Goal: Task Accomplishment & Management: Manage account settings

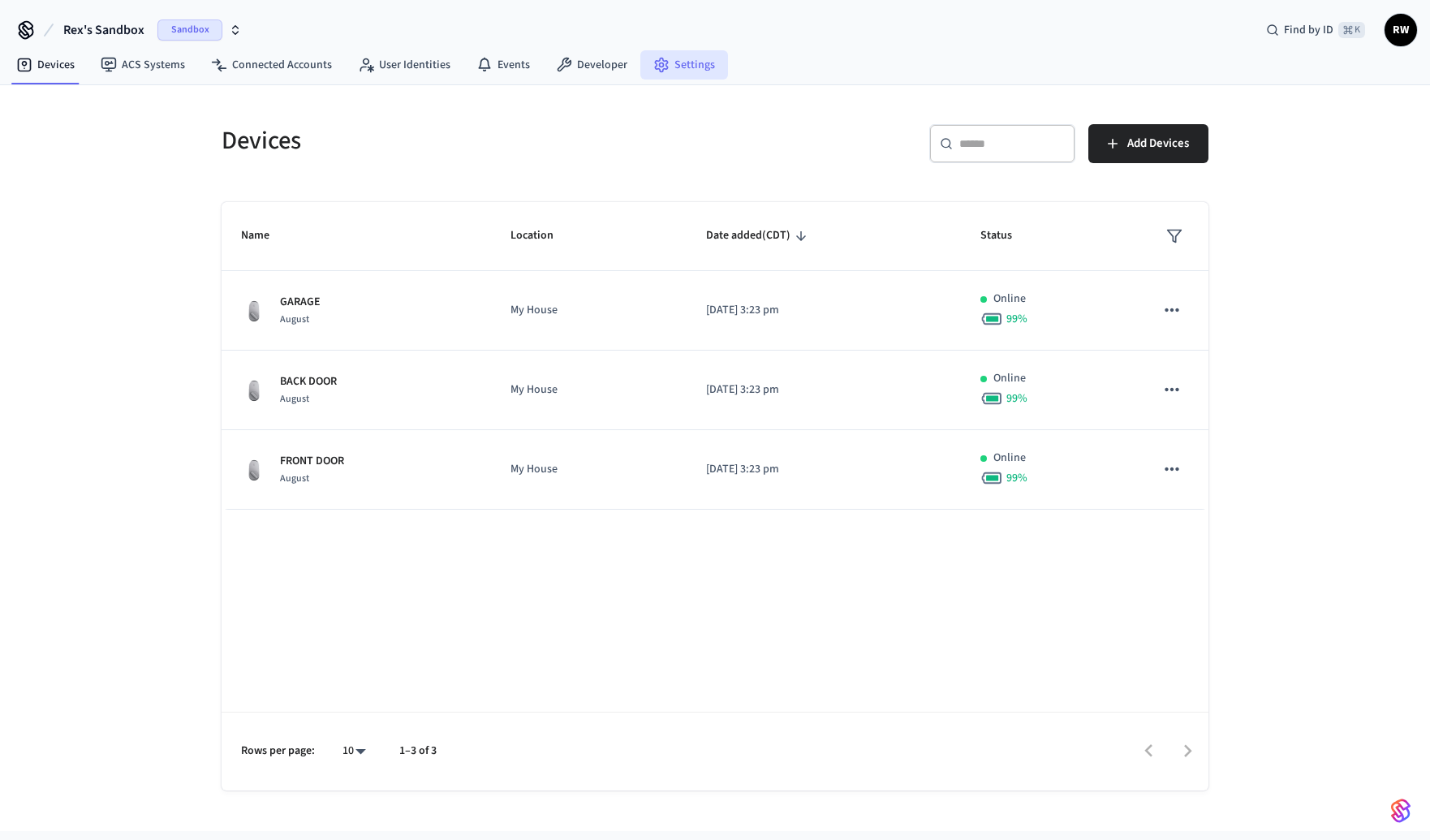
click at [668, 73] on link "Settings" at bounding box center [684, 65] width 87 height 29
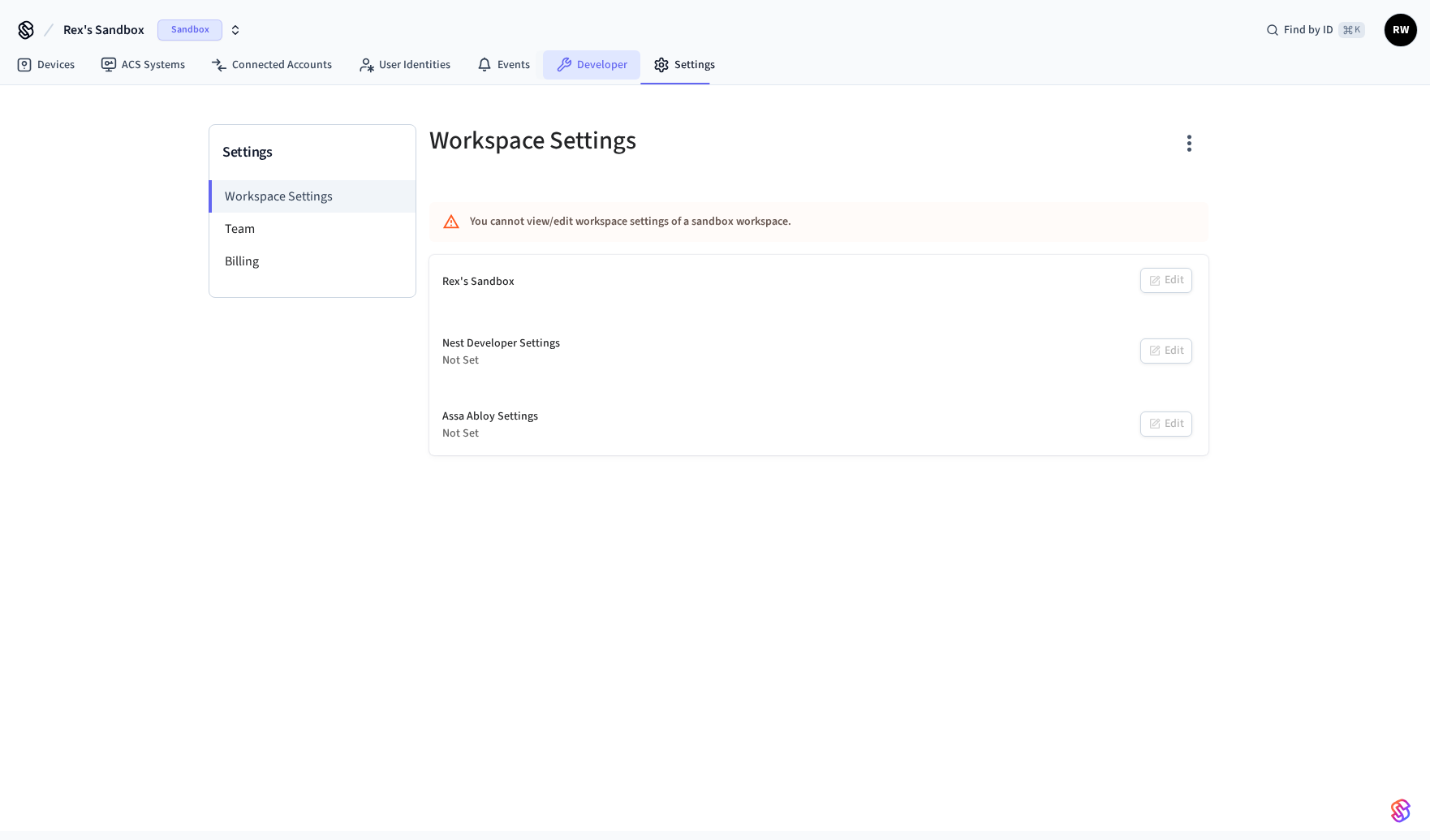
click at [569, 58] on link "Developer" at bounding box center [591, 65] width 98 height 29
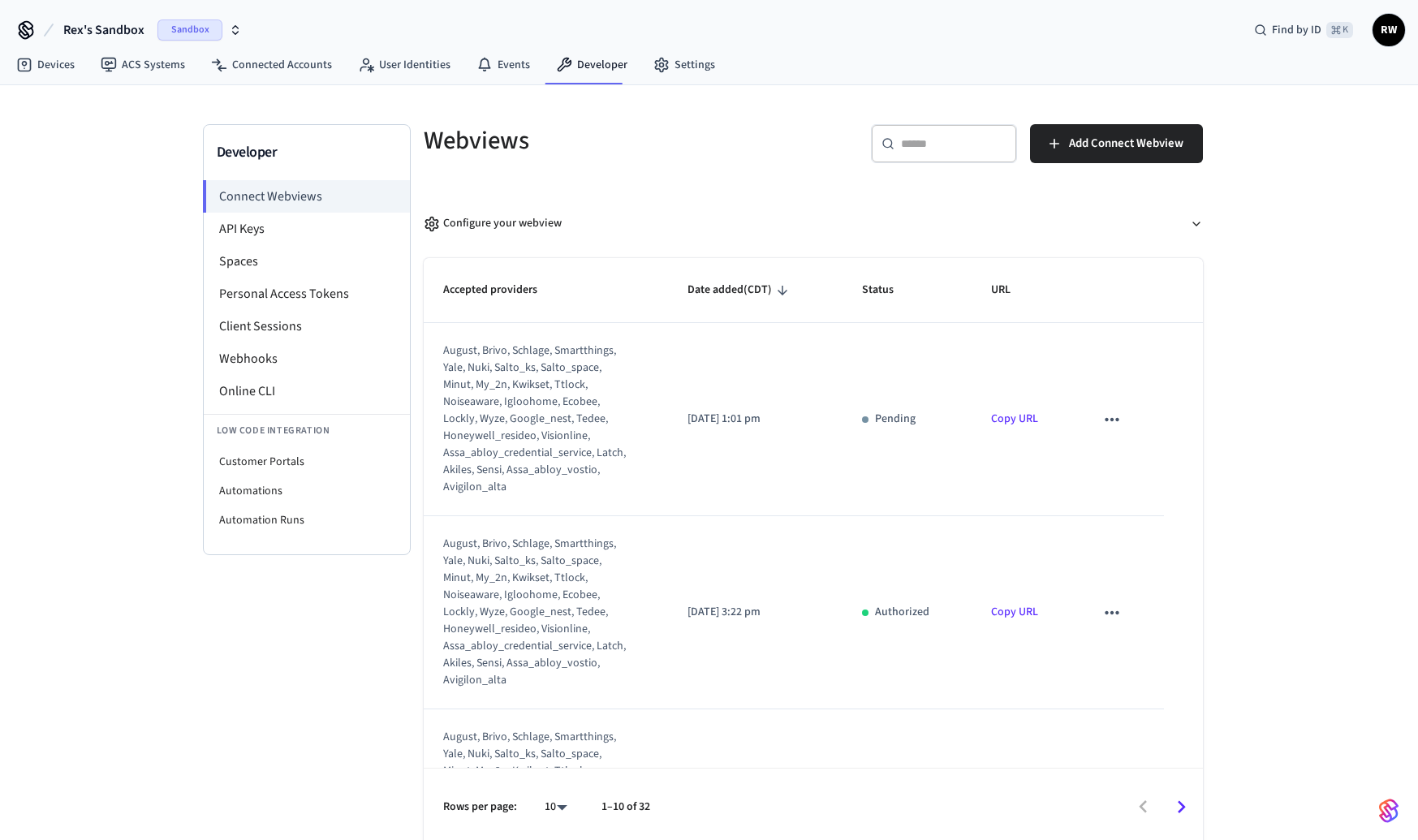
click at [1399, 30] on span "RW" at bounding box center [1389, 30] width 29 height 29
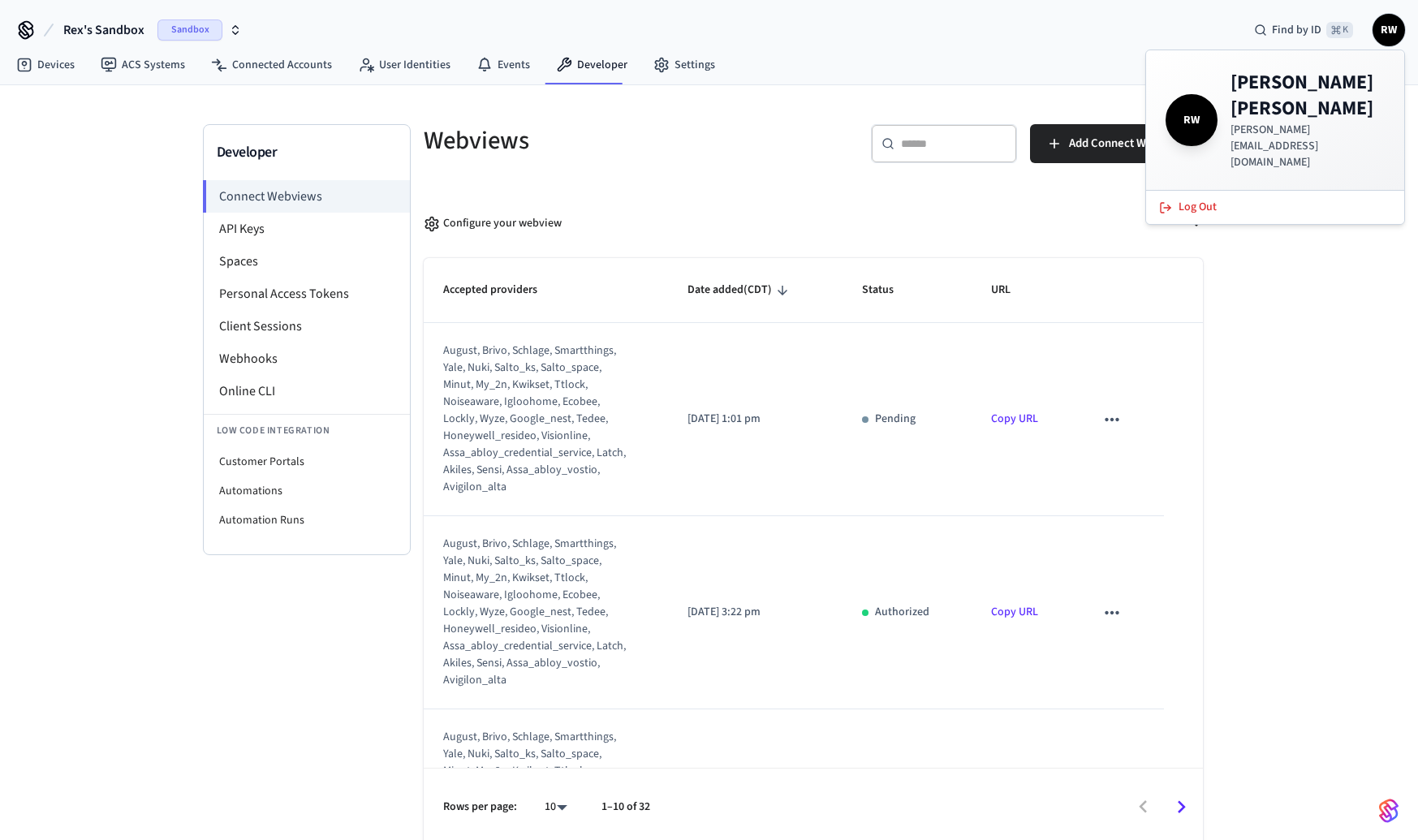
click at [800, 31] on div "Rex's Sandbox Sandbox Find by ID ⌘ K RW" at bounding box center [709, 23] width 1418 height 47
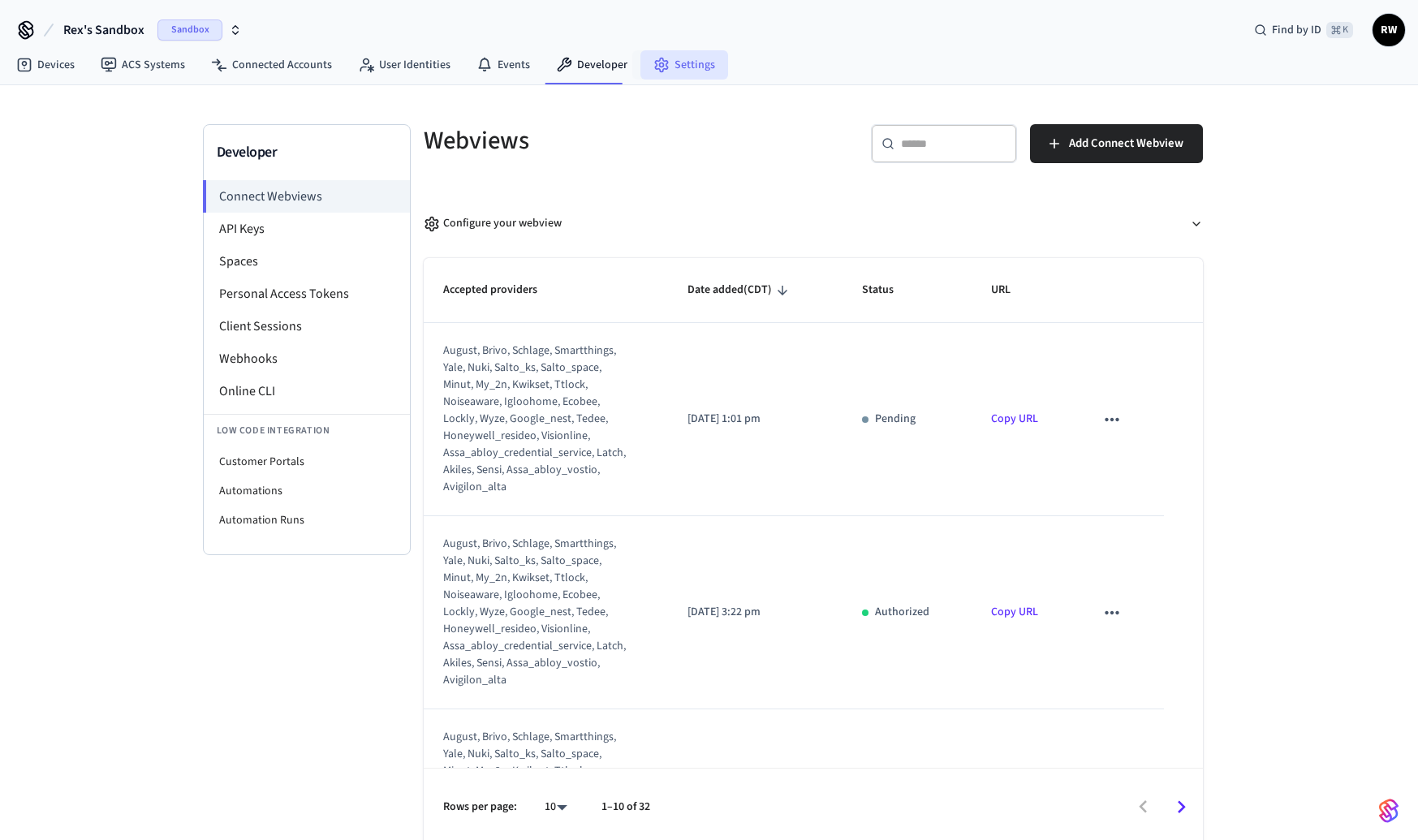
click at [653, 61] on icon at bounding box center [661, 64] width 16 height 16
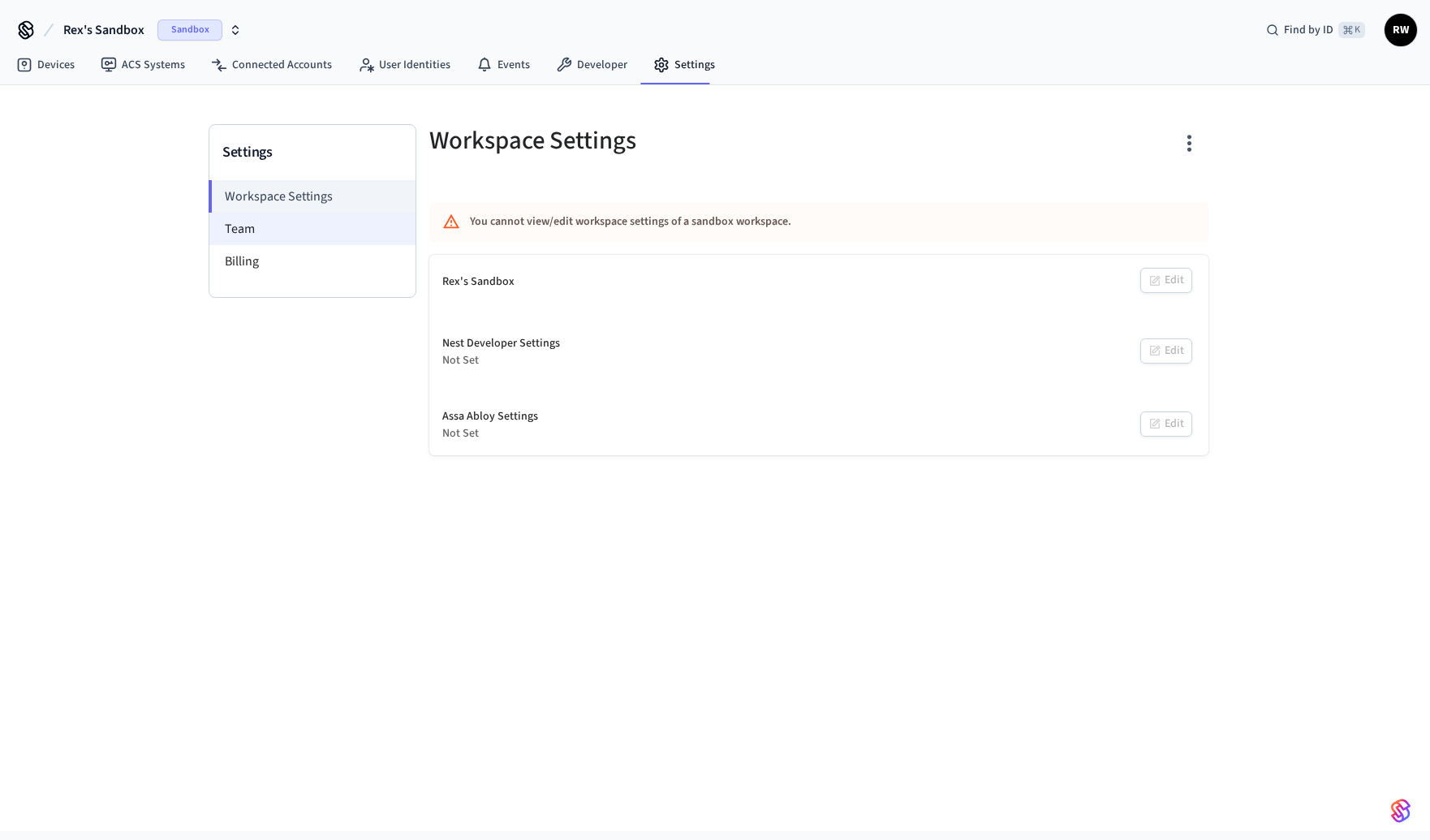
click at [278, 236] on li "Team" at bounding box center [312, 228] width 206 height 33
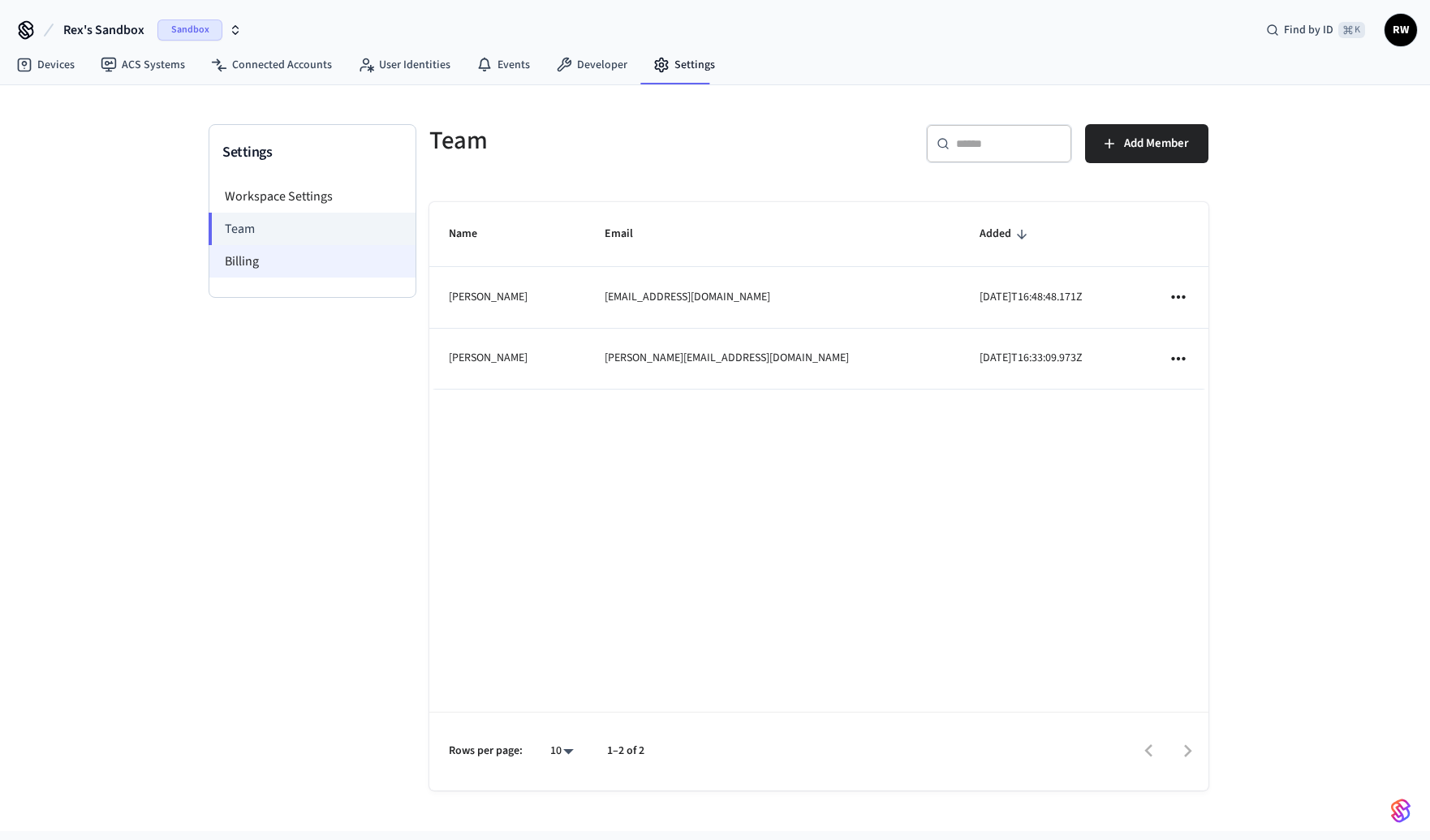
click at [295, 268] on li "Billing" at bounding box center [312, 261] width 206 height 33
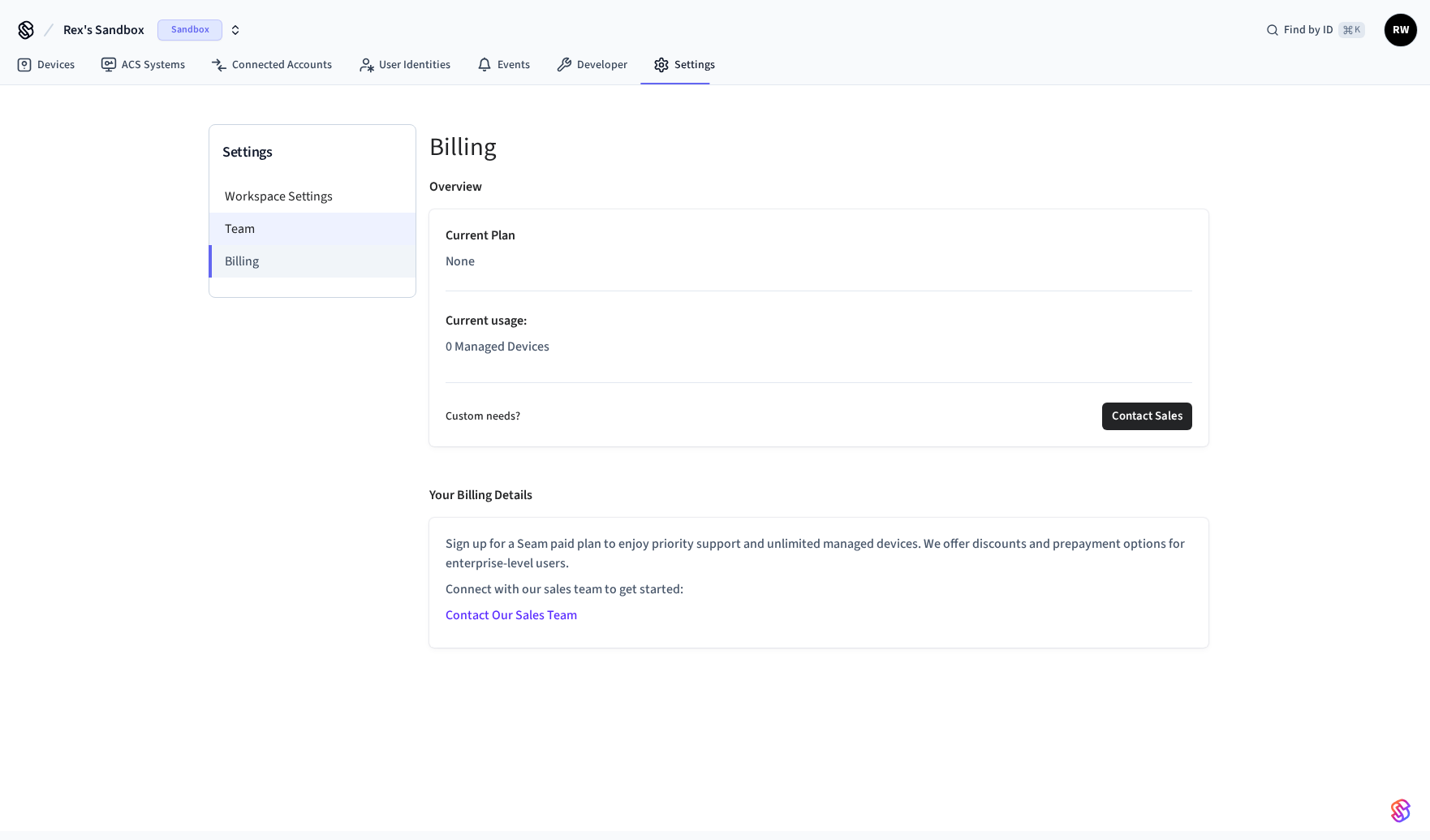
click at [319, 228] on li "Team" at bounding box center [312, 228] width 206 height 33
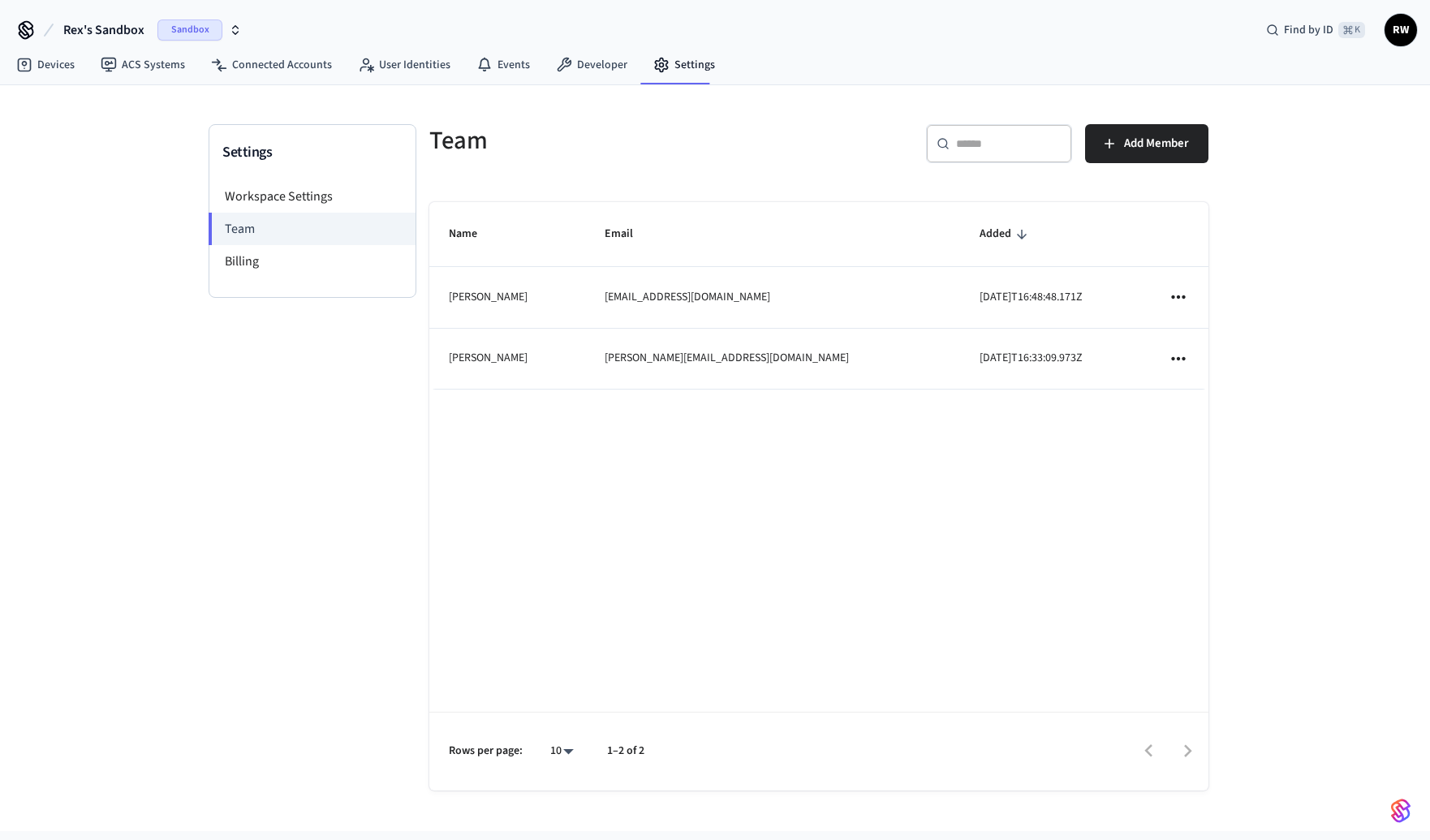
click at [359, 171] on div "Settings" at bounding box center [312, 152] width 206 height 55
click at [328, 196] on li "Workspace Settings" at bounding box center [312, 197] width 206 height 33
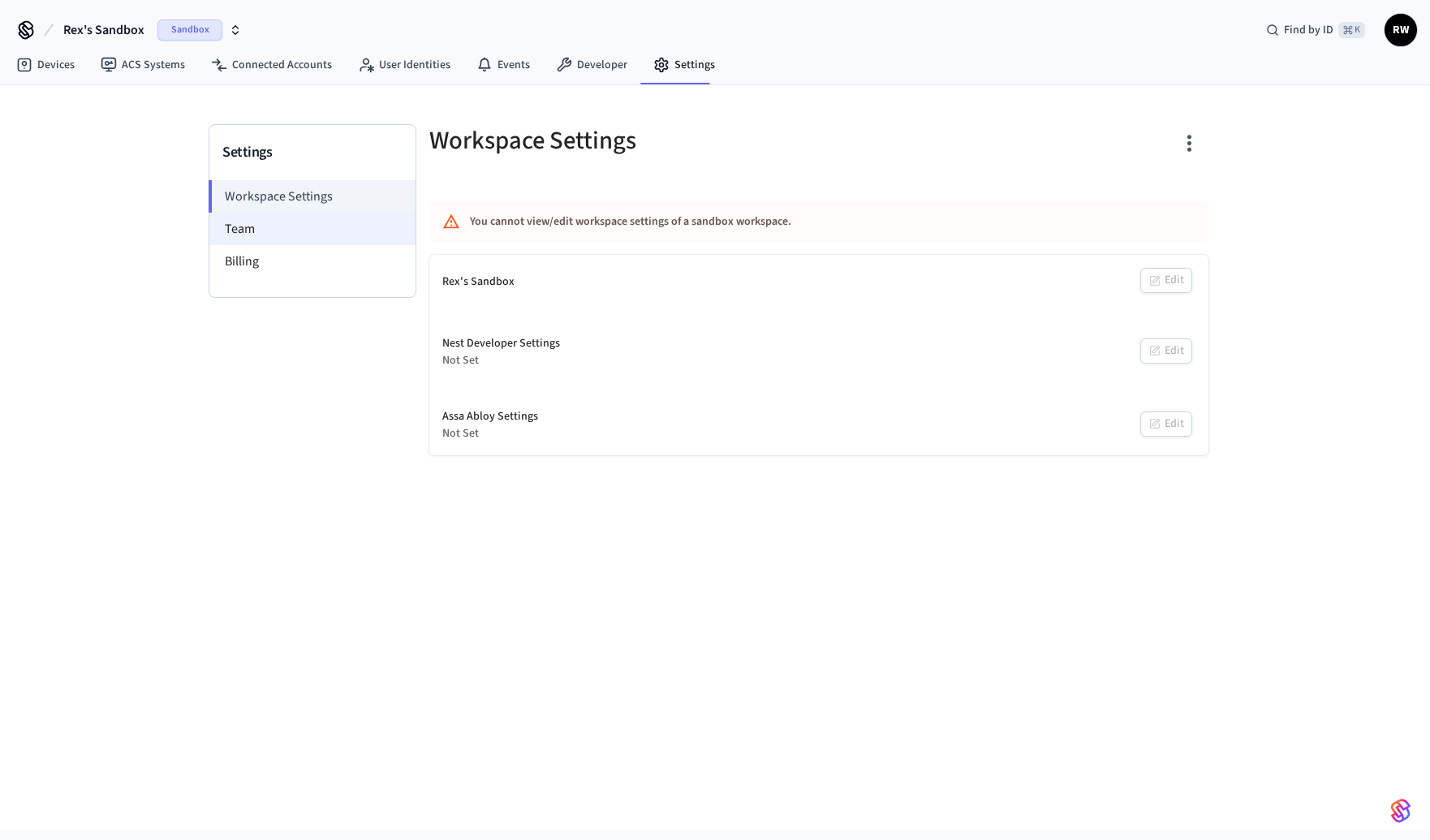
click at [327, 231] on li "Team" at bounding box center [312, 228] width 206 height 33
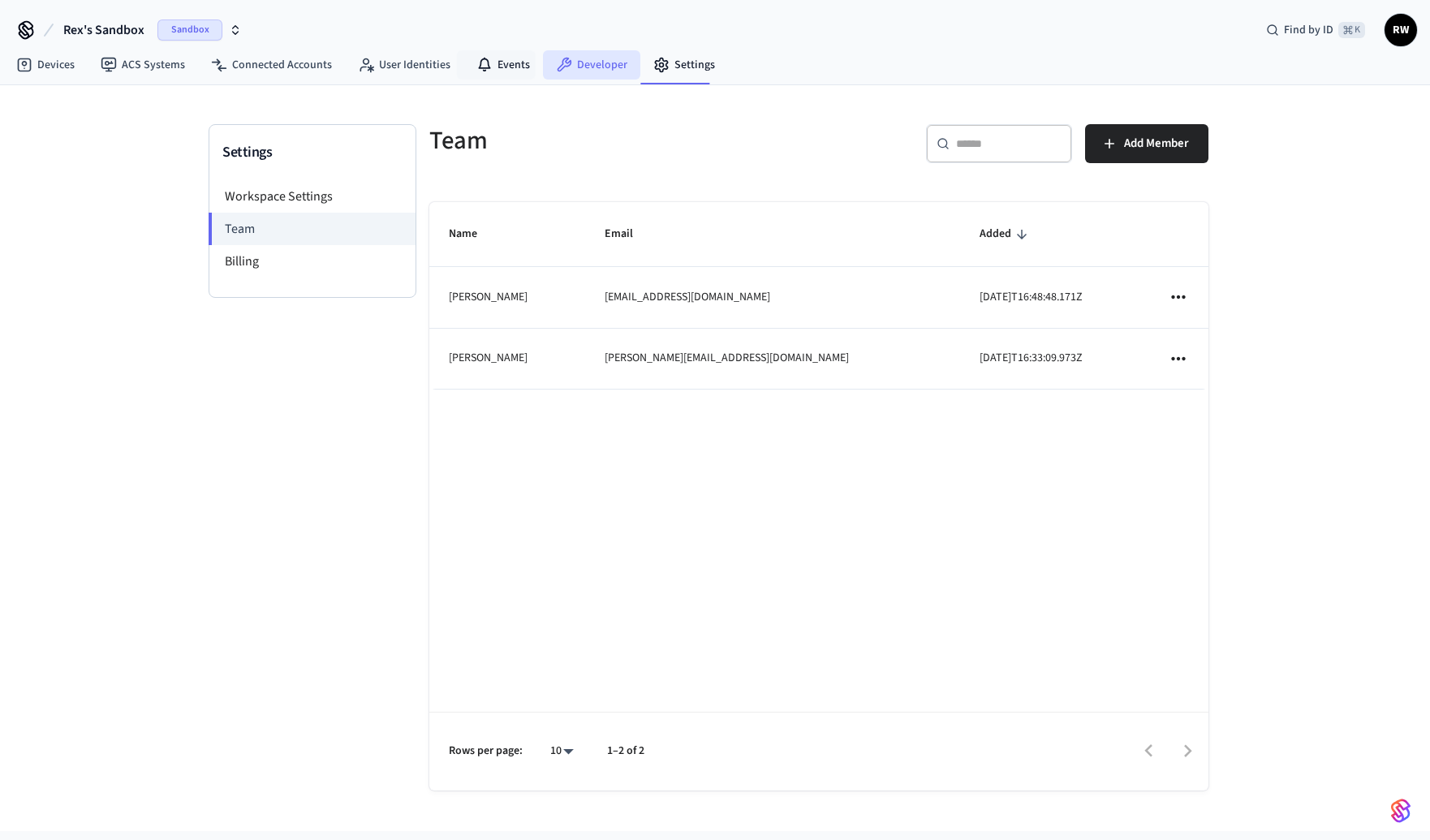
click at [563, 56] on icon at bounding box center [564, 64] width 16 height 16
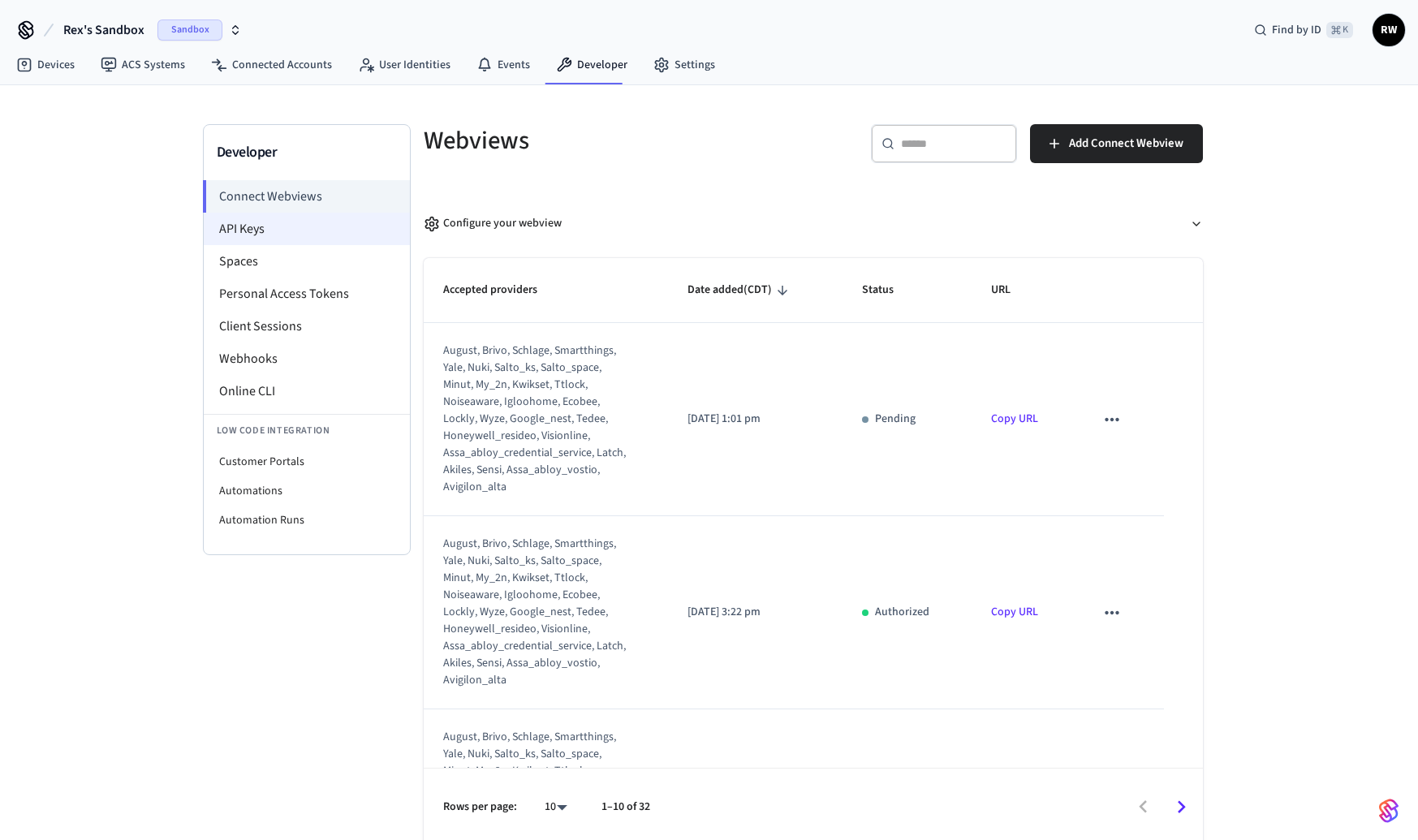
click at [311, 230] on li "API Keys" at bounding box center [306, 228] width 206 height 33
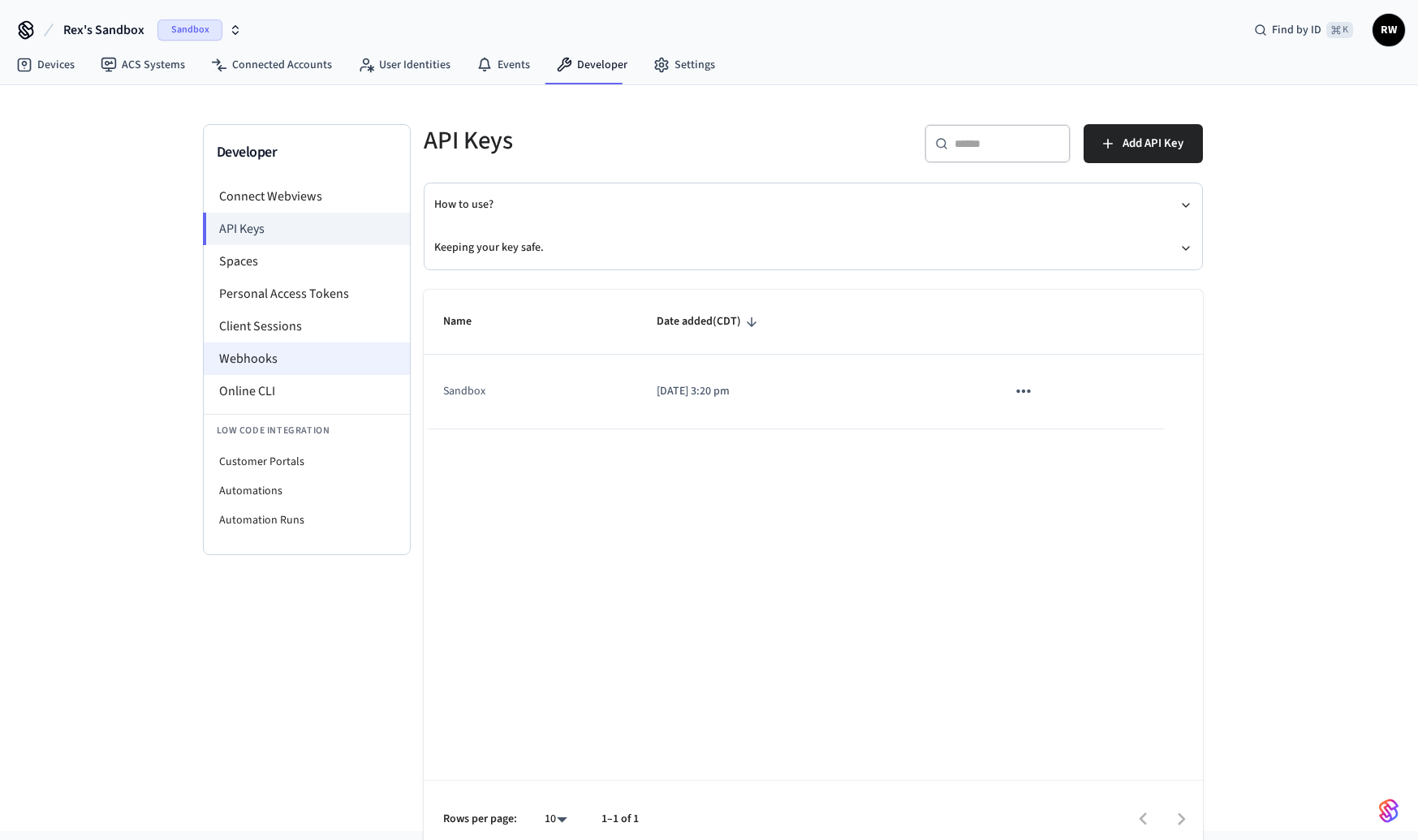
click at [317, 346] on li "Webhooks" at bounding box center [306, 358] width 206 height 33
click at [311, 353] on li "Webhooks" at bounding box center [306, 358] width 206 height 33
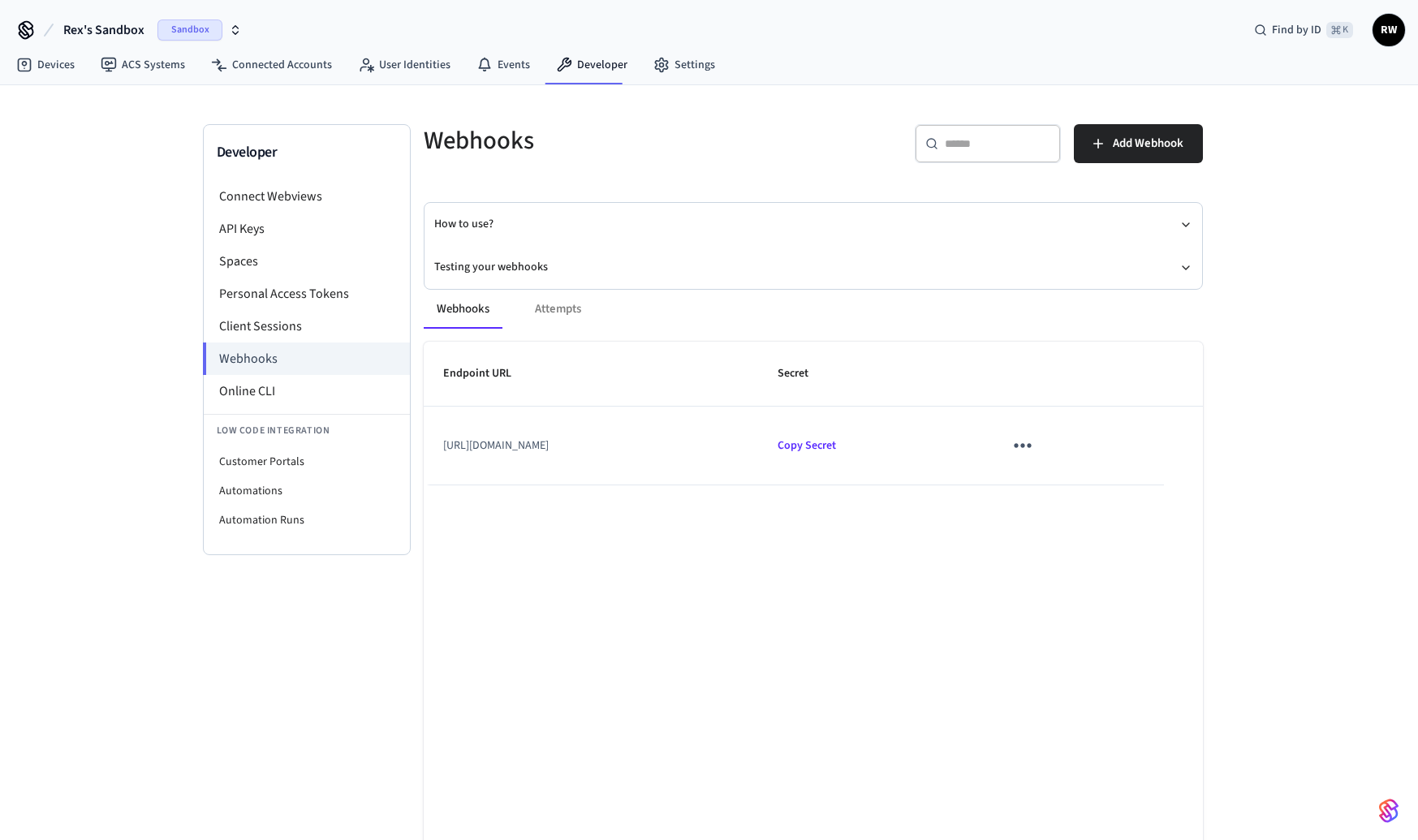
click at [1035, 442] on icon "sticky table" at bounding box center [1022, 444] width 25 height 25
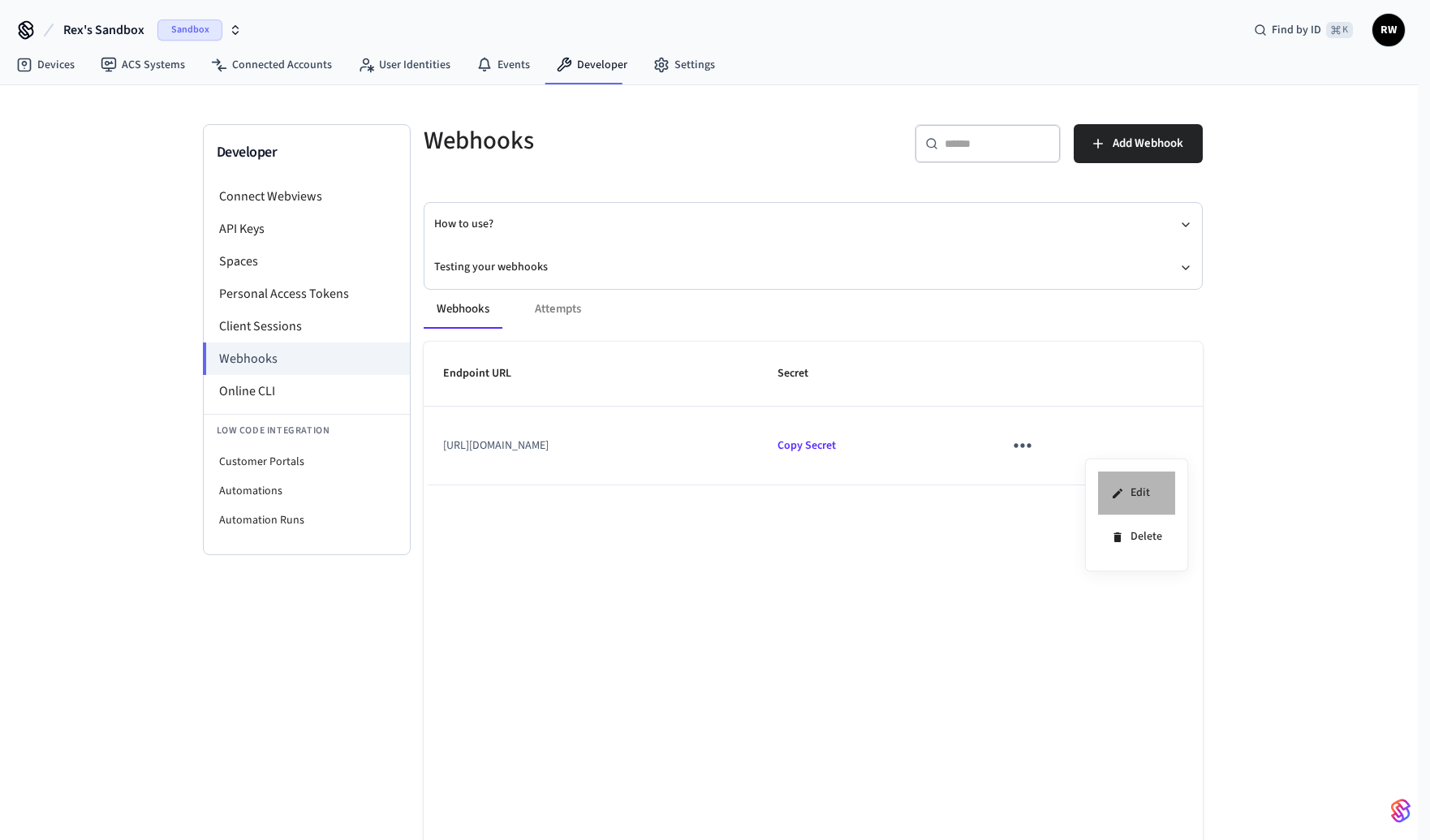
click at [1142, 485] on li "Edit" at bounding box center [1136, 493] width 77 height 44
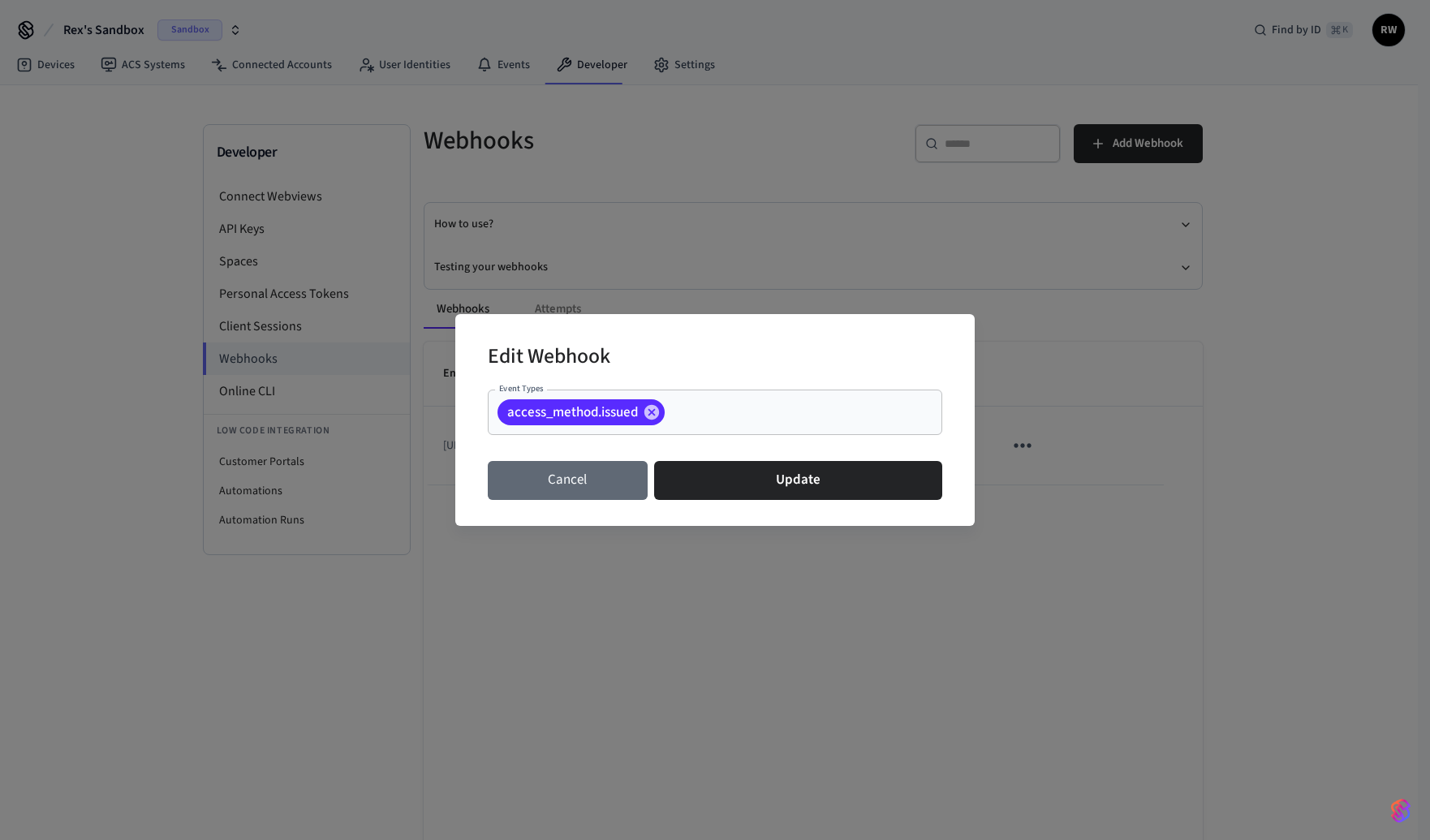
click at [515, 484] on button "Cancel" at bounding box center [567, 481] width 160 height 39
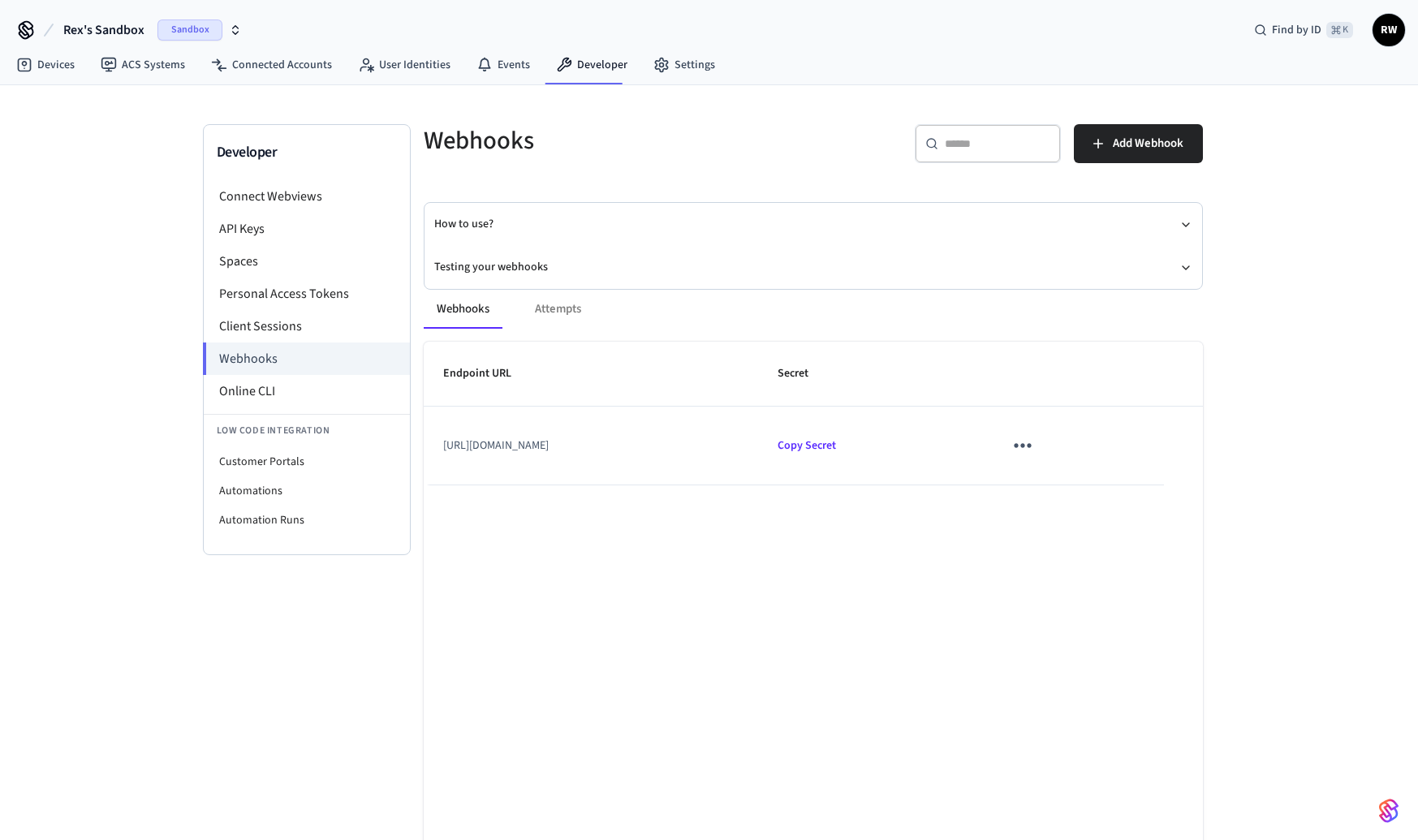
click at [638, 519] on div "Endpoint URL Secret [URL][DOMAIN_NAME] Copy Secret Rows per page: 10 ** 1–1 of 1" at bounding box center [813, 636] width 779 height 589
click at [244, 68] on link "Connected Accounts" at bounding box center [271, 65] width 147 height 29
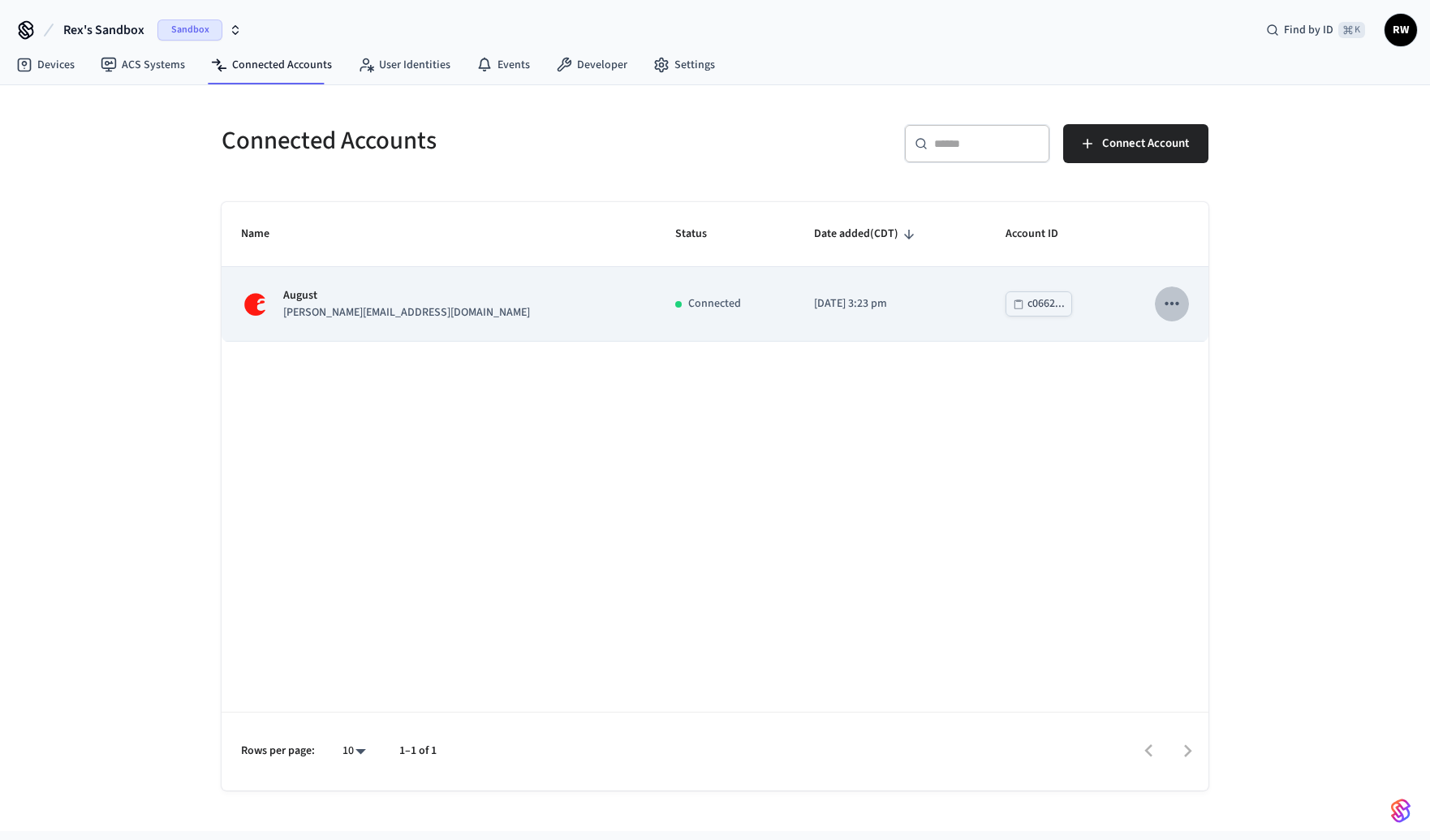
click at [1177, 305] on icon "sticky table" at bounding box center [1172, 303] width 21 height 21
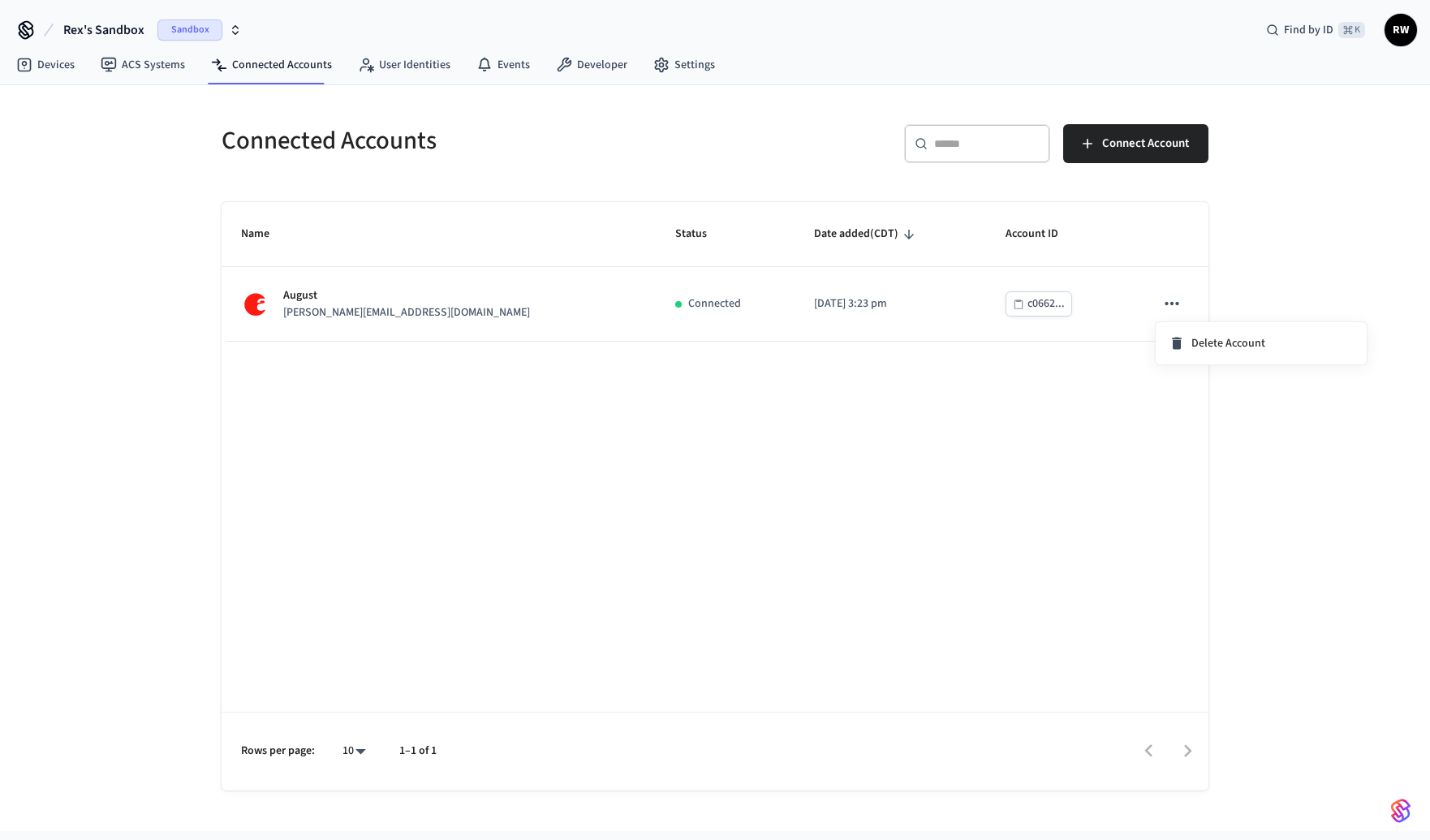
click at [549, 149] on div at bounding box center [715, 420] width 1430 height 840
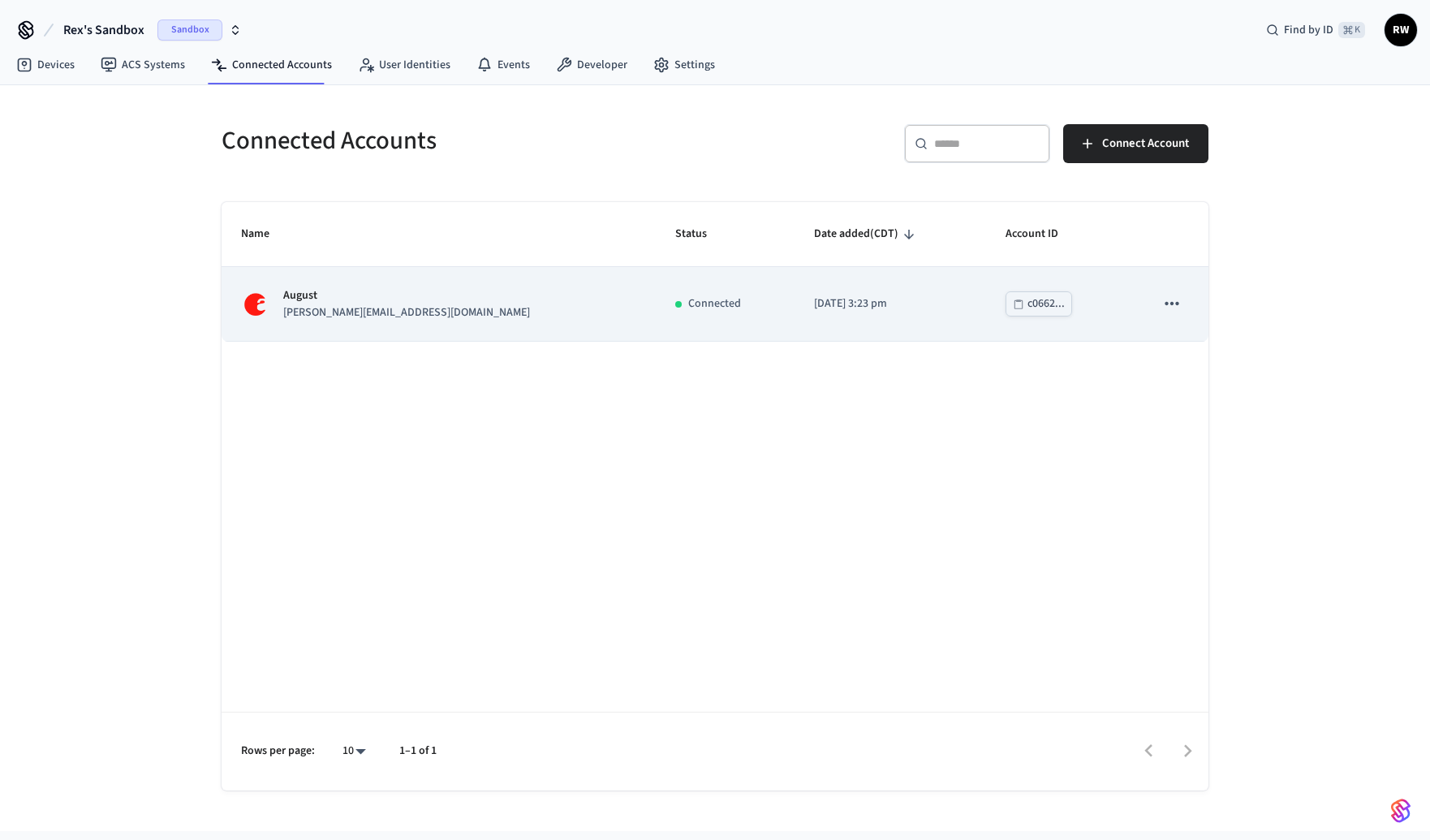
click at [814, 303] on p "2025/08/24 at 3:23 pm" at bounding box center [890, 304] width 152 height 17
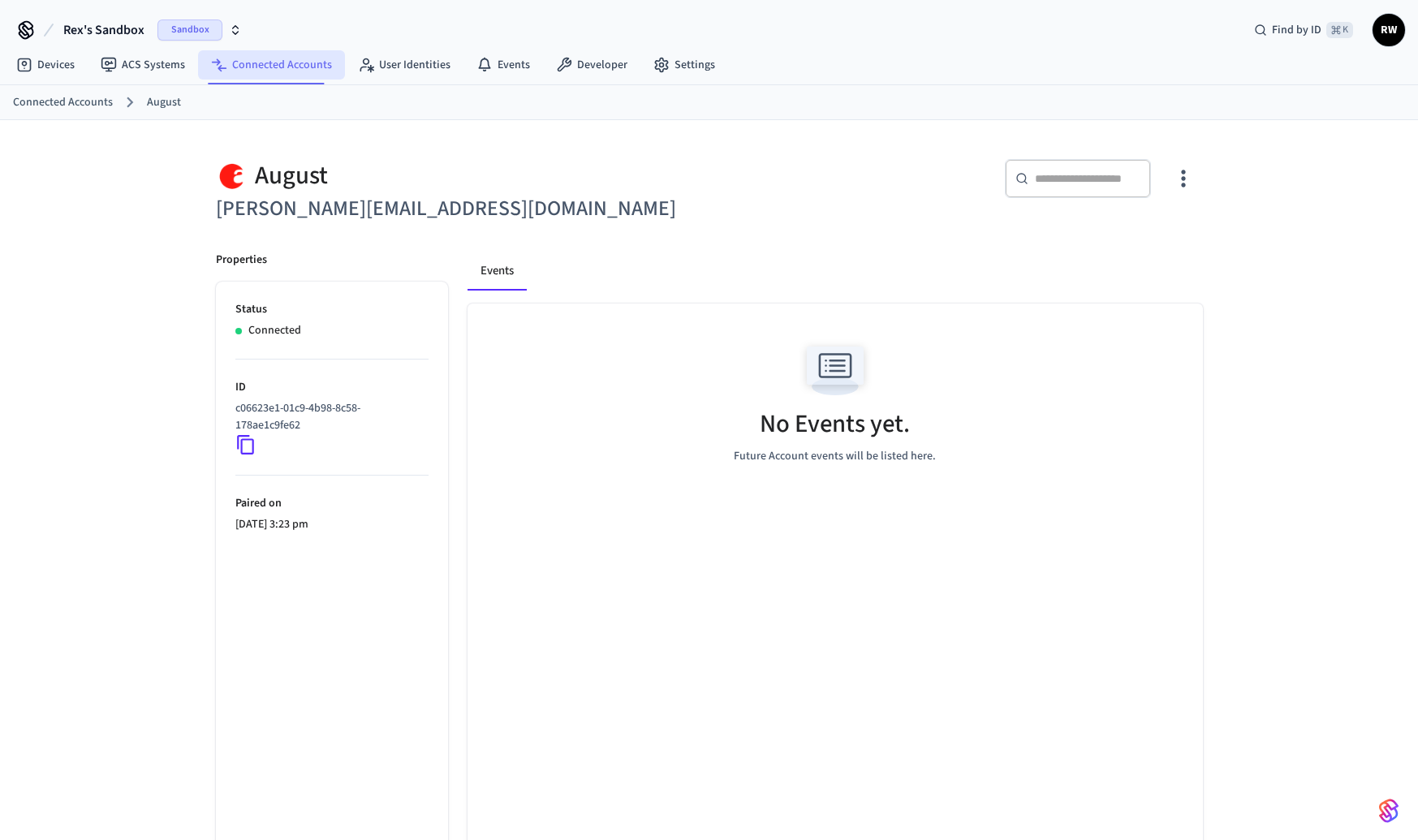
click at [294, 65] on link "Connected Accounts" at bounding box center [271, 65] width 147 height 29
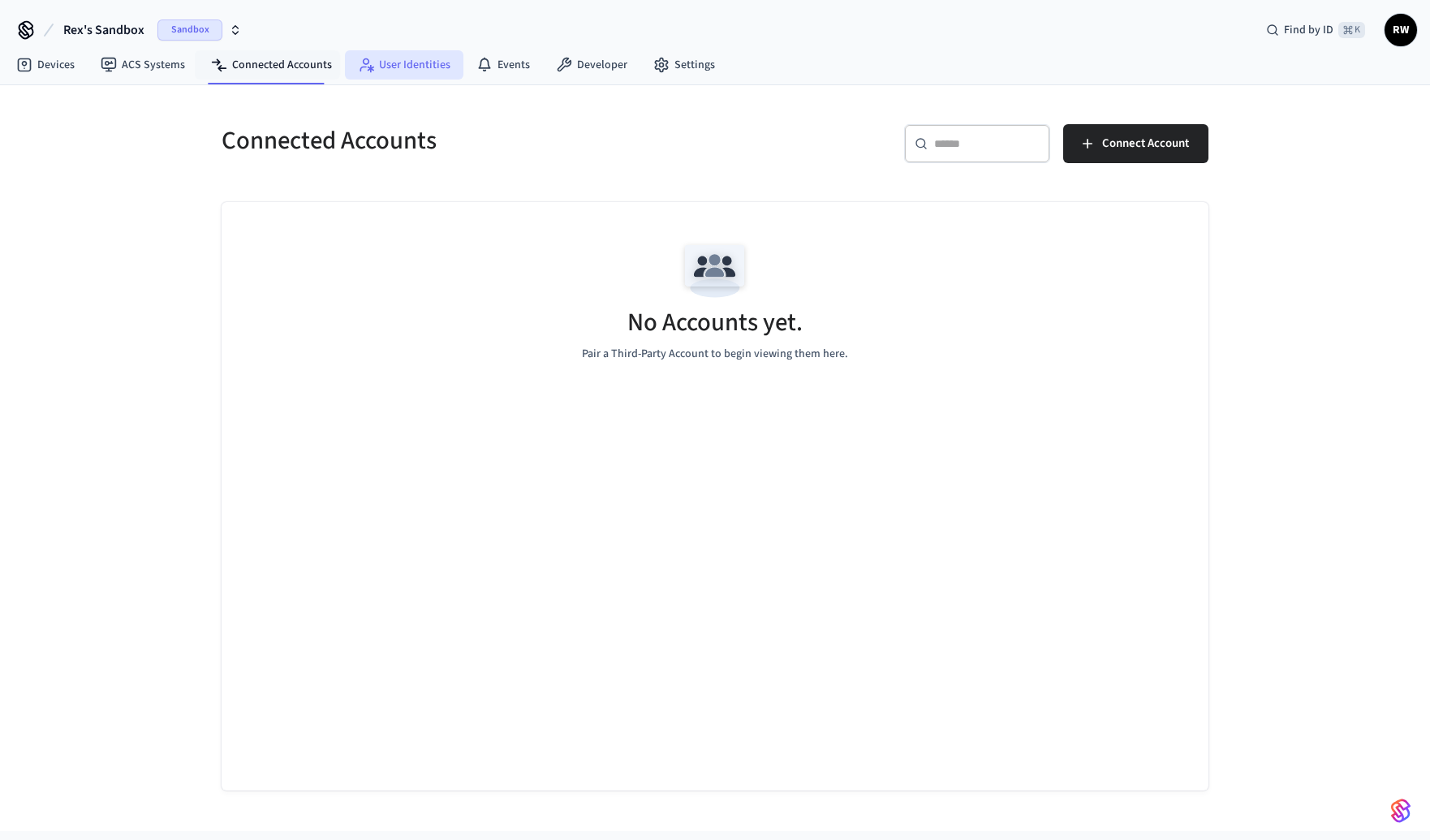
click at [411, 62] on link "User Identities" at bounding box center [404, 65] width 118 height 29
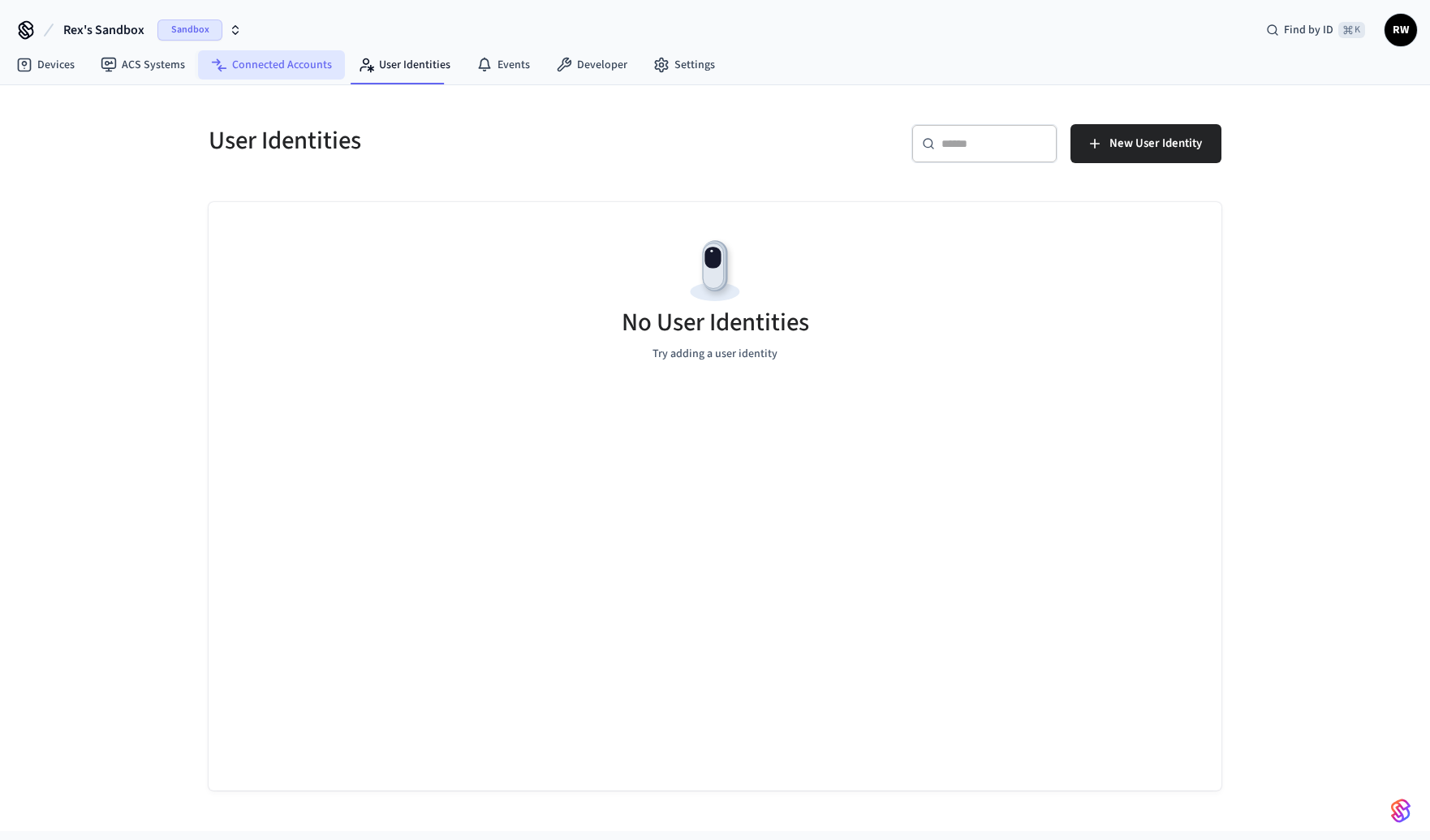
click at [282, 55] on link "Connected Accounts" at bounding box center [271, 65] width 147 height 29
click at [291, 59] on link "Connected Accounts" at bounding box center [271, 65] width 147 height 29
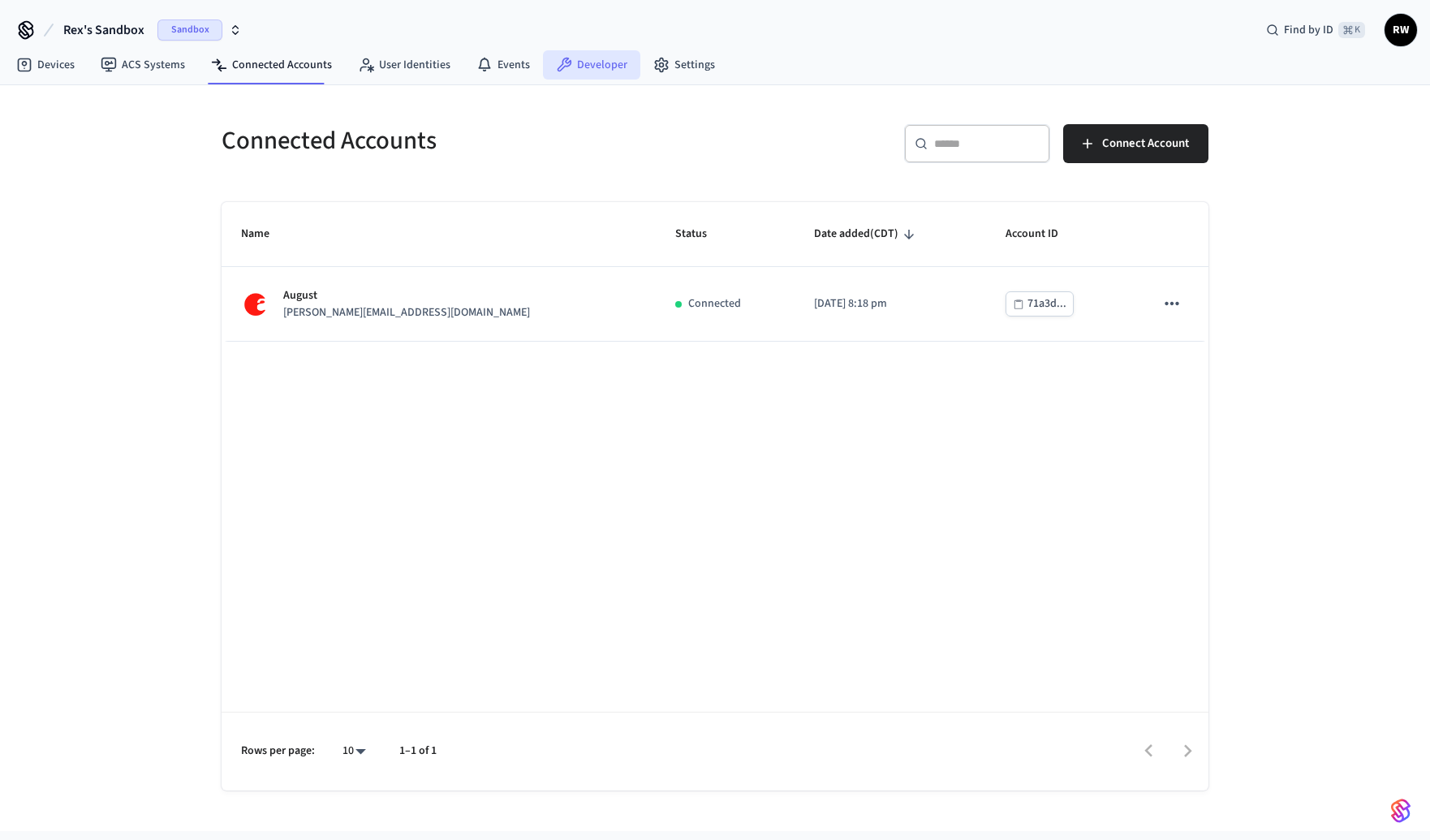
click at [597, 78] on link "Developer" at bounding box center [591, 65] width 98 height 29
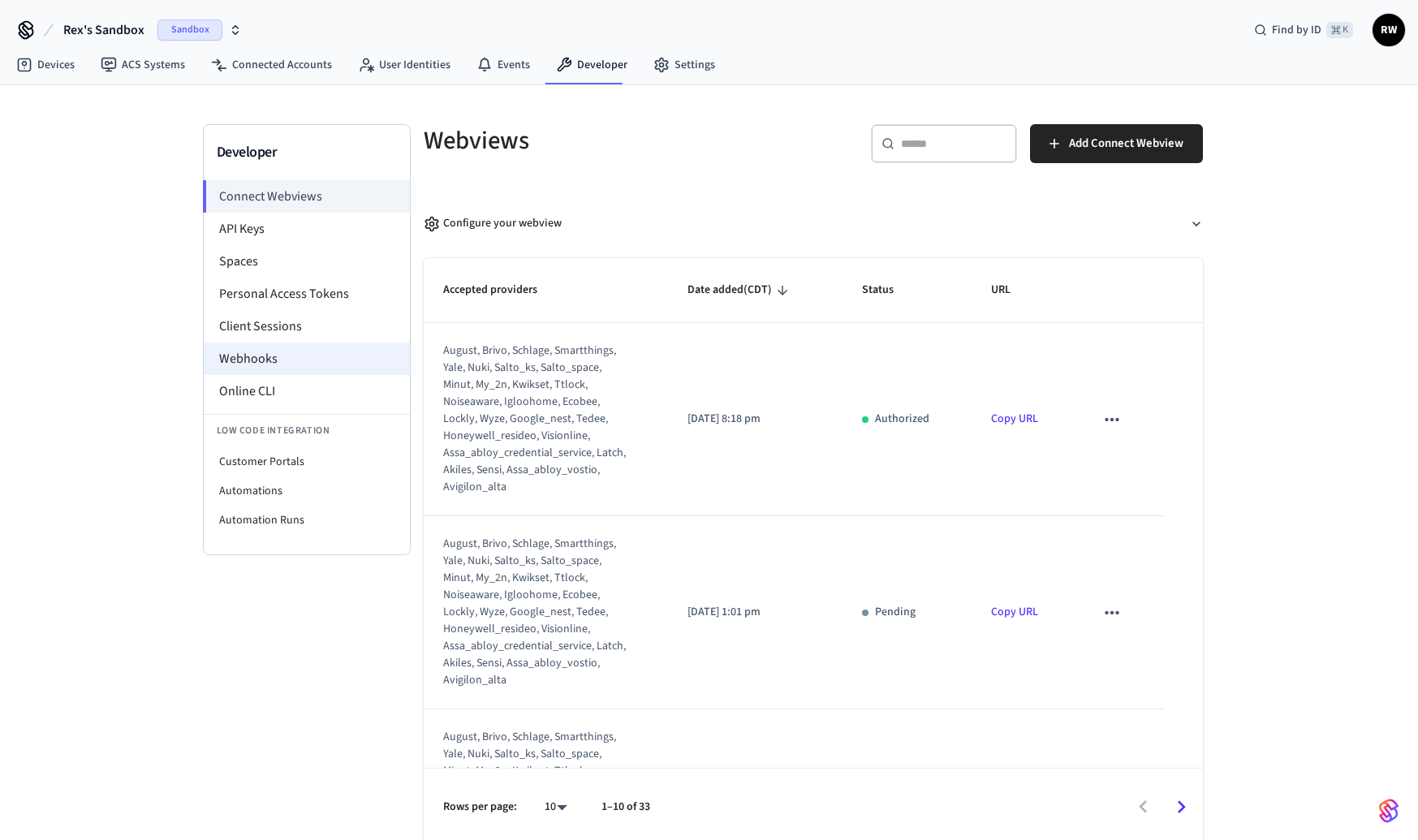
click at [325, 358] on li "Webhooks" at bounding box center [306, 358] width 206 height 33
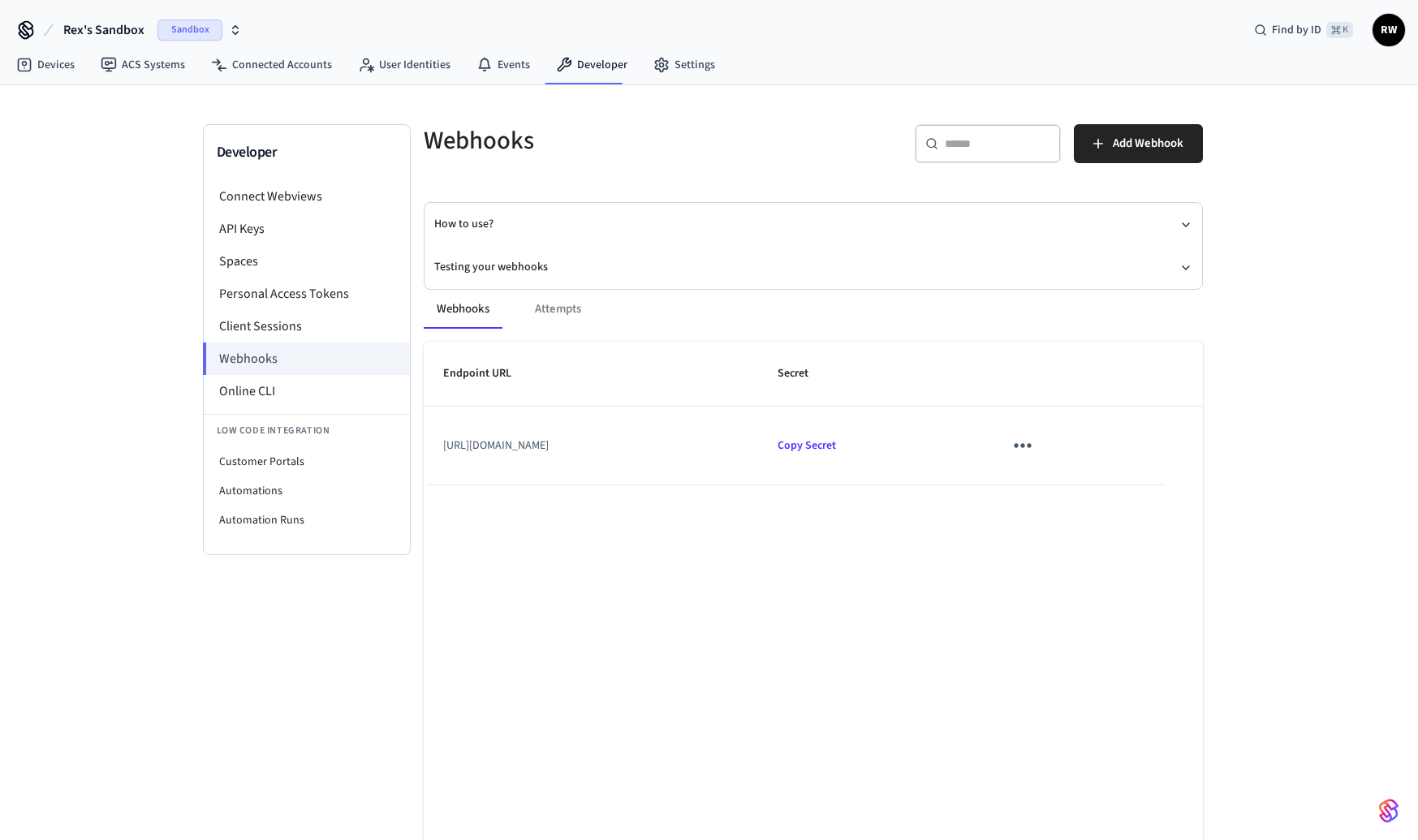
click at [703, 440] on td "[URL][DOMAIN_NAME]" at bounding box center [591, 445] width 335 height 78
click at [1035, 440] on icon "sticky table" at bounding box center [1022, 444] width 25 height 25
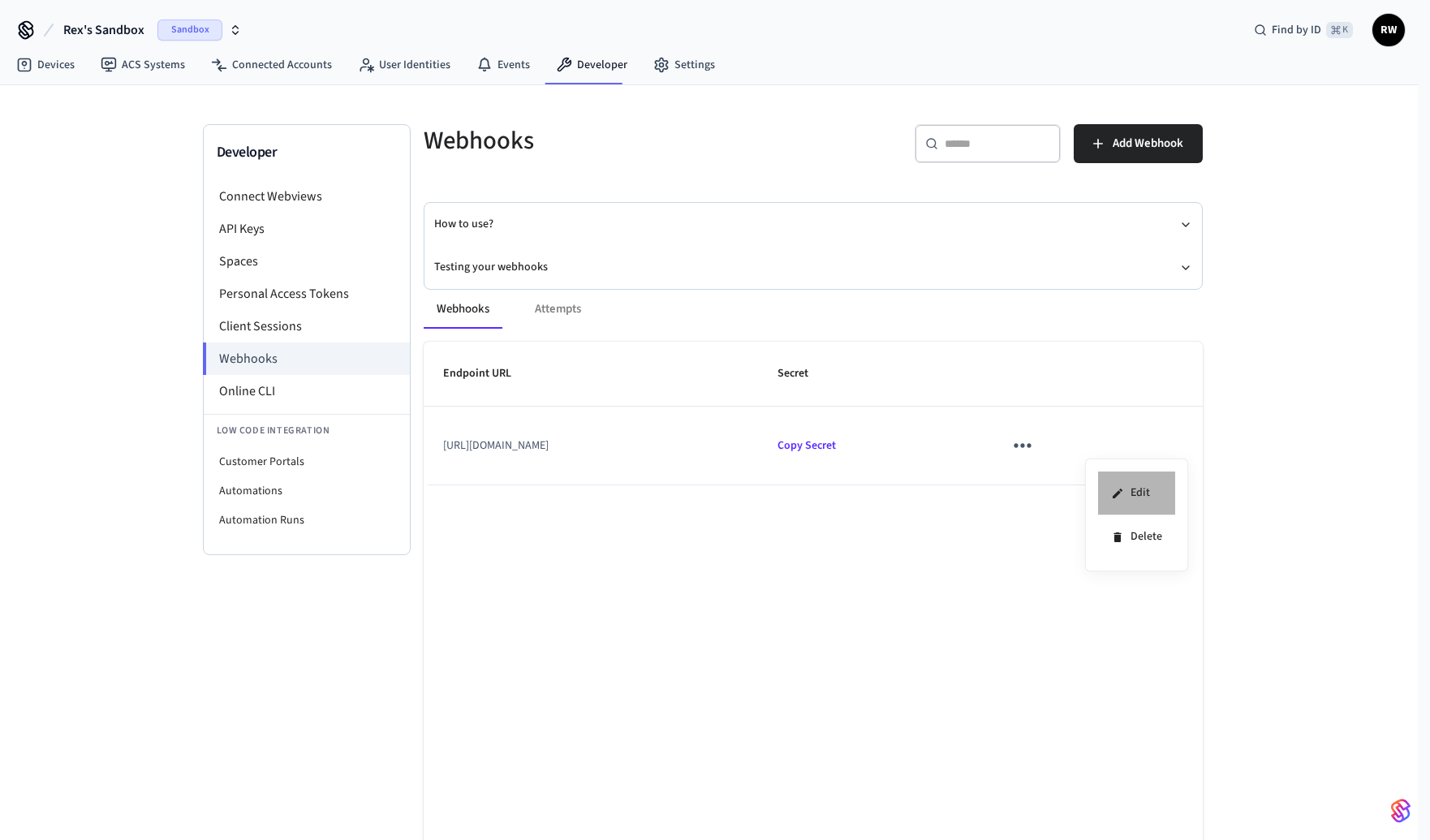
click at [1140, 481] on li "Edit" at bounding box center [1136, 493] width 77 height 44
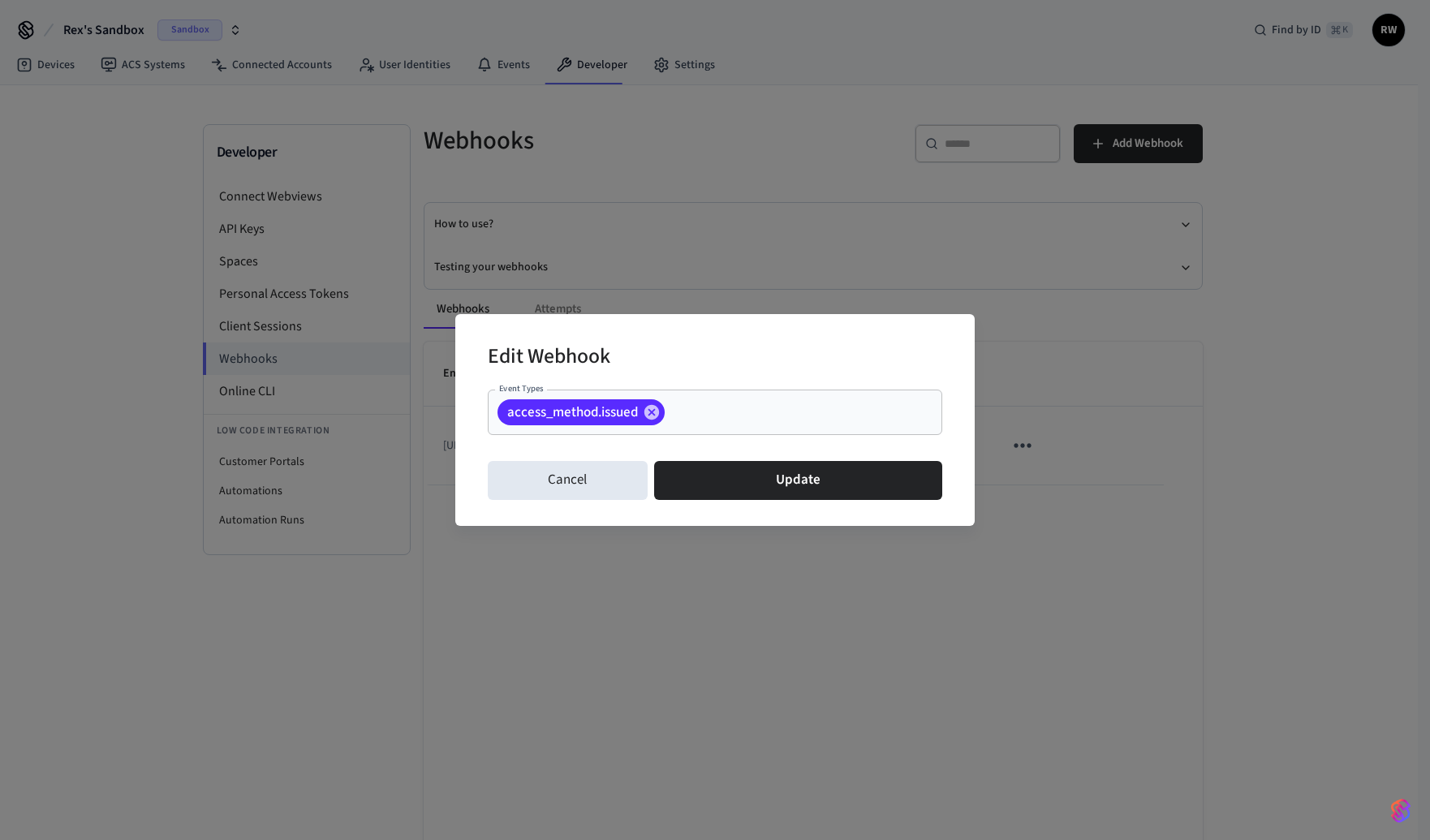
click at [722, 401] on input "Event Types" at bounding box center [779, 412] width 223 height 28
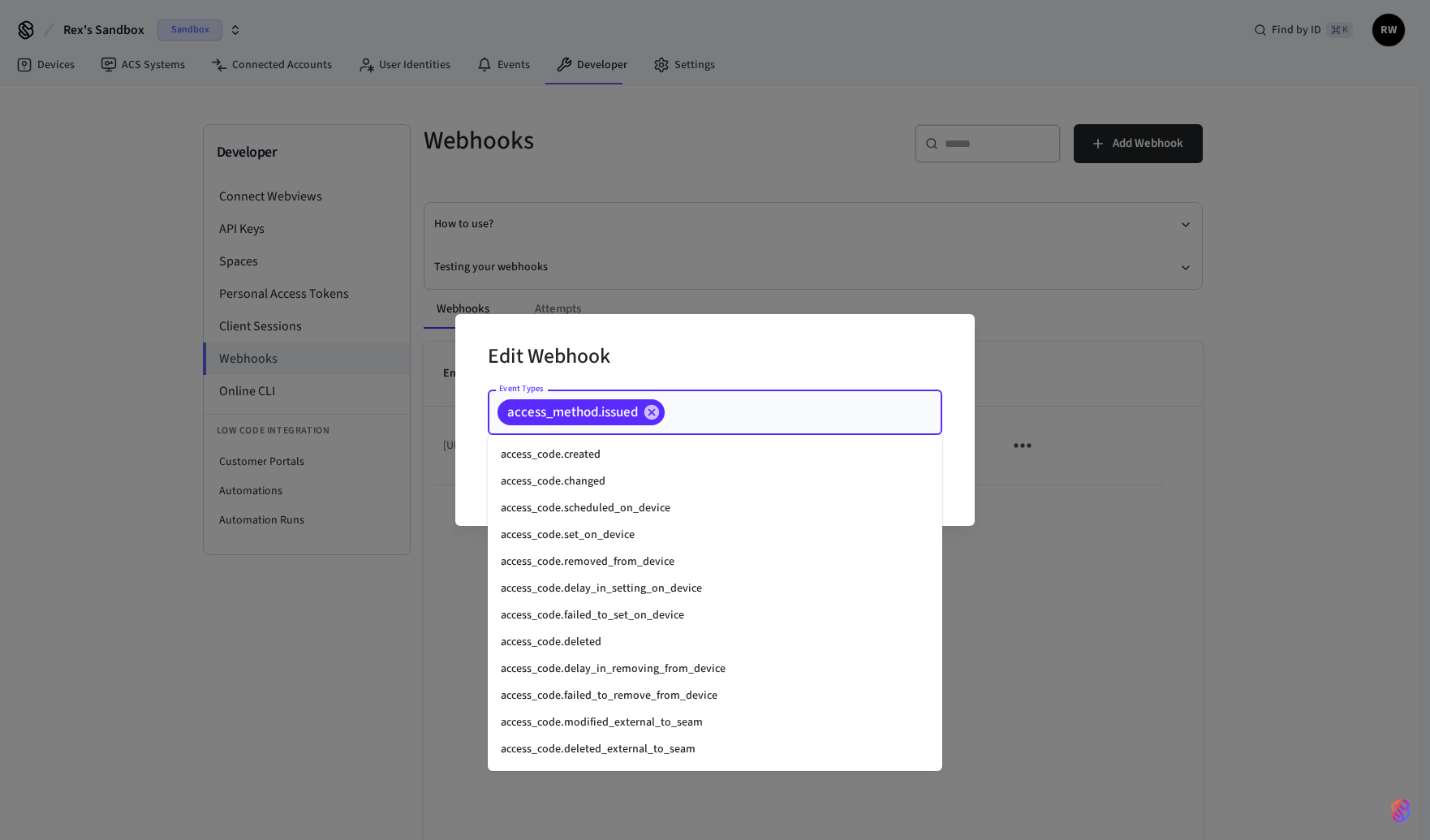
scroll to position [313, 0]
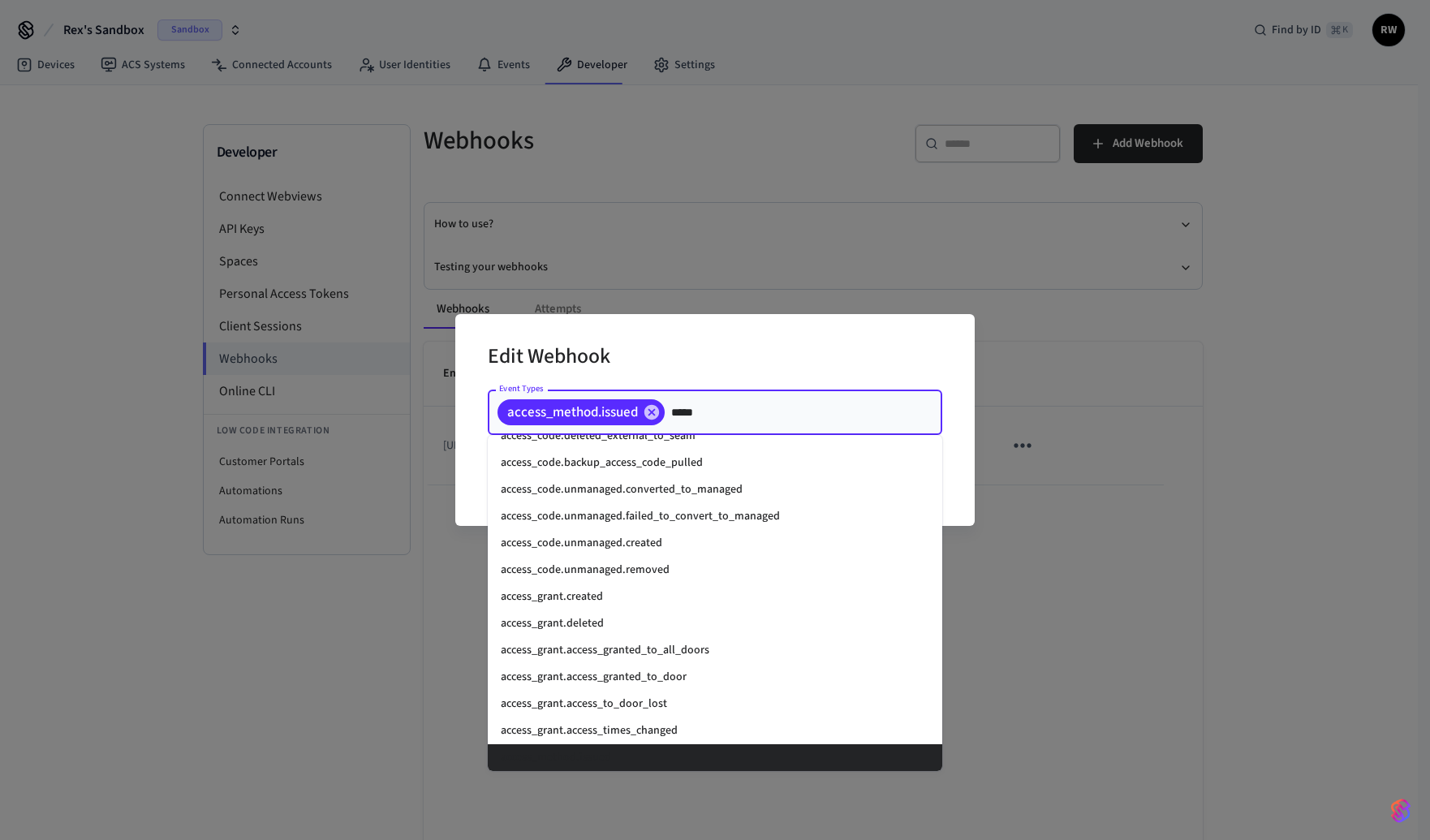
type input "******"
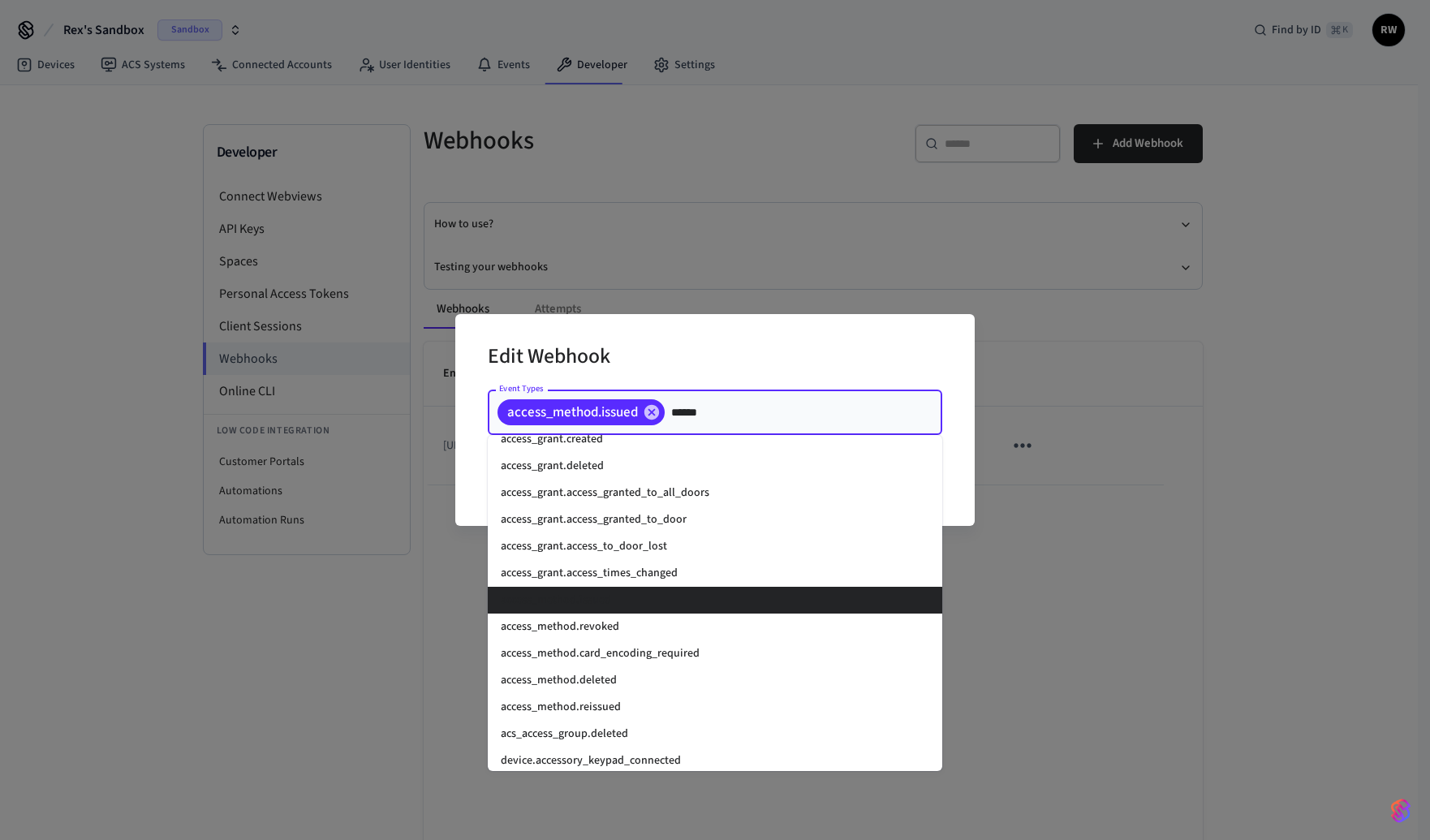
scroll to position [481, 0]
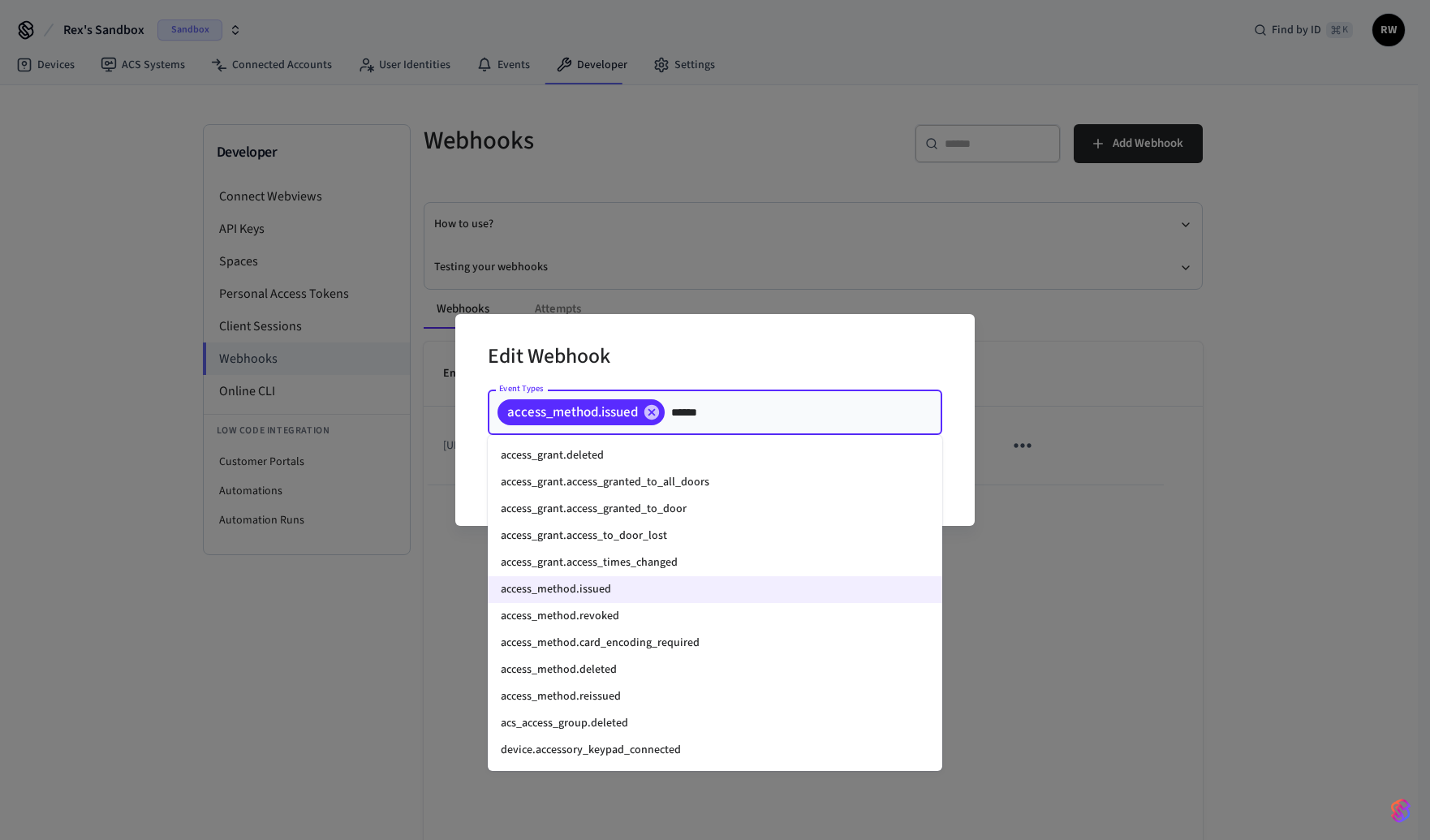
click at [704, 661] on li "access_method.deleted" at bounding box center [715, 669] width 454 height 27
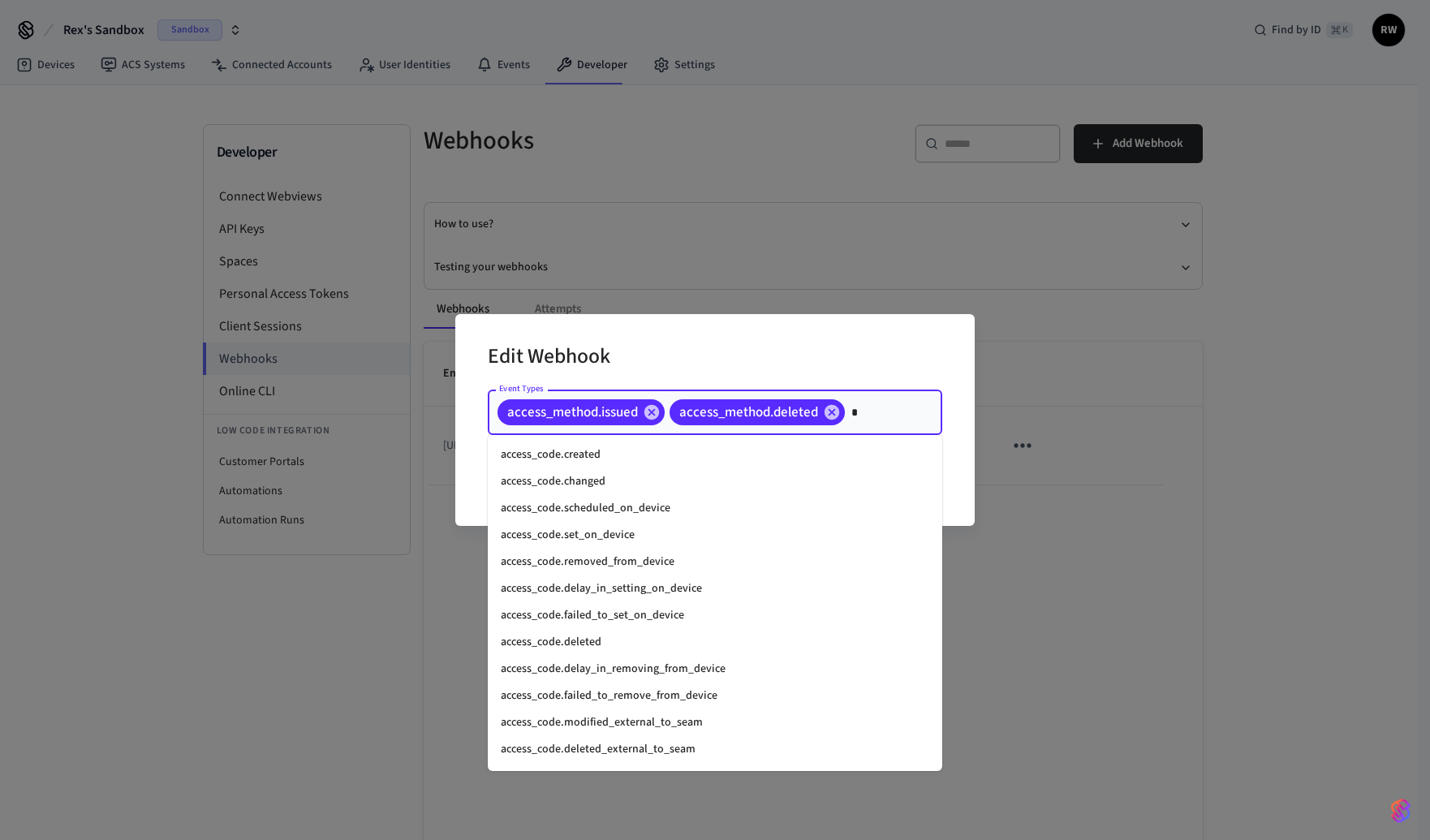
type input "**"
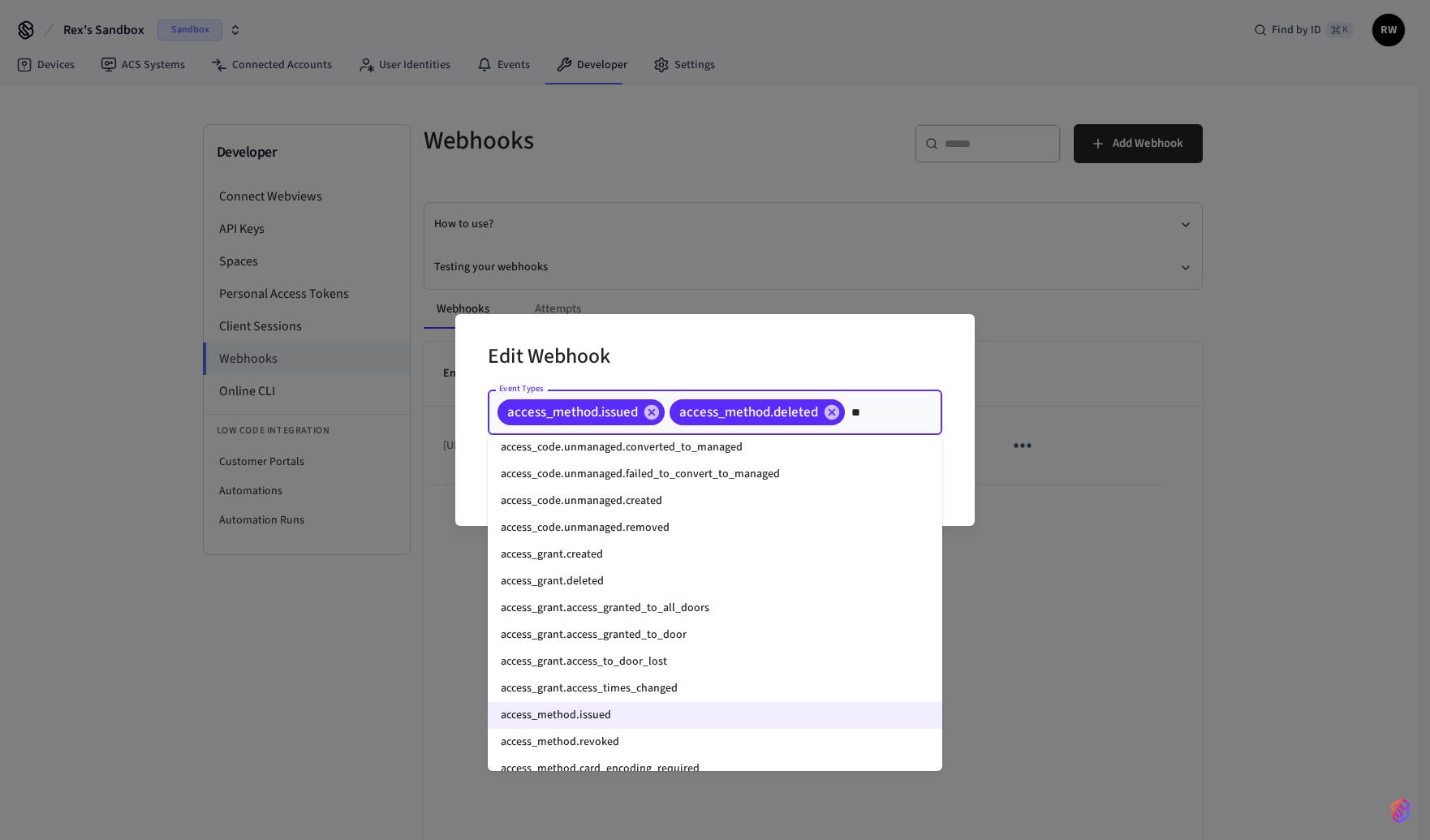
scroll to position [367, 0]
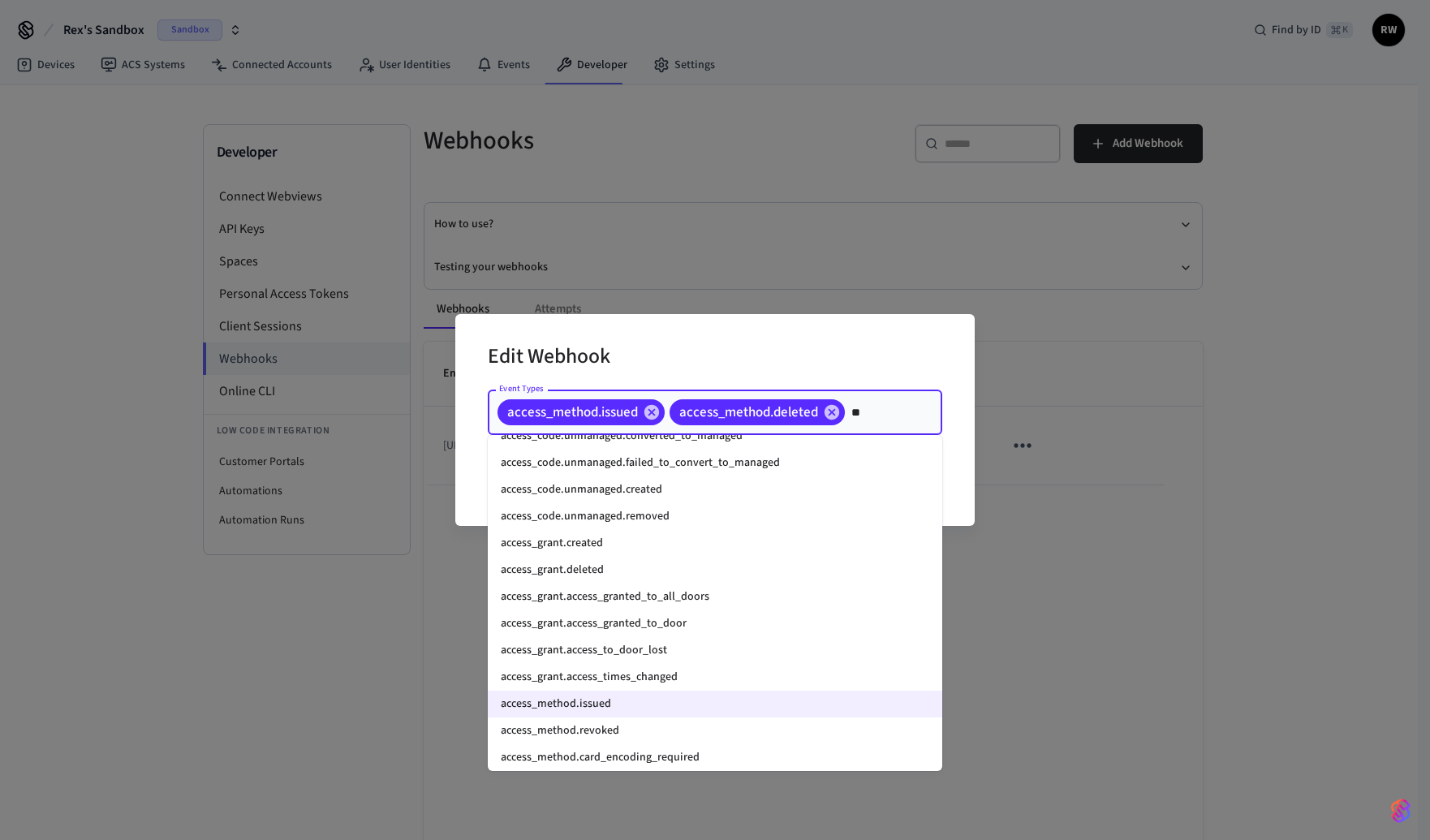
click at [649, 731] on li "access_method.revoked" at bounding box center [715, 730] width 454 height 27
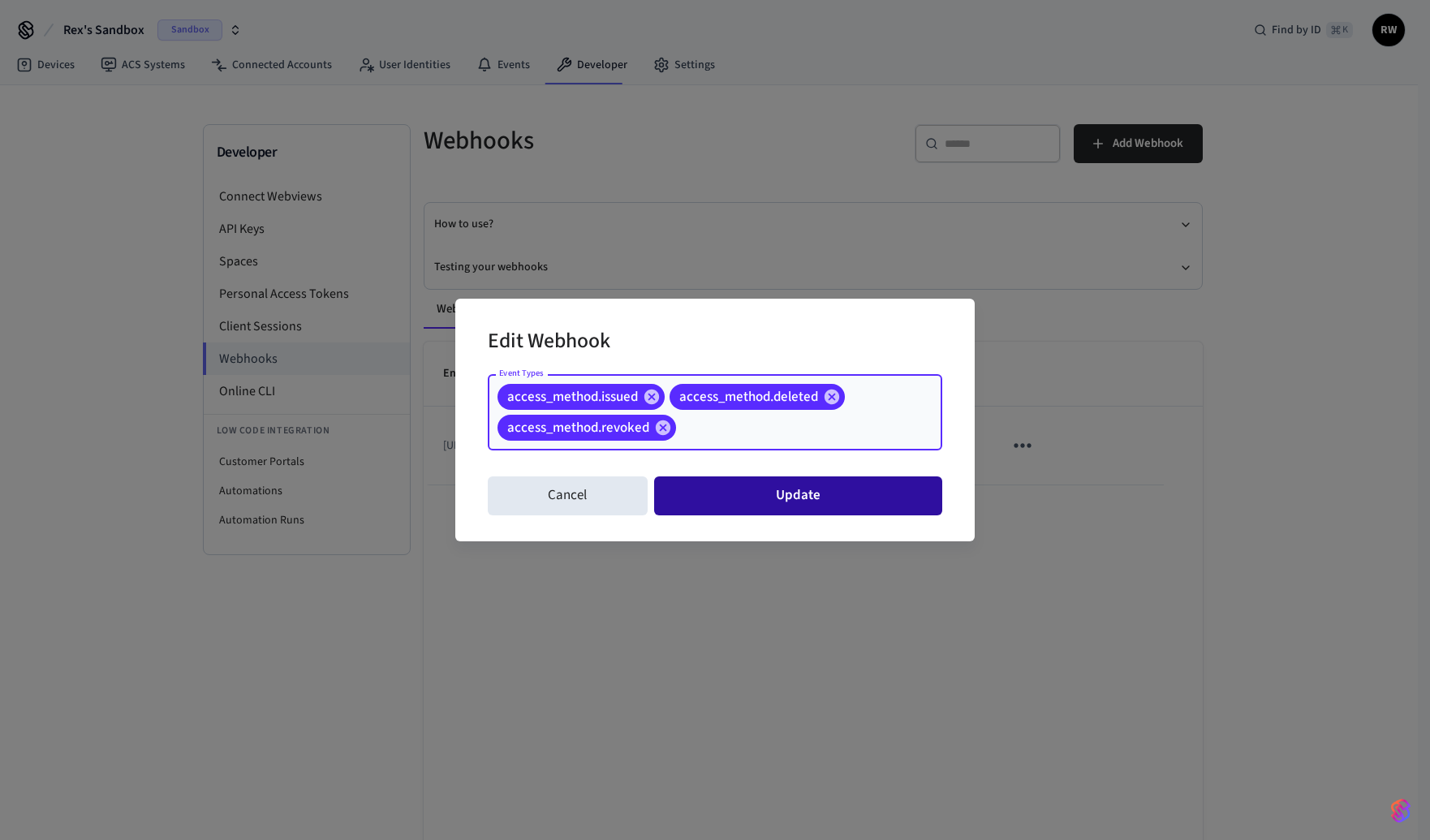
click at [777, 499] on button "Update" at bounding box center [798, 496] width 288 height 39
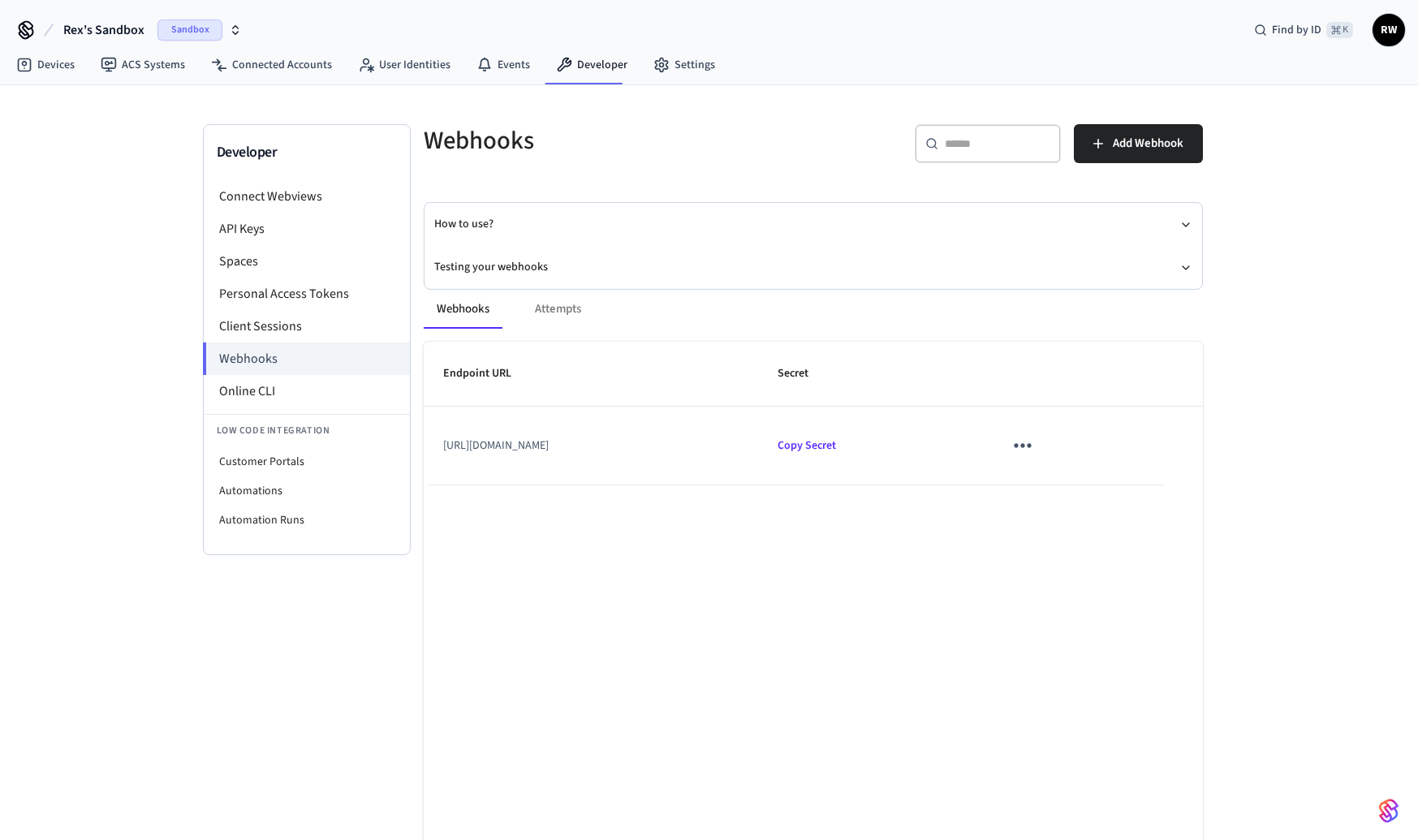
drag, startPoint x: 789, startPoint y: 441, endPoint x: 434, endPoint y: 440, distance: 355.0
click at [434, 440] on td "[URL][DOMAIN_NAME]" at bounding box center [591, 445] width 335 height 78
copy td "[URL][DOMAIN_NAME]"
click at [759, 409] on td "[URL][DOMAIN_NAME]" at bounding box center [591, 445] width 335 height 78
click at [1035, 447] on icon "sticky table" at bounding box center [1022, 444] width 25 height 25
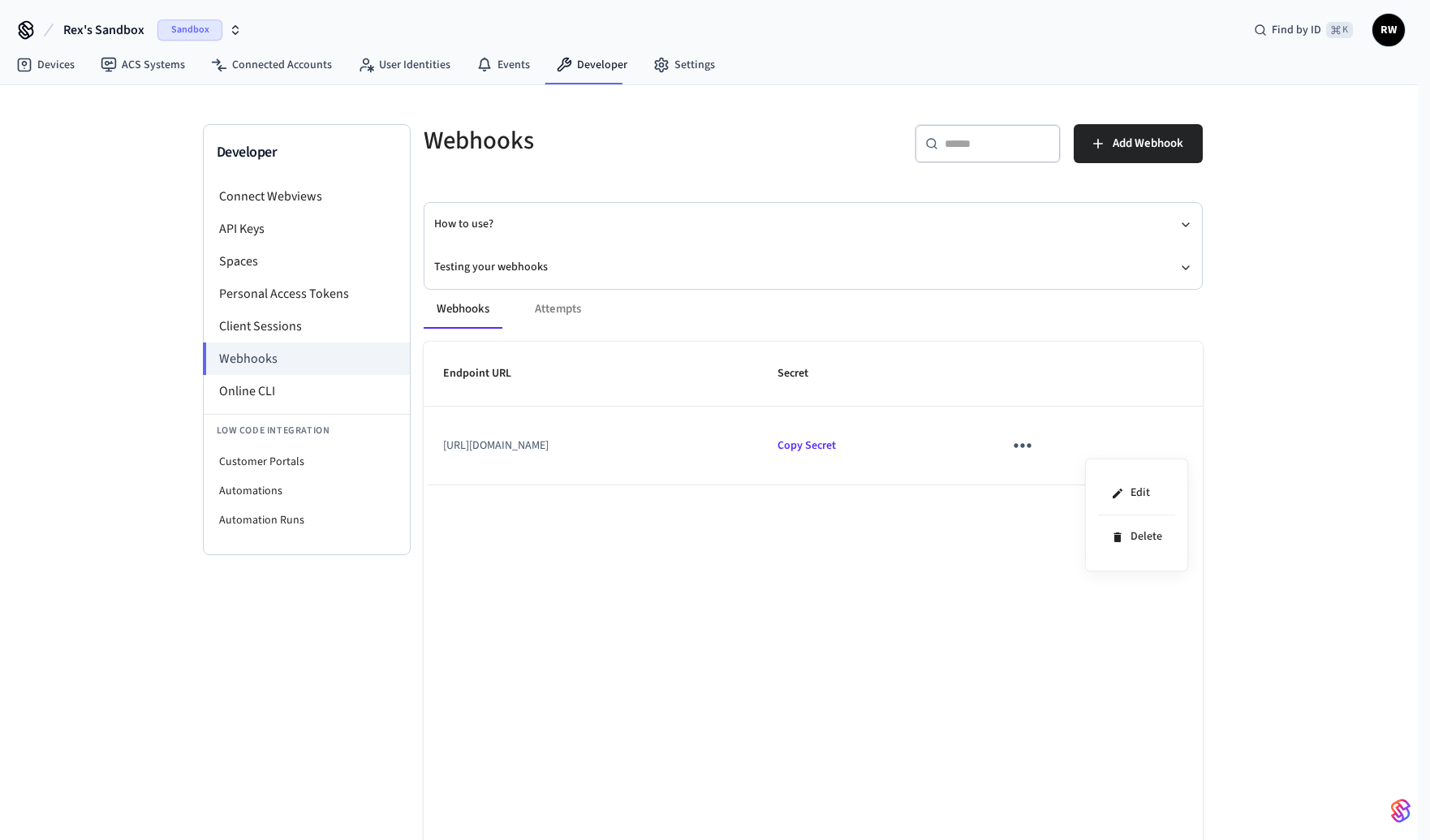
click at [622, 301] on div at bounding box center [715, 420] width 1430 height 840
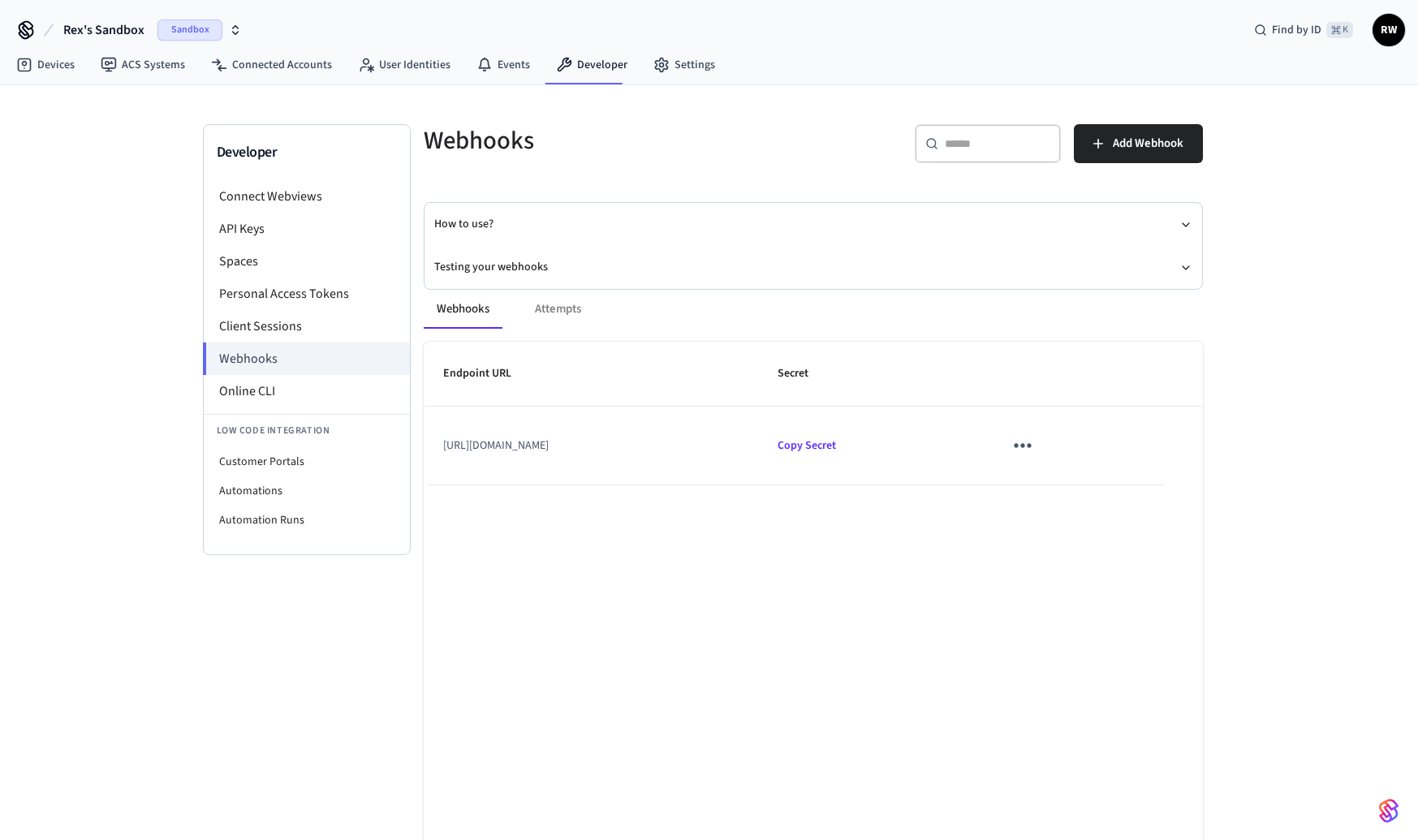
click at [532, 320] on div "Edit Delete" at bounding box center [709, 420] width 1418 height 840
click at [561, 310] on div "Webhooks Attempts" at bounding box center [813, 310] width 779 height 39
click at [573, 308] on div "Webhooks Attempts" at bounding box center [813, 310] width 779 height 39
click at [547, 307] on div "Webhooks Attempts" at bounding box center [813, 310] width 779 height 39
click at [562, 315] on div "Webhooks Attempts" at bounding box center [813, 310] width 779 height 39
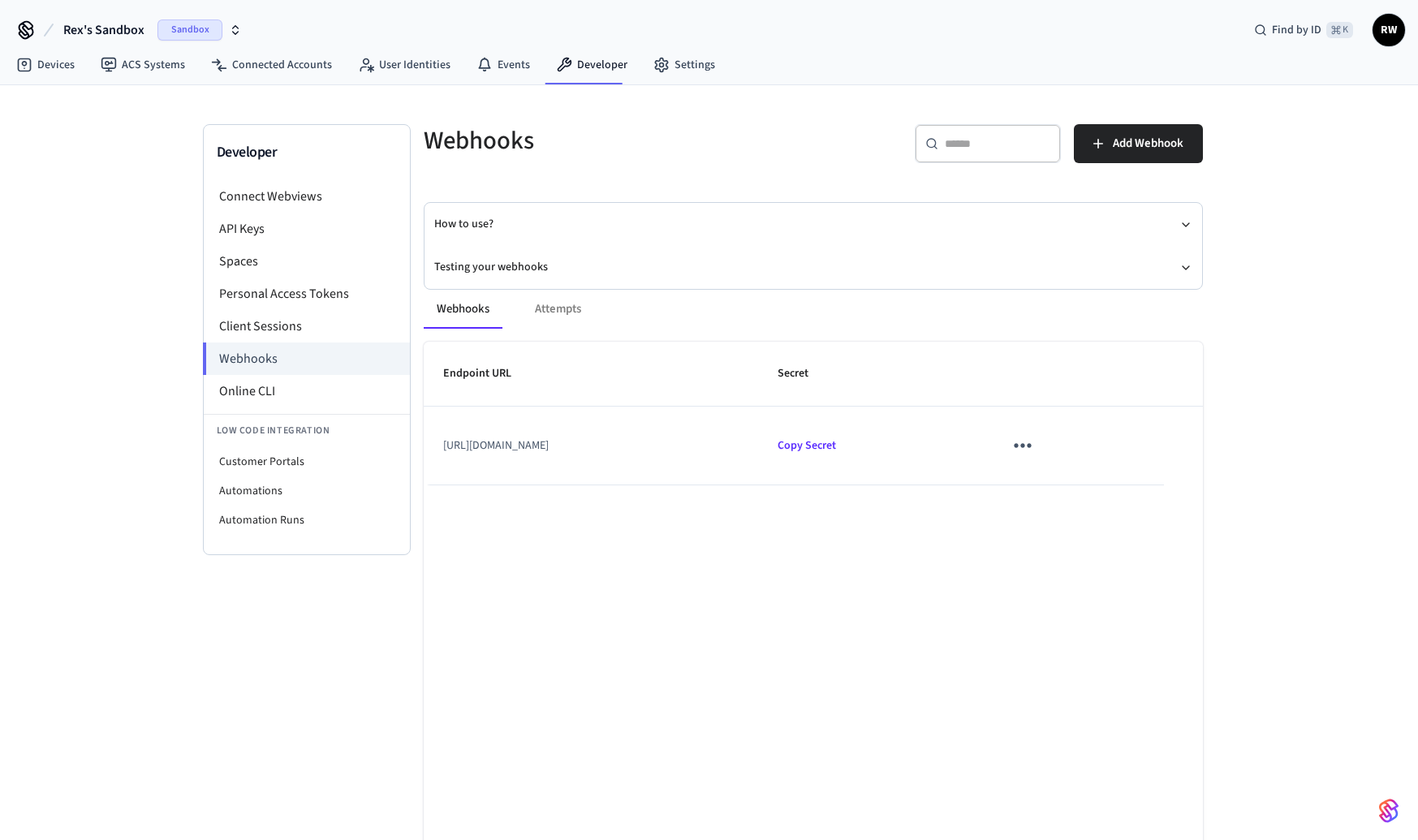
click at [543, 360] on th "Endpoint URL" at bounding box center [591, 374] width 335 height 65
click at [763, 541] on div "Endpoint URL Secret [URL][DOMAIN_NAME] Copy Secret Rows per page: 10 ** 1–1 of 1" at bounding box center [813, 636] width 779 height 589
click at [561, 306] on div "Webhooks Attempts" at bounding box center [813, 310] width 779 height 39
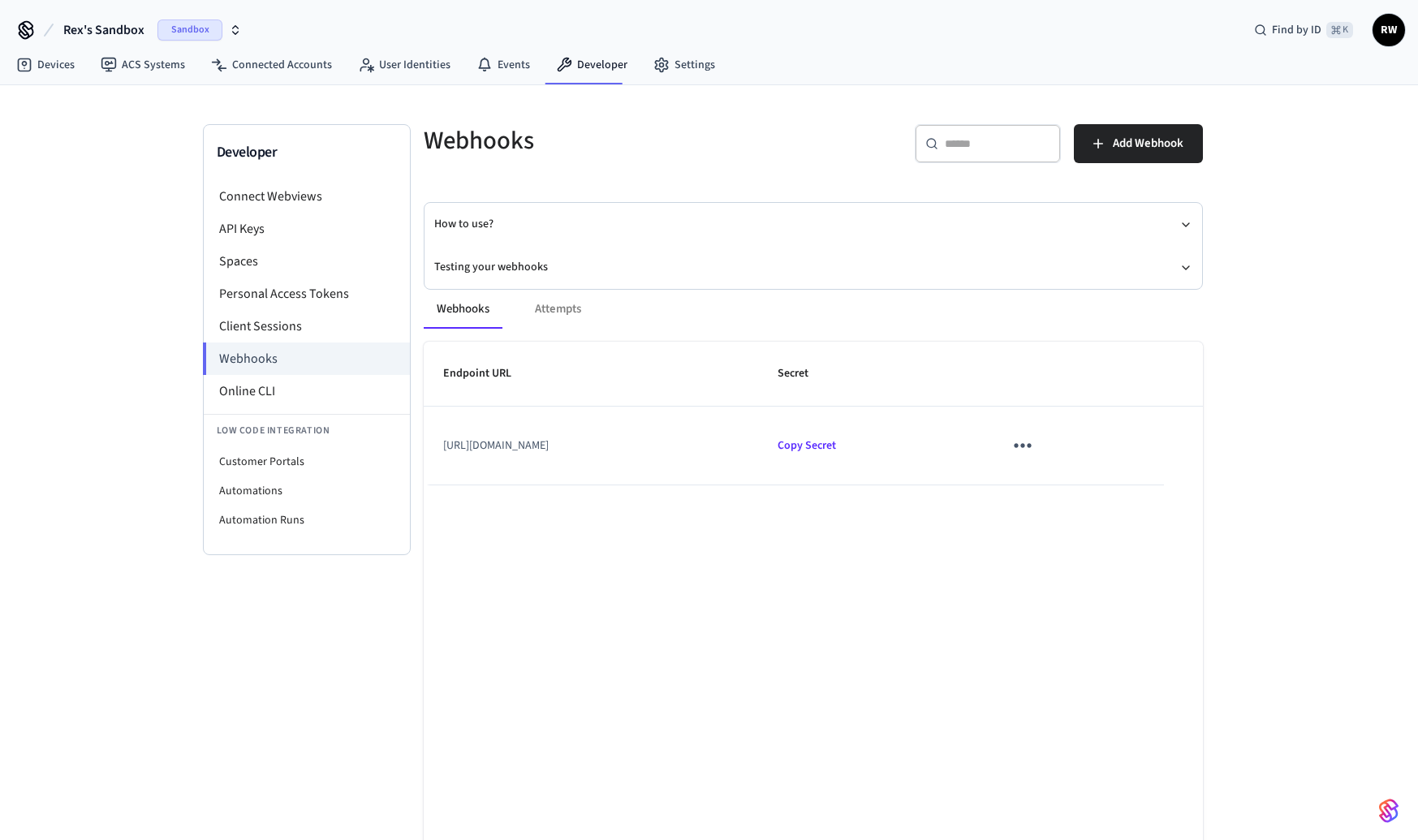
click at [1031, 444] on icon "sticky table" at bounding box center [1023, 446] width 17 height 4
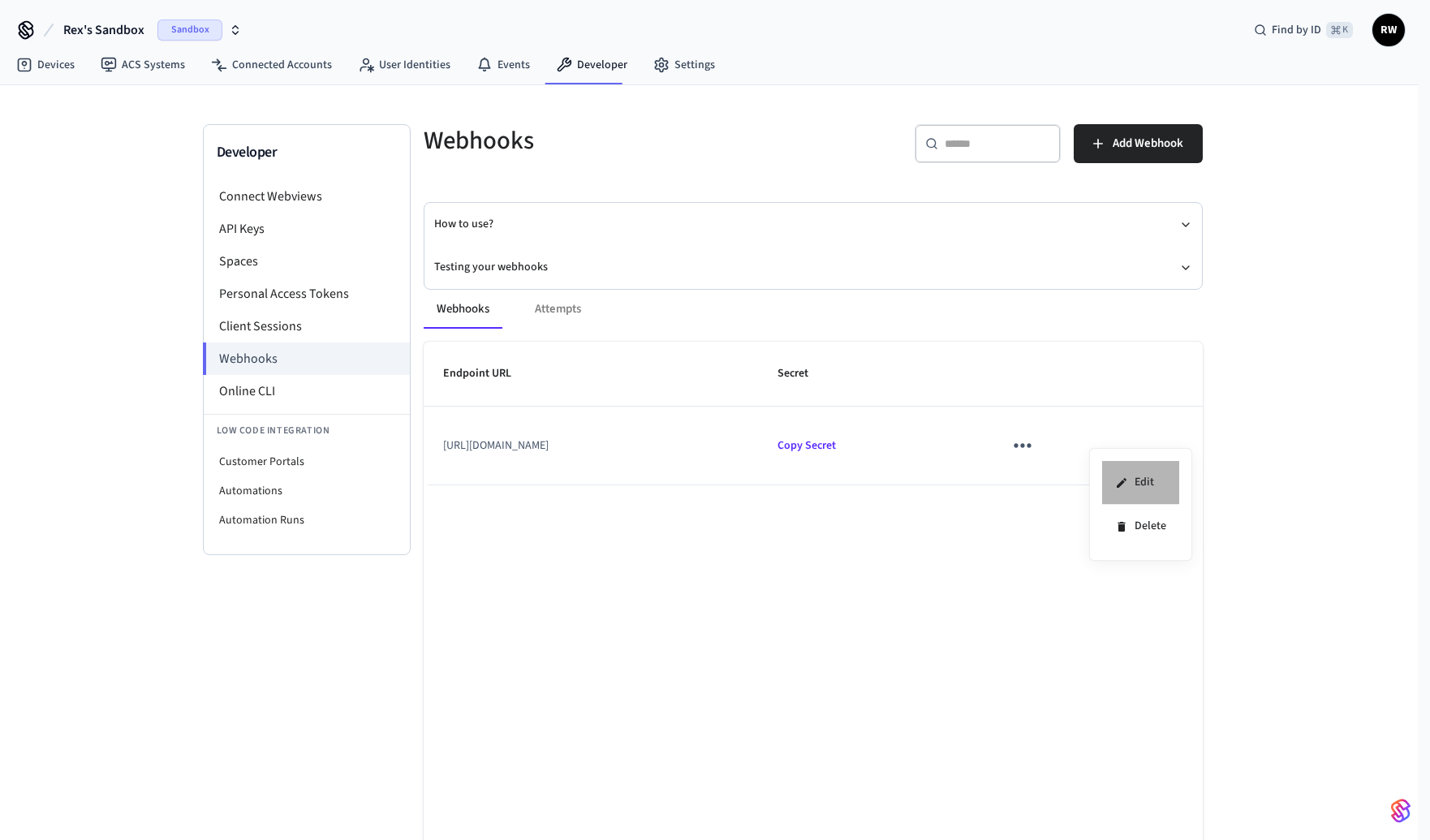
click at [1140, 477] on li "Edit" at bounding box center [1141, 482] width 77 height 44
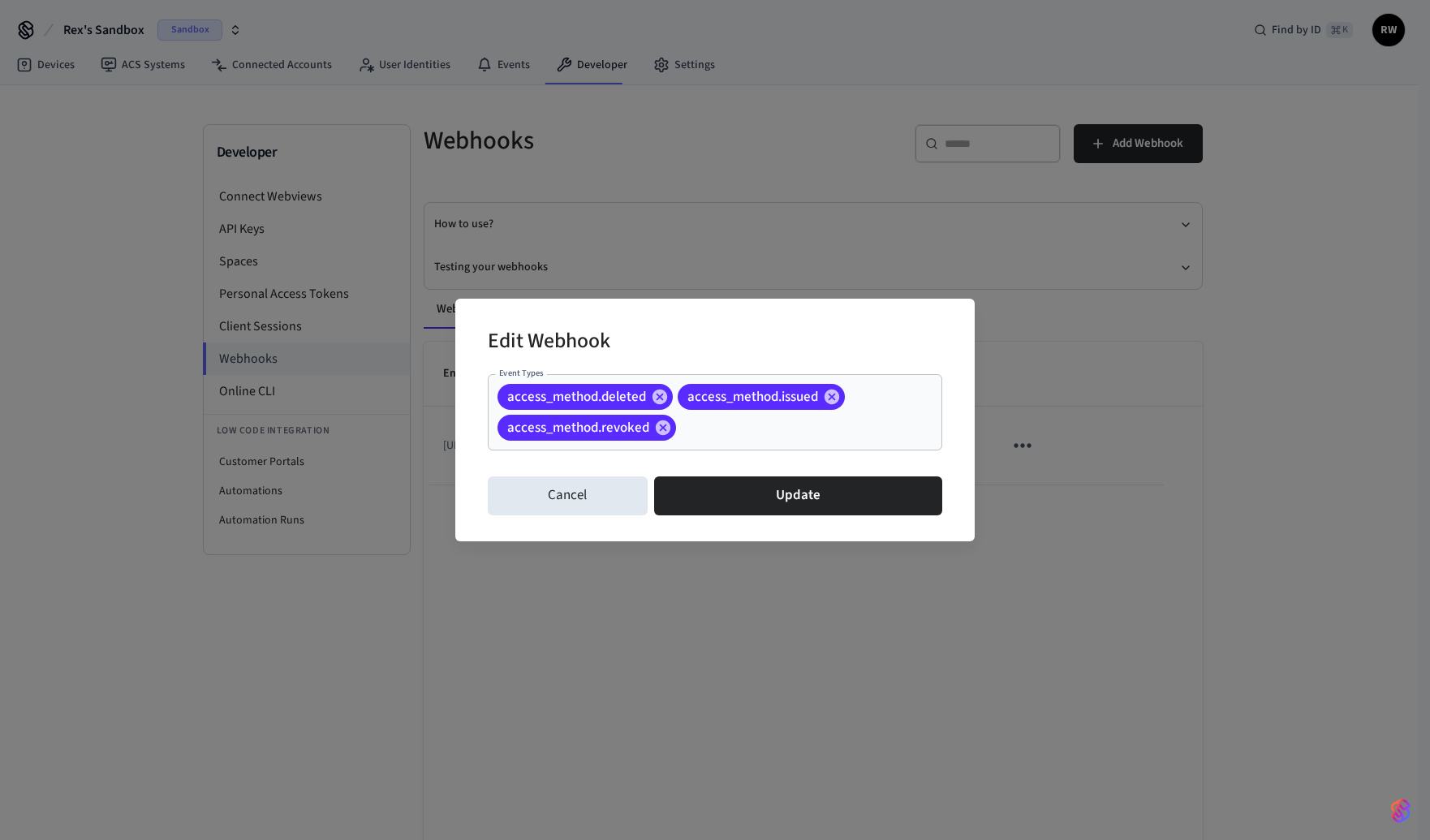
click at [1029, 630] on div "Edit Webhook Event Types access_method.deleted access_method.issued access_meth…" at bounding box center [715, 420] width 1430 height 840
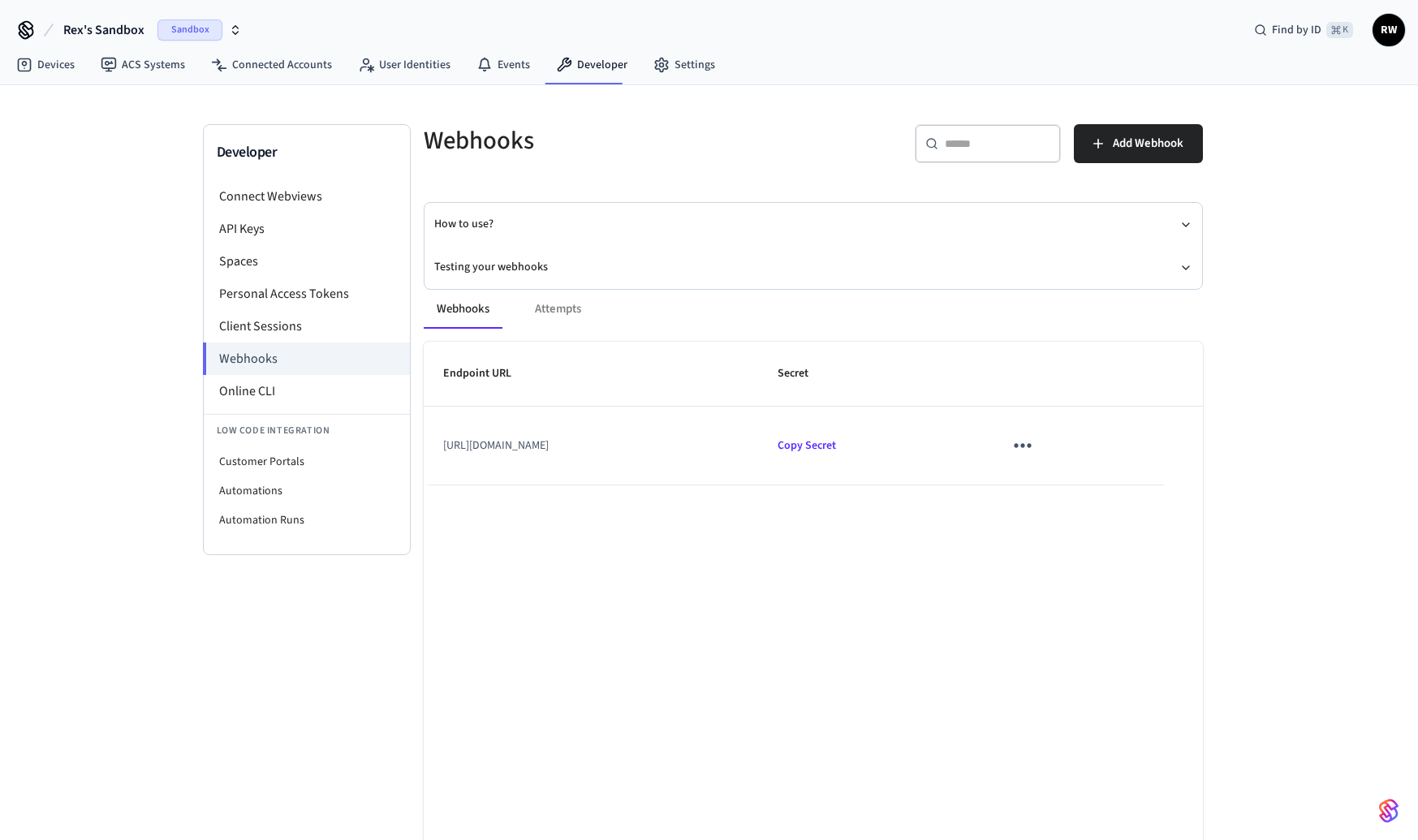
click at [1035, 448] on icon "sticky table" at bounding box center [1022, 444] width 25 height 25
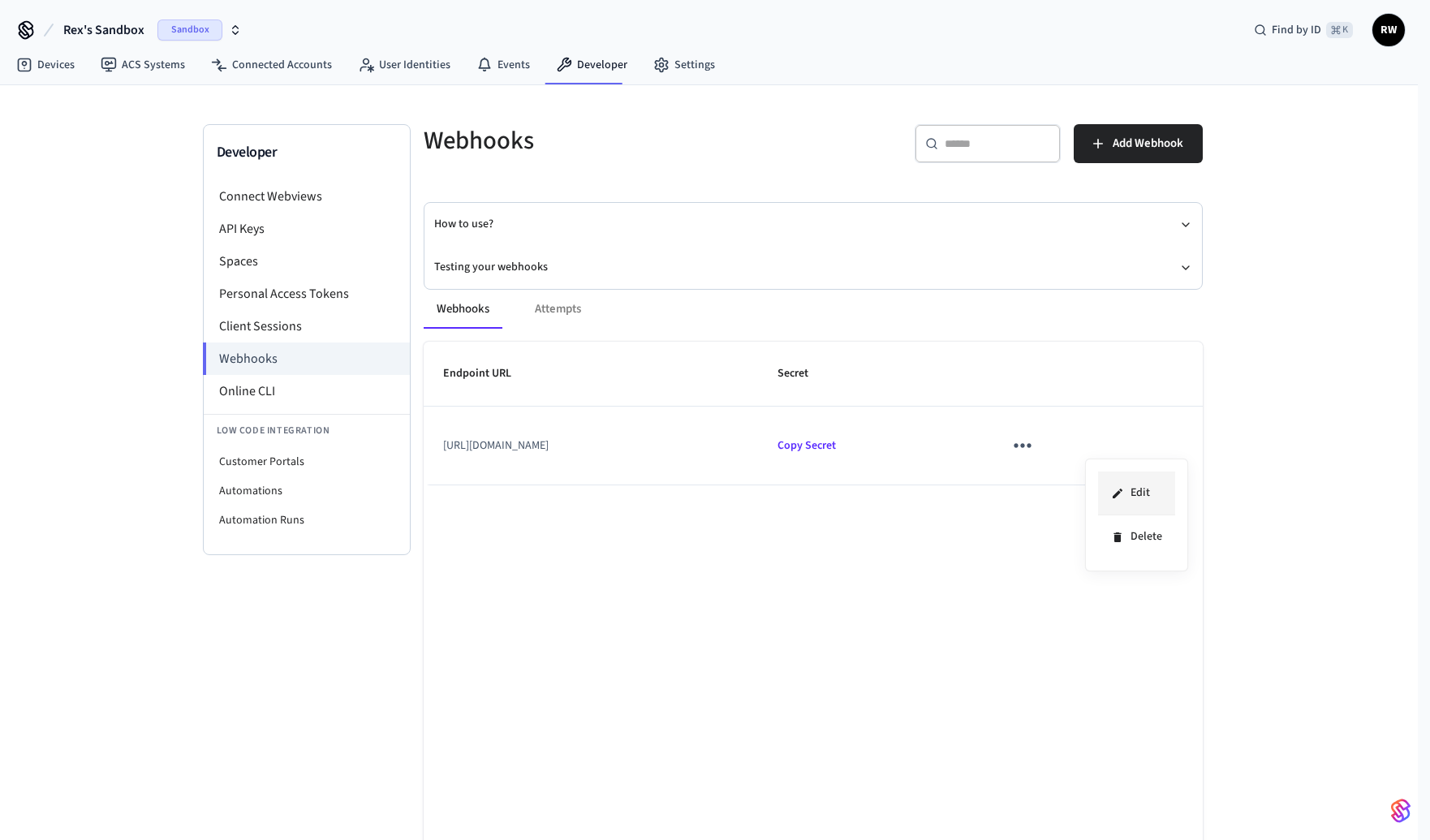
click at [1134, 485] on li "Edit" at bounding box center [1136, 493] width 77 height 44
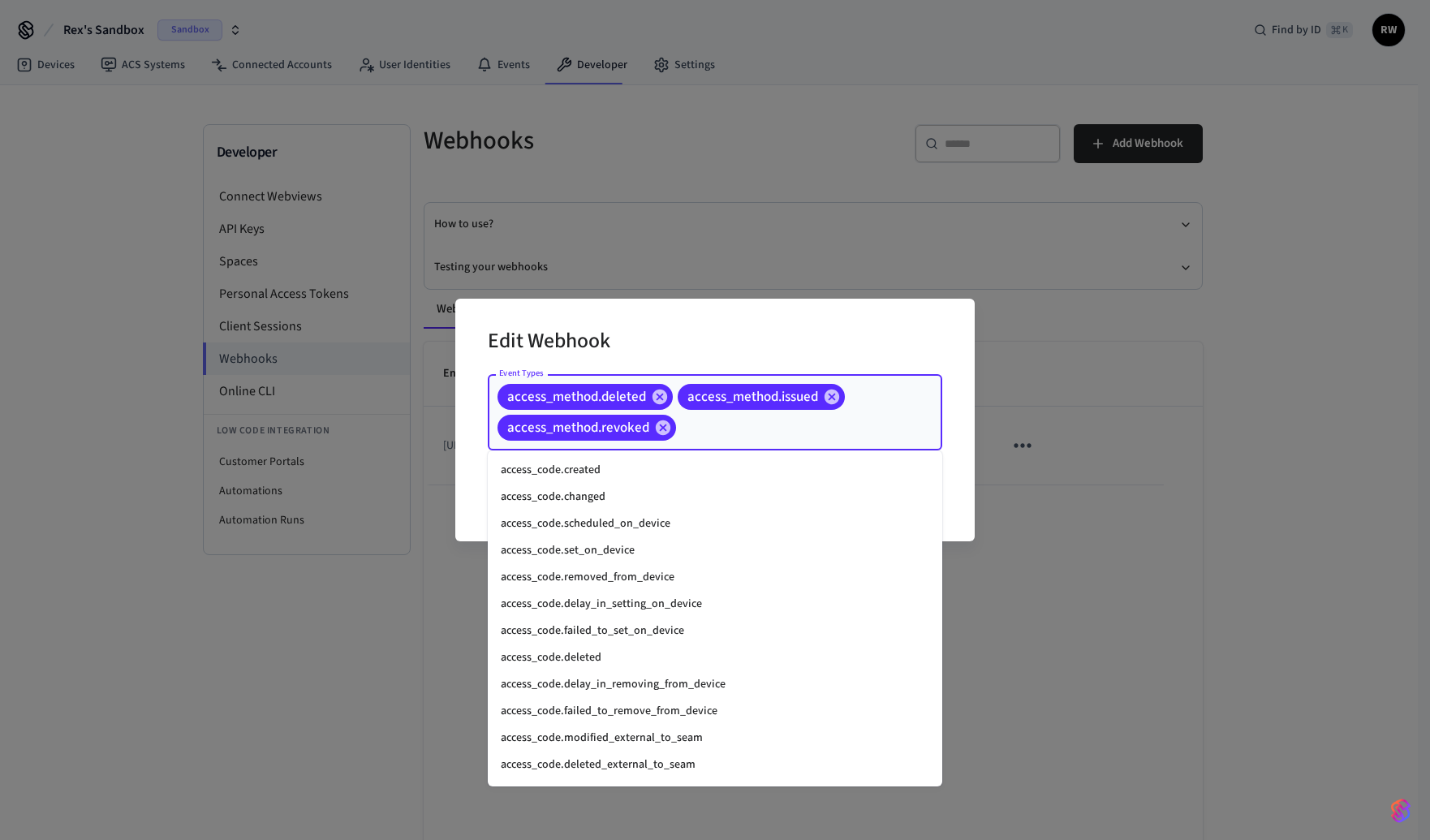
click at [727, 436] on input "Event Types" at bounding box center [784, 428] width 211 height 28
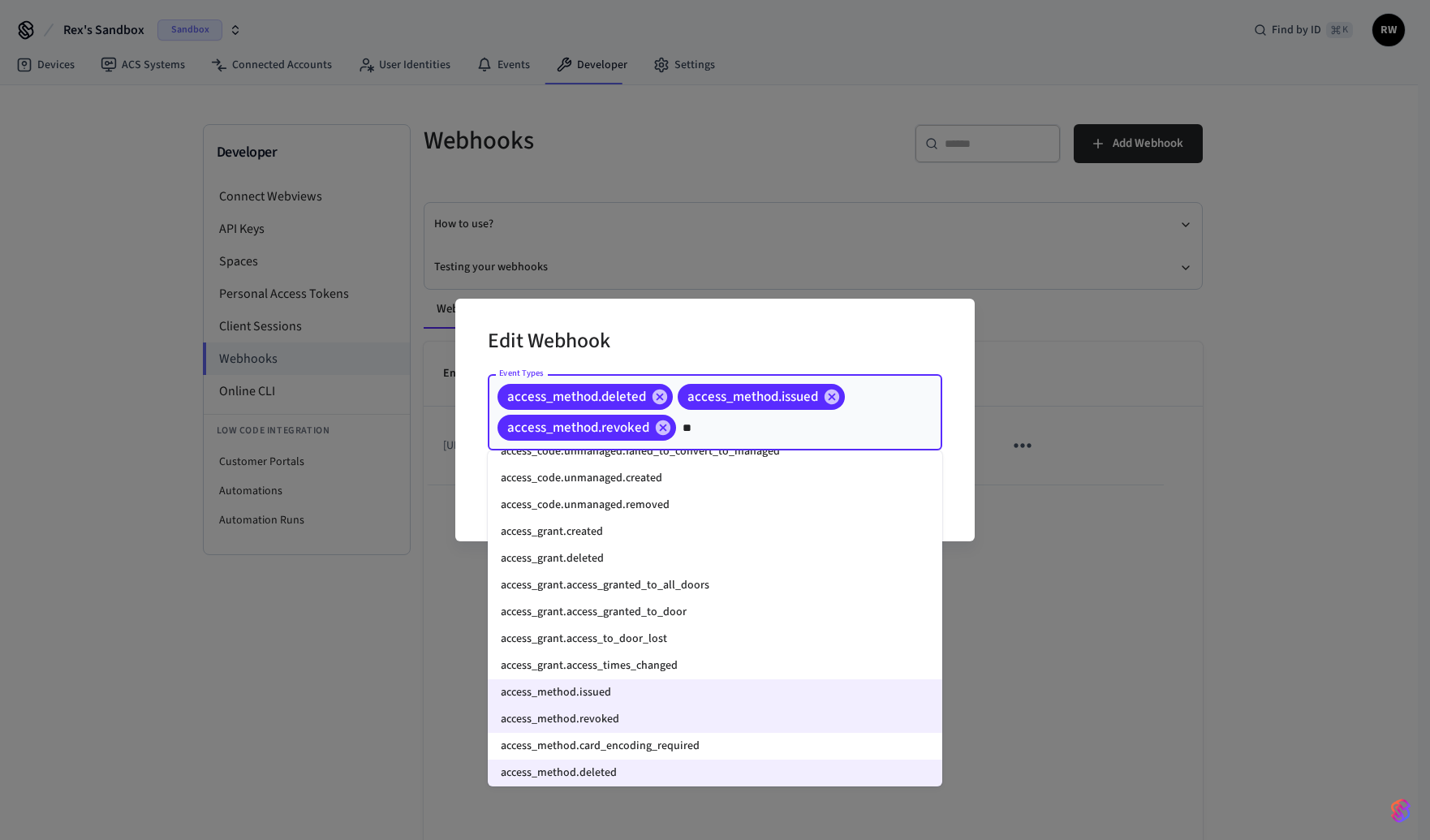
type input "***"
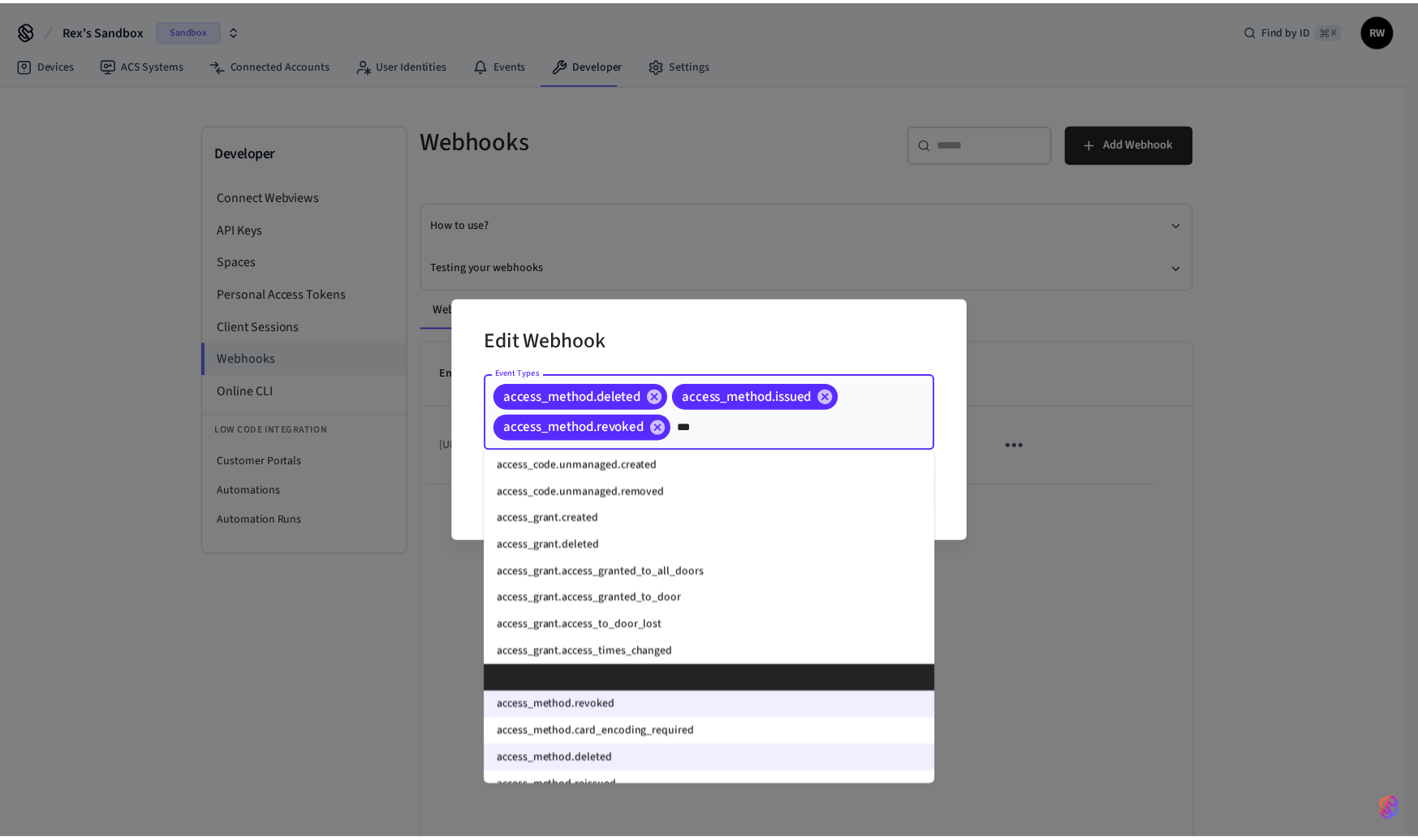
scroll to position [395, 0]
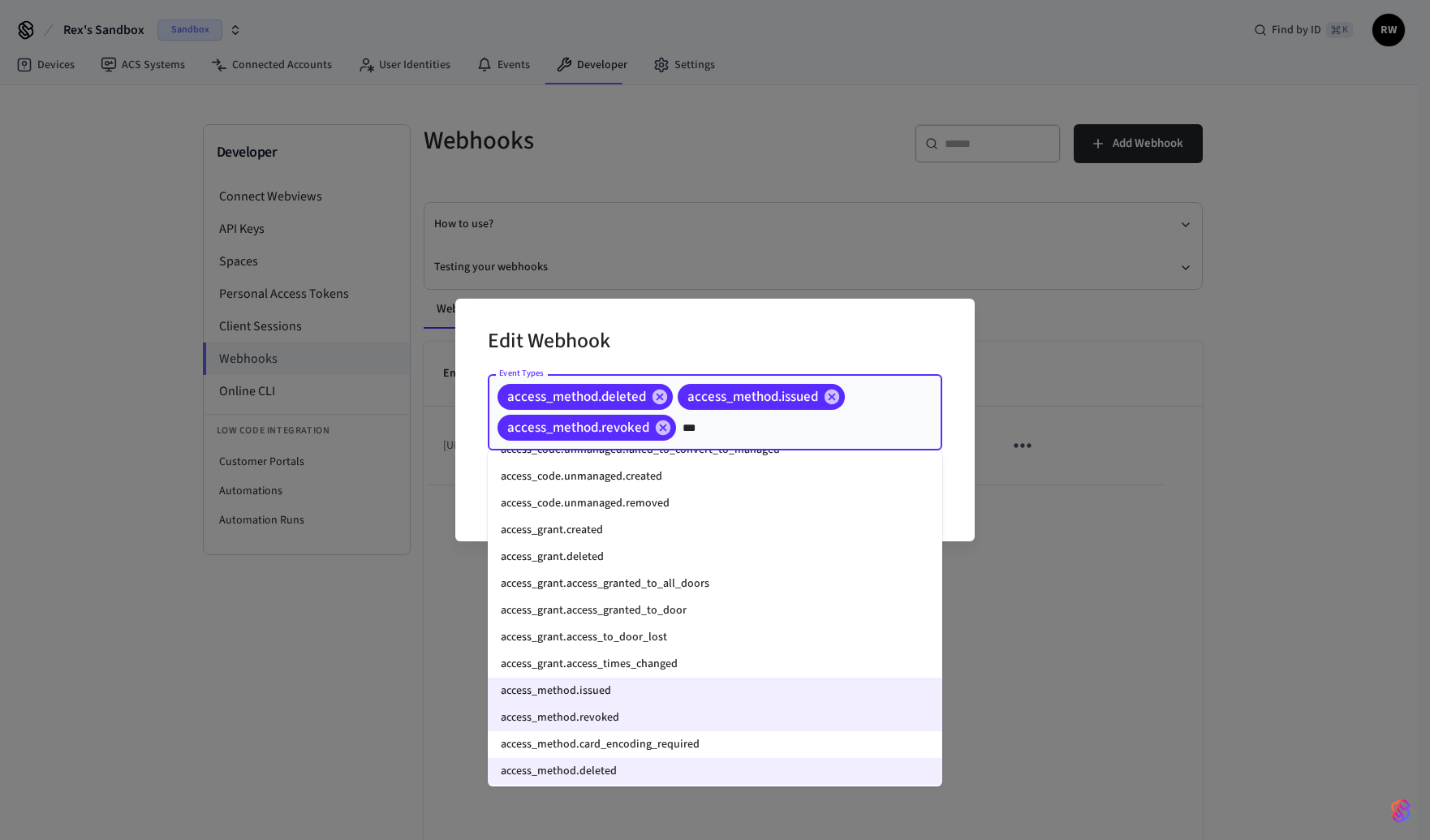
click at [691, 531] on li "access_grant.created" at bounding box center [715, 529] width 454 height 27
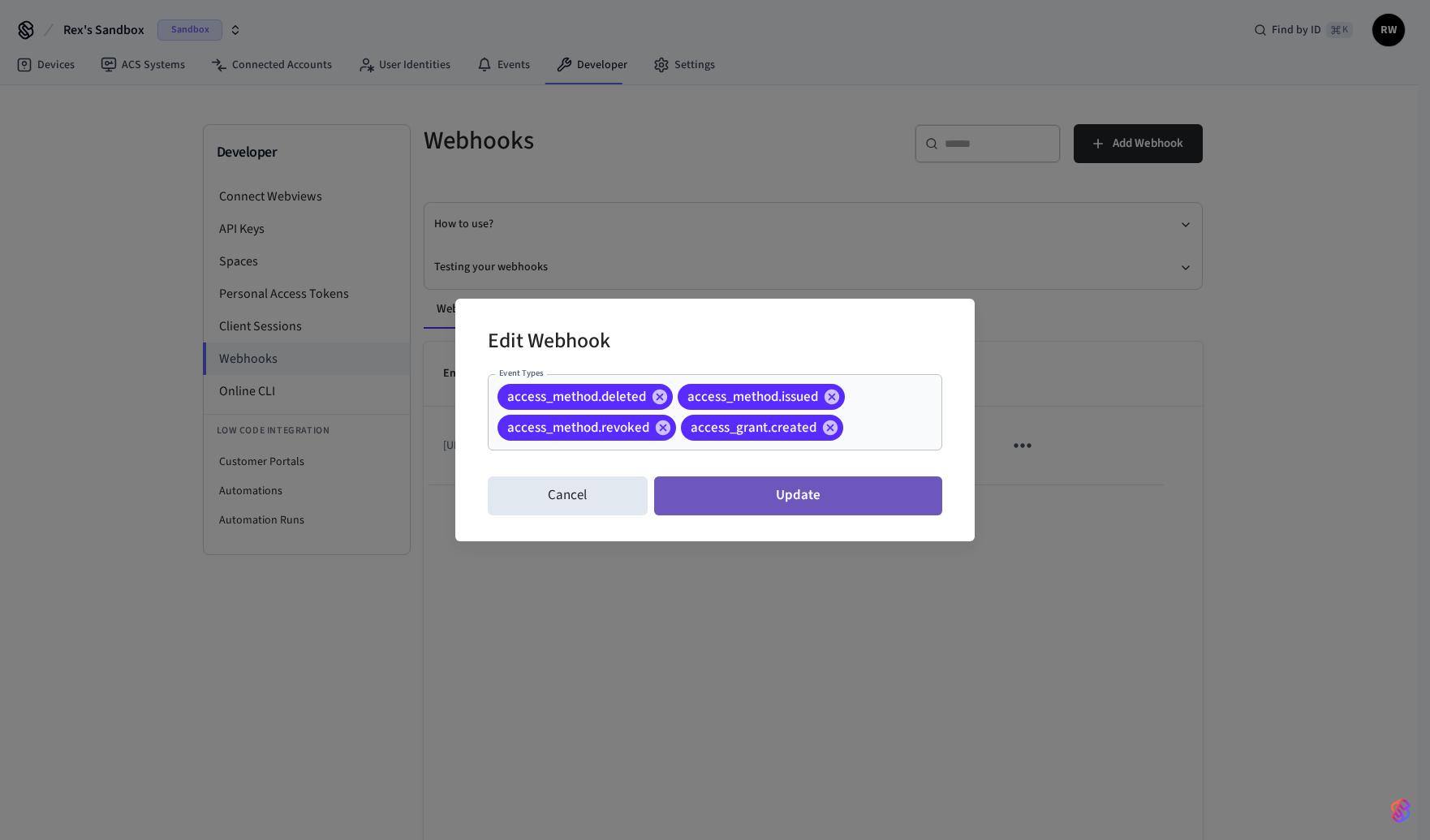
click at [809, 494] on button "Update" at bounding box center [798, 496] width 288 height 39
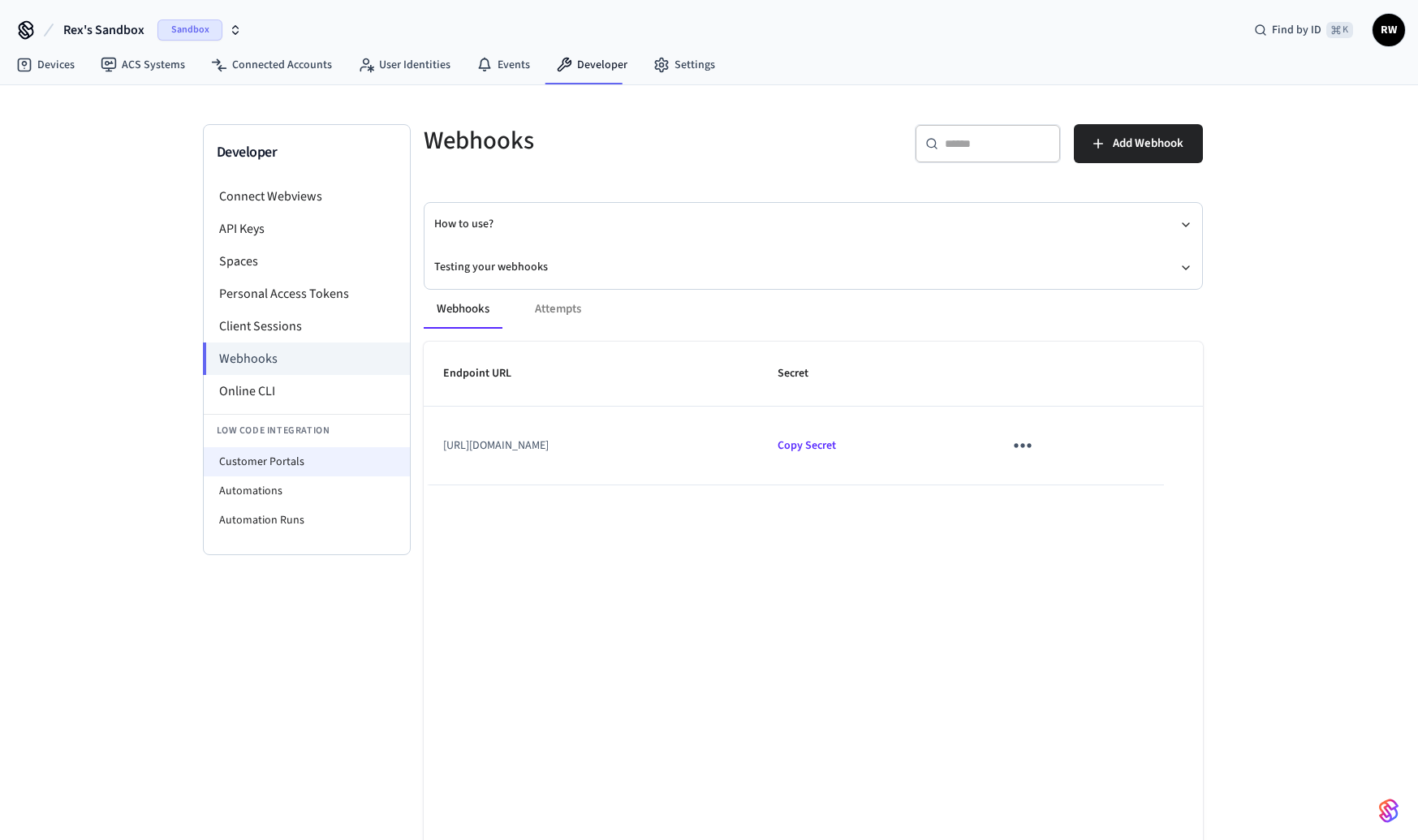
click at [306, 453] on li "Customer Portals" at bounding box center [306, 462] width 206 height 29
select select "**********"
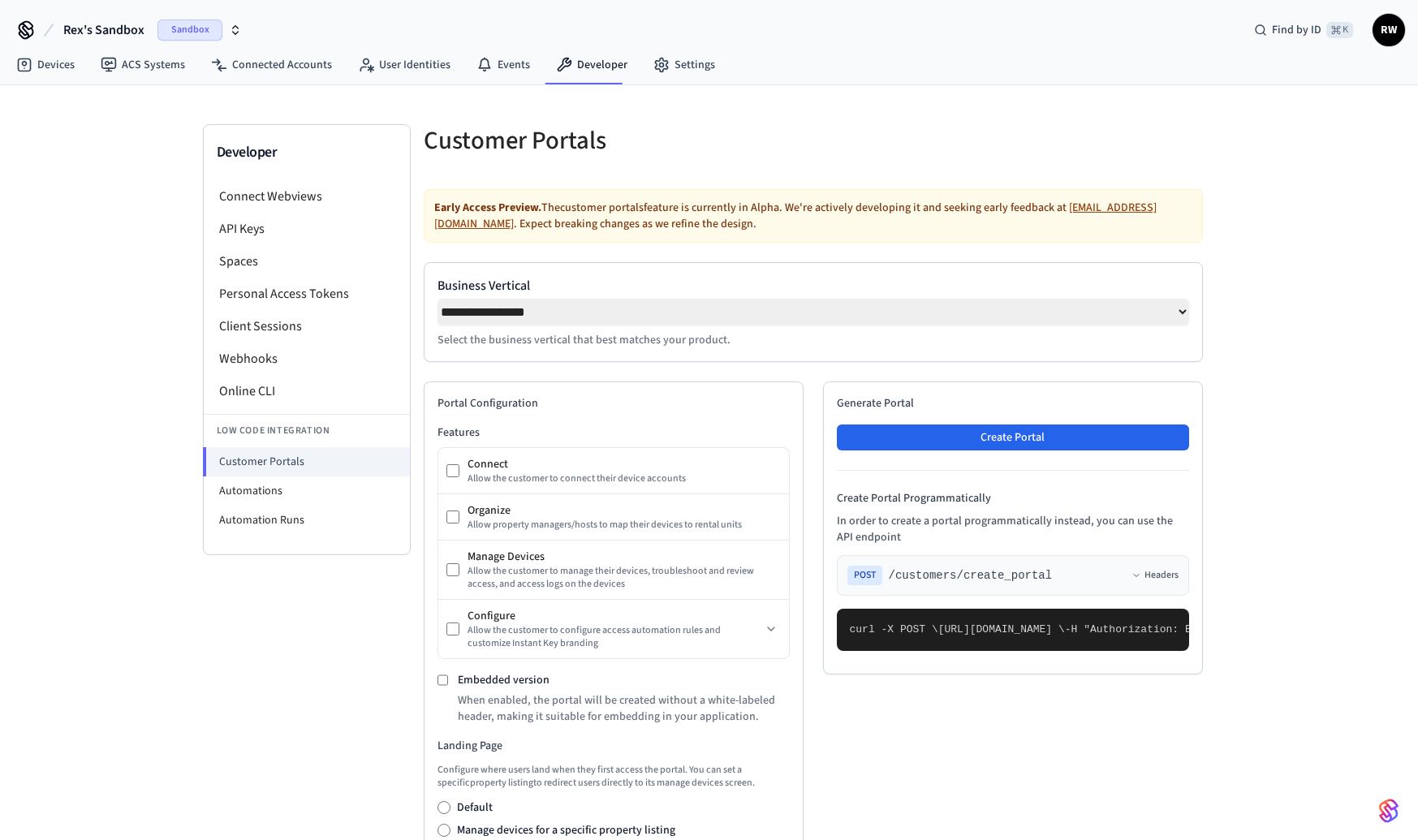
scroll to position [462, 0]
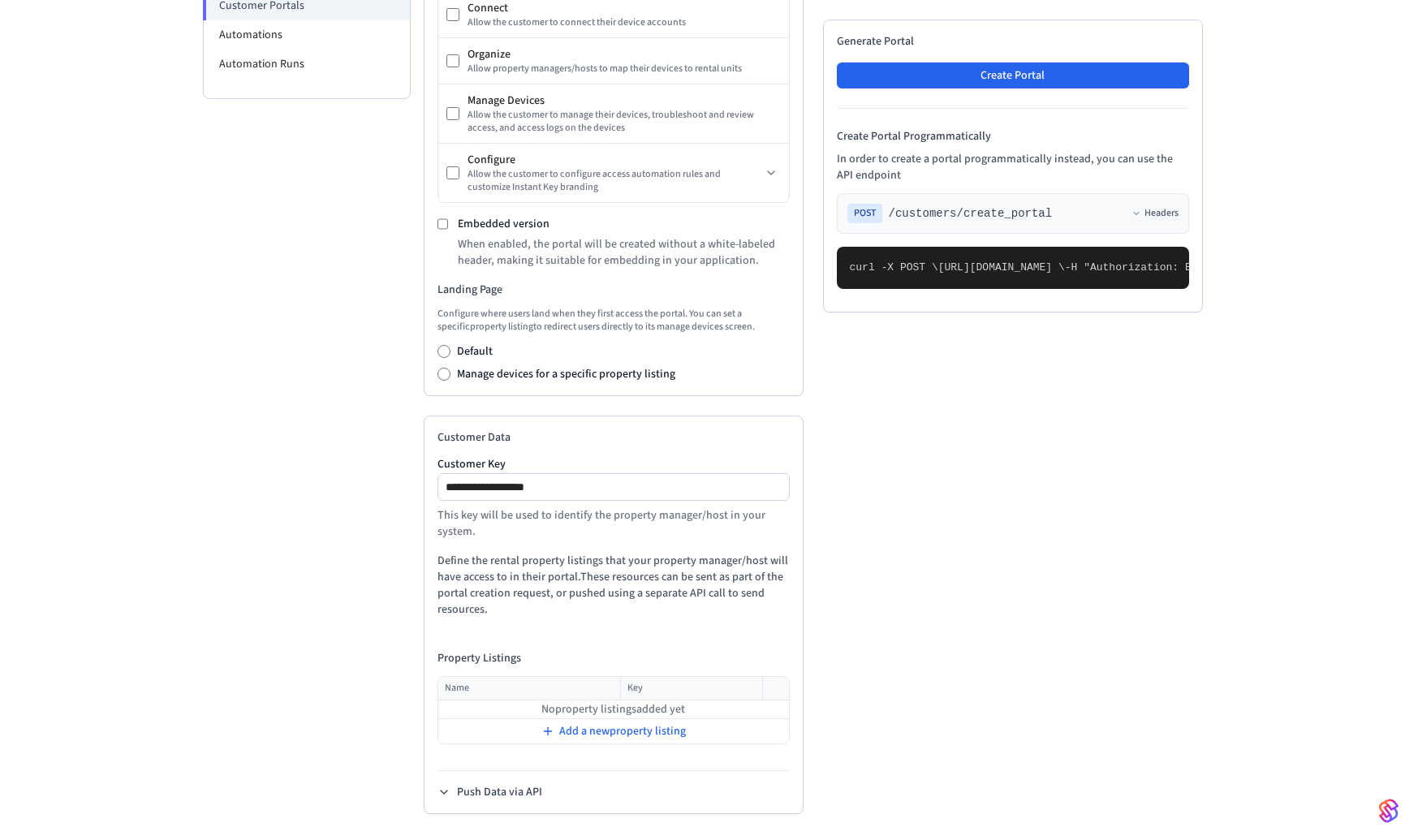
click at [542, 370] on label "Manage devices for a specific property listing" at bounding box center [566, 374] width 218 height 16
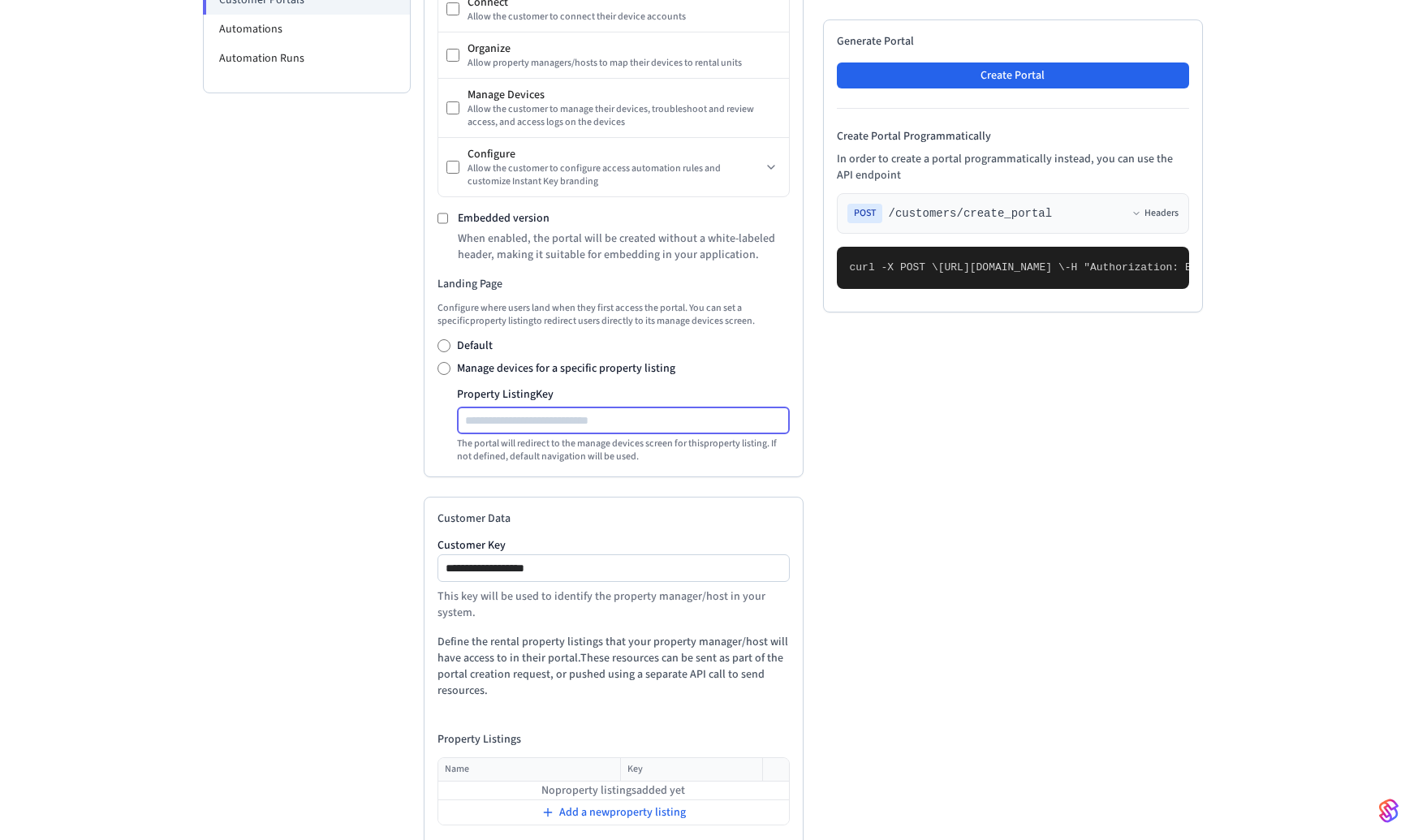
click at [552, 428] on input "Property Listing Key" at bounding box center [624, 420] width 331 height 20
type input "***"
drag, startPoint x: 857, startPoint y: 565, endPoint x: 1035, endPoint y: 627, distance: 188.5
click at [1035, 289] on pre "curl -X POST \ [URL][DOMAIN_NAME] \ -H "Authorization: Bearer seam_api_key_1234…" at bounding box center [1013, 267] width 353 height 42
copy code ""landing_page": { "manage": { "property_listing_key": "123" } }"
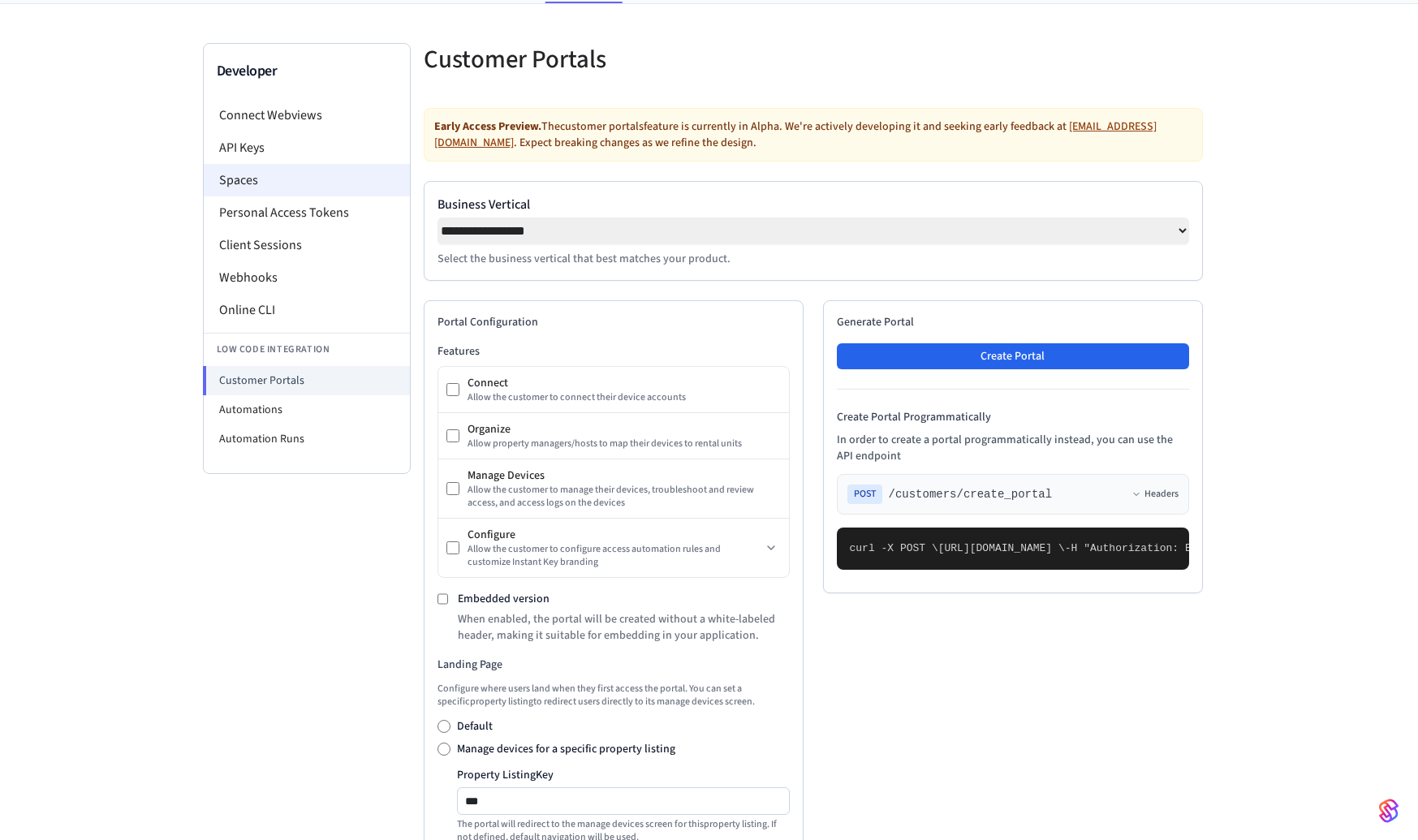
scroll to position [0, 0]
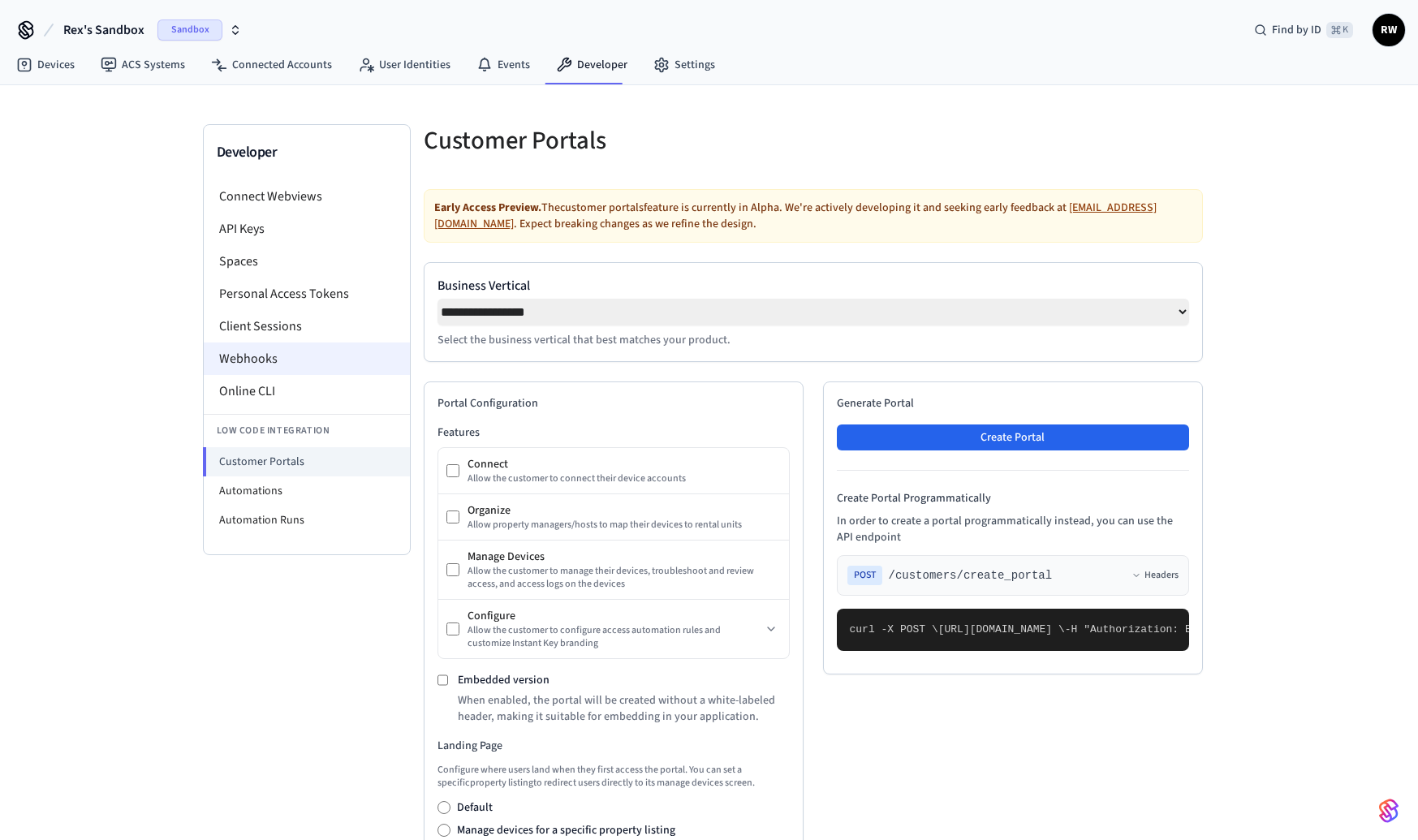
click at [301, 361] on li "Webhooks" at bounding box center [306, 358] width 206 height 33
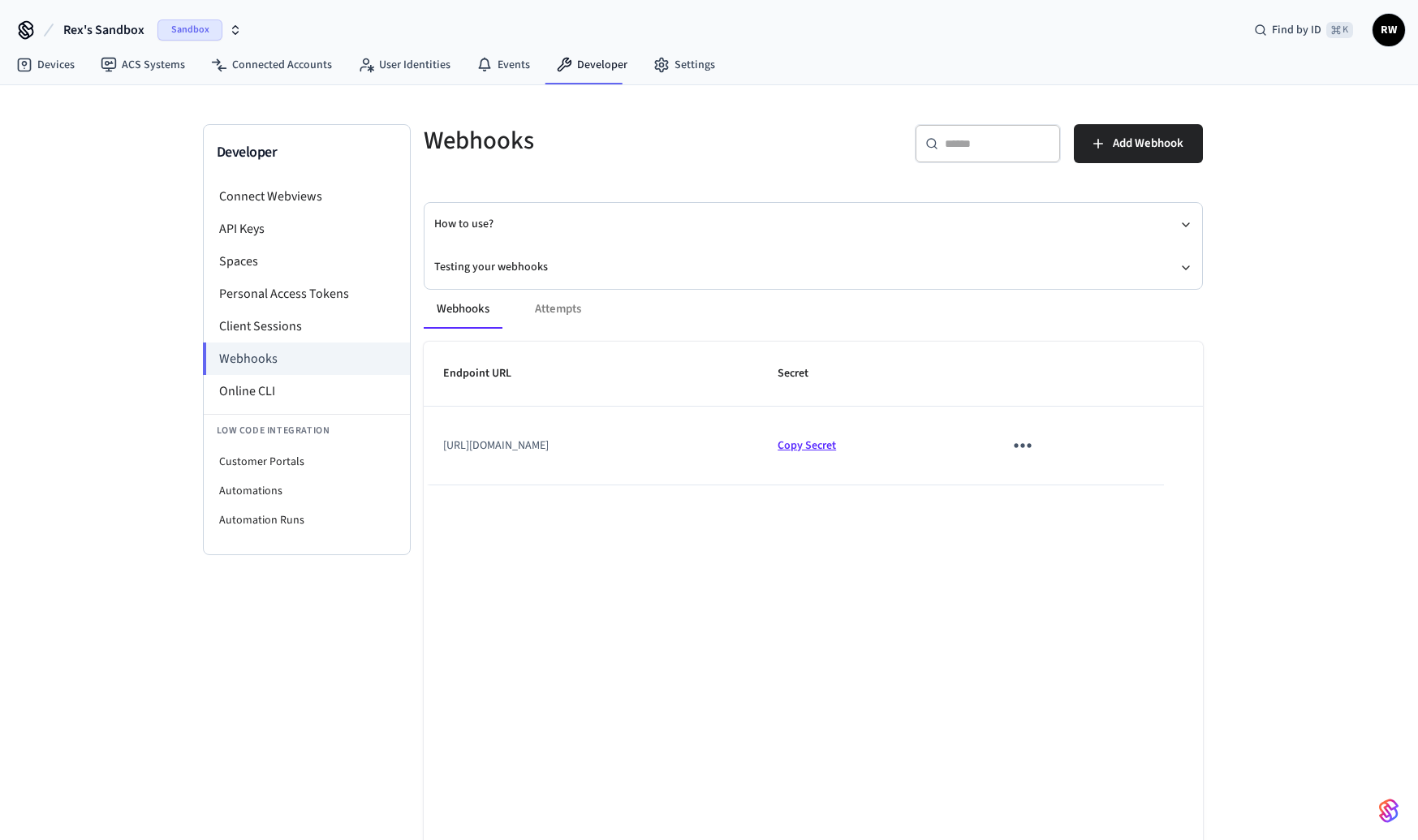
click at [836, 446] on span "Copy Secret" at bounding box center [807, 445] width 58 height 16
drag, startPoint x: 779, startPoint y: 447, endPoint x: 421, endPoint y: 447, distance: 358.0
click at [421, 447] on div "Webhooks Attempts Endpoint URL Secret [URL][DOMAIN_NAME] Copy Secret Rows per p…" at bounding box center [803, 600] width 798 height 660
copy table "Endpoint URL Secret [URL][DOMAIN_NAME]"
click at [1035, 453] on icon "sticky table" at bounding box center [1022, 444] width 25 height 25
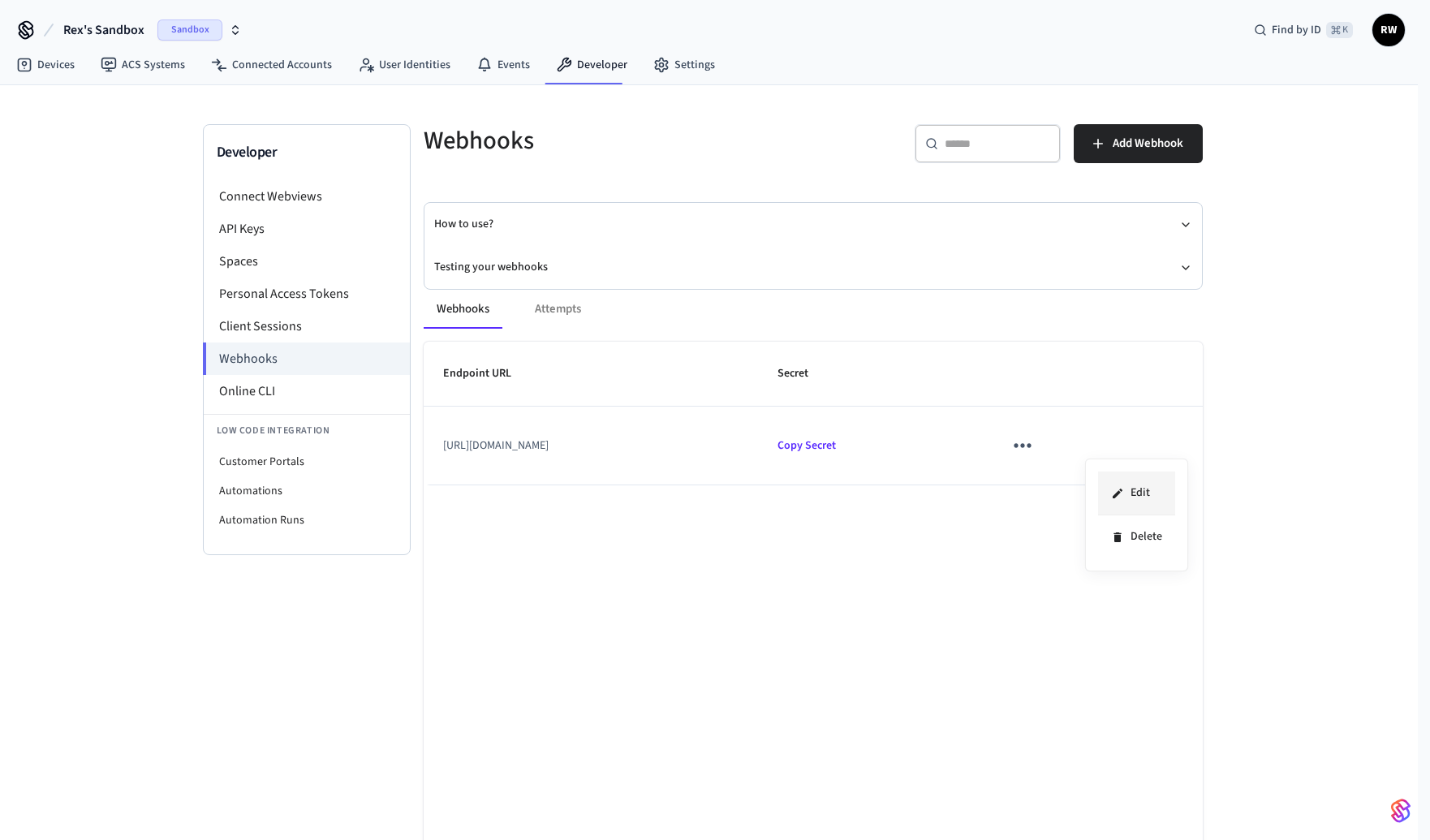
click at [1150, 486] on li "Edit" at bounding box center [1136, 493] width 77 height 44
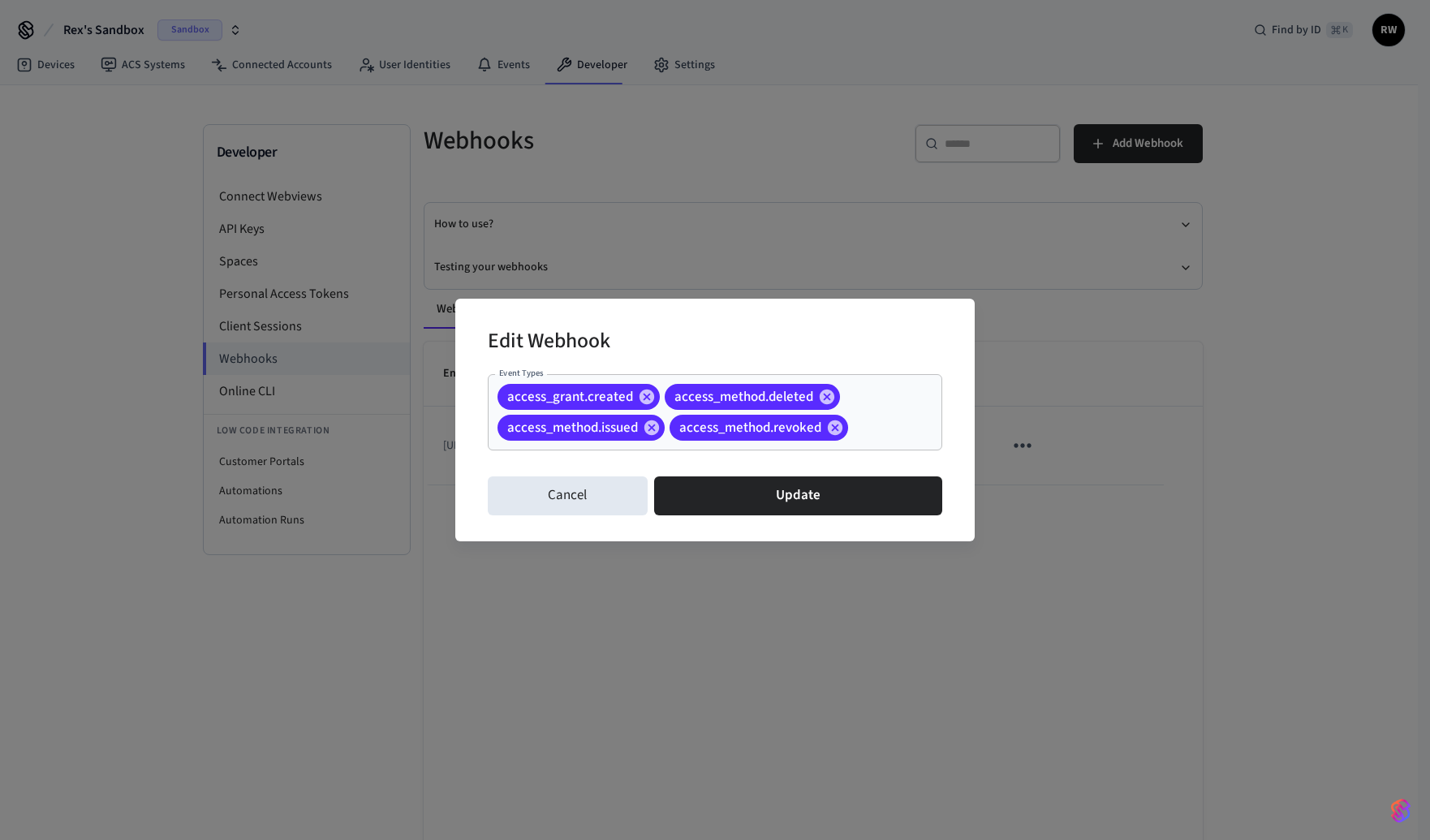
click at [1053, 630] on div "Edit Webhook Event Types access_grant.created access_method.deleted access_meth…" at bounding box center [715, 420] width 1430 height 840
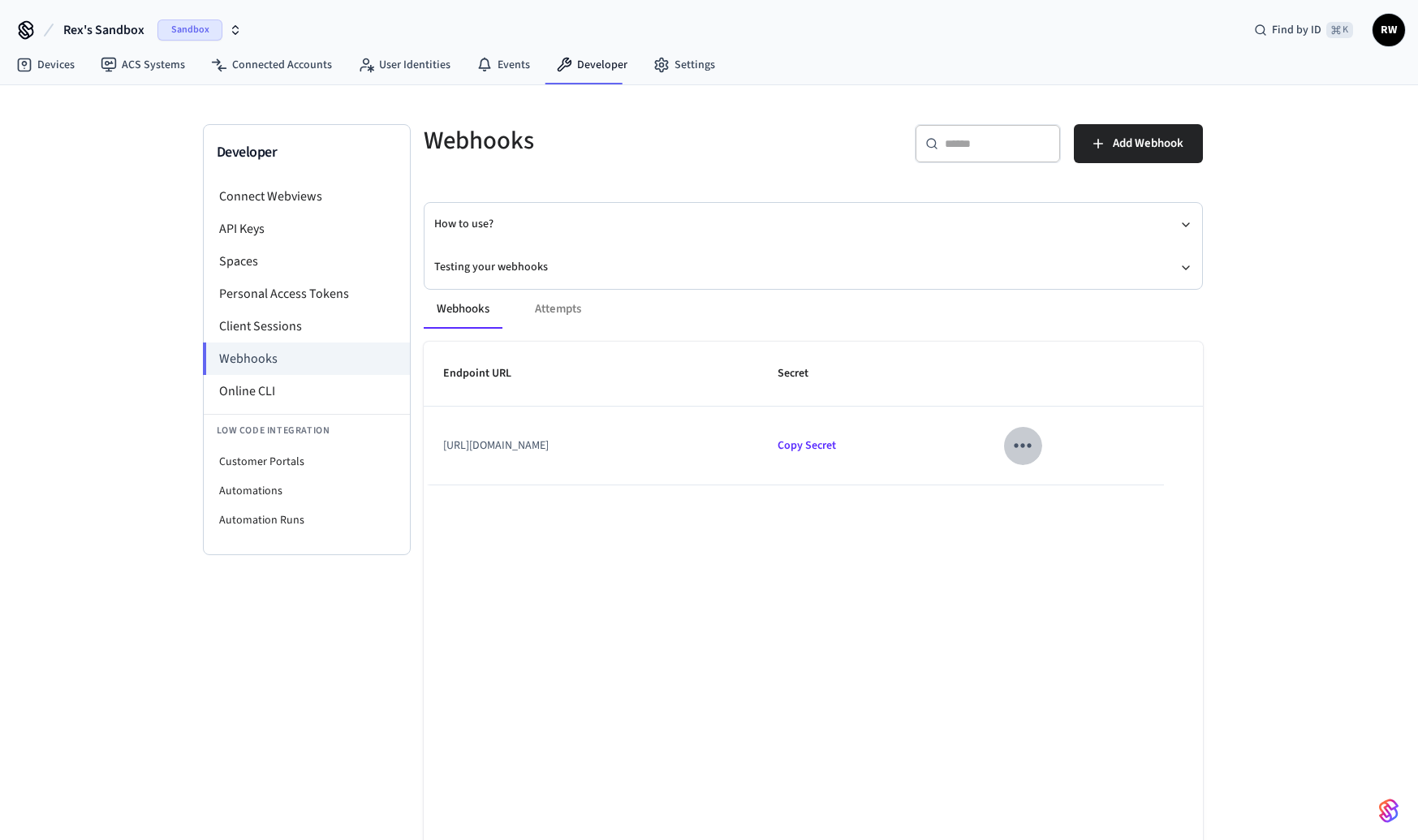
click at [1035, 444] on icon "sticky table" at bounding box center [1022, 444] width 25 height 25
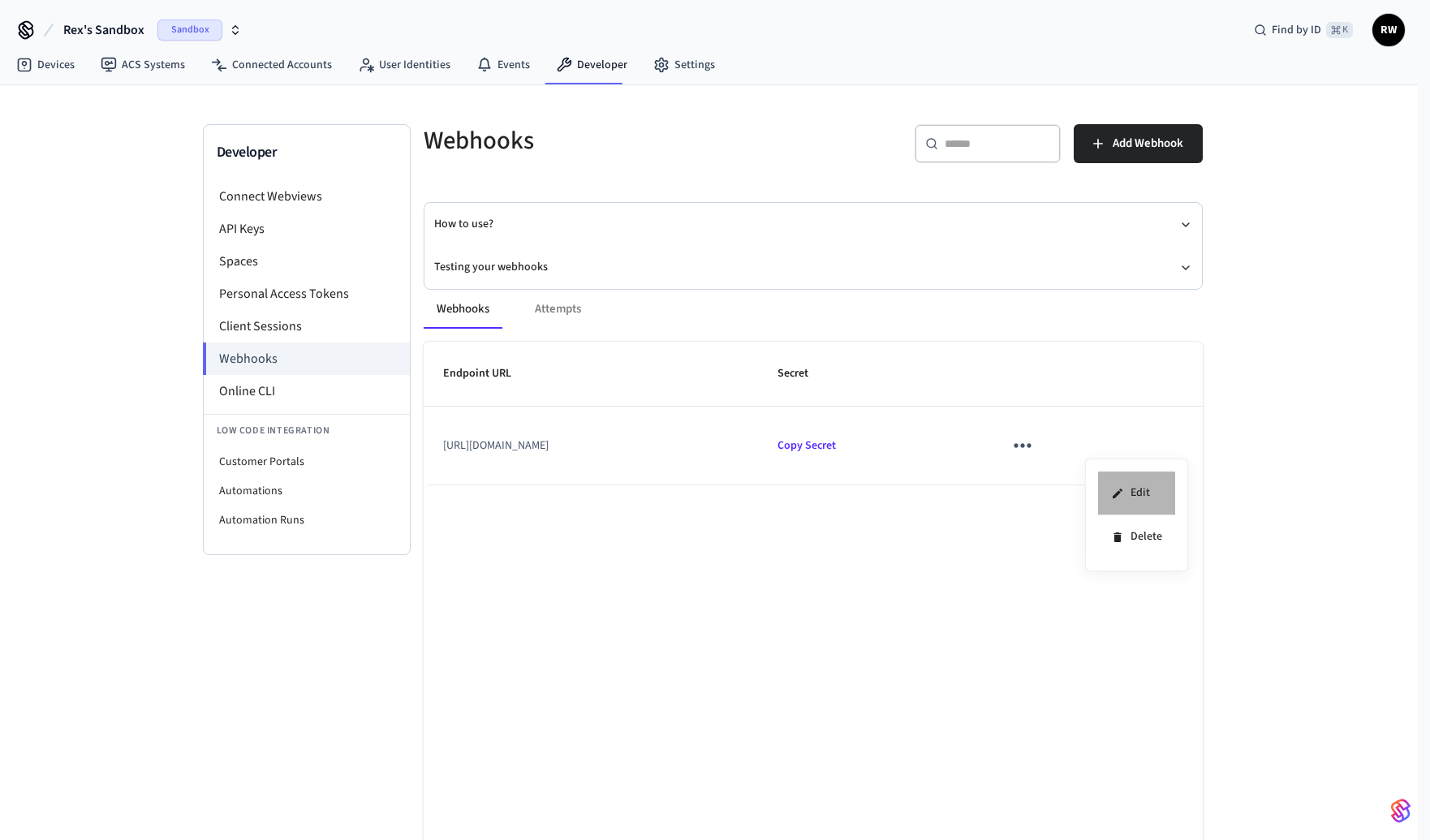
click at [1138, 480] on li "Edit" at bounding box center [1136, 493] width 77 height 44
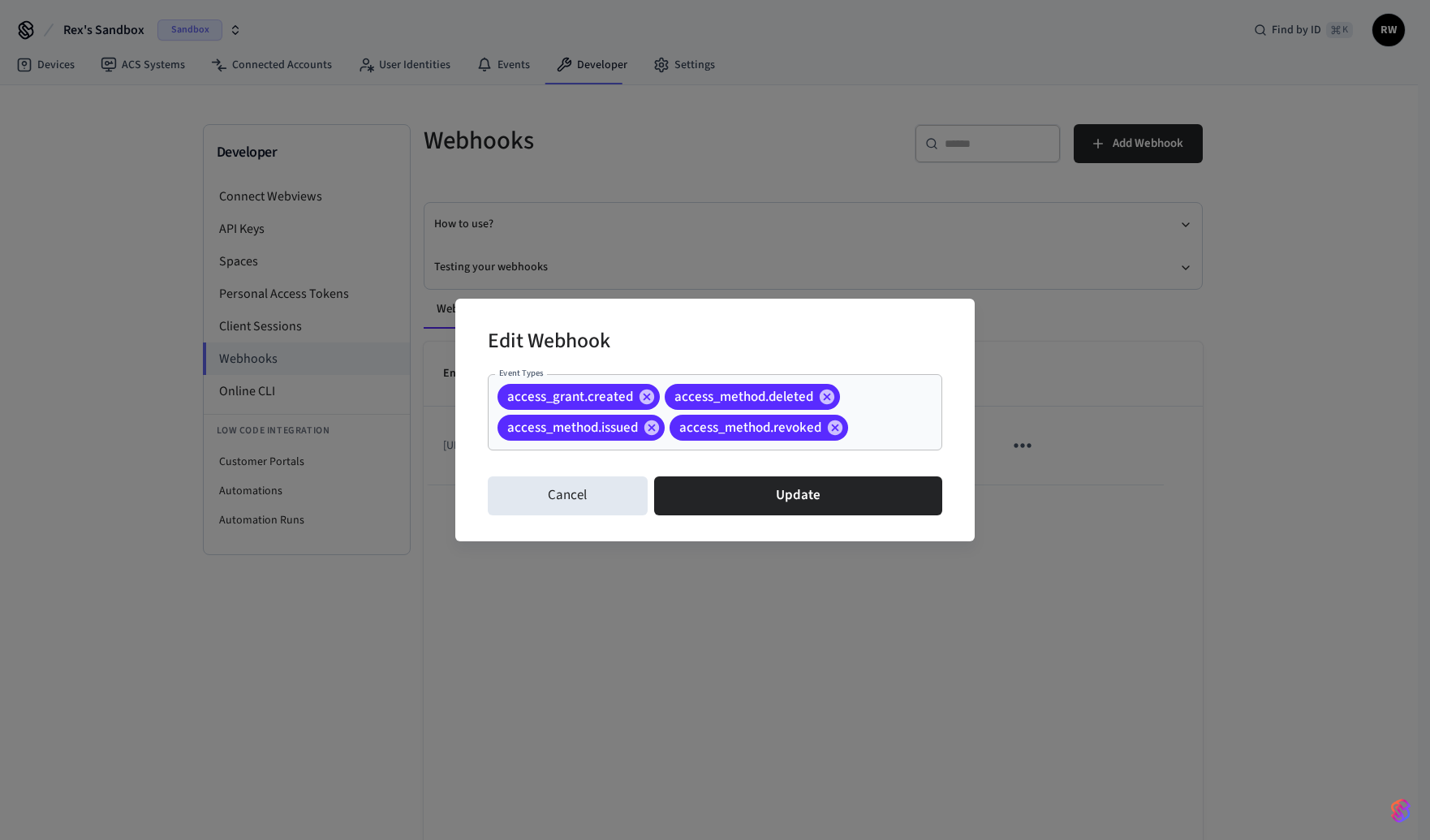
click at [1267, 571] on div "Edit Webhook Event Types access_grant.created access_method.deleted access_meth…" at bounding box center [715, 420] width 1430 height 840
